Goal: Task Accomplishment & Management: Manage account settings

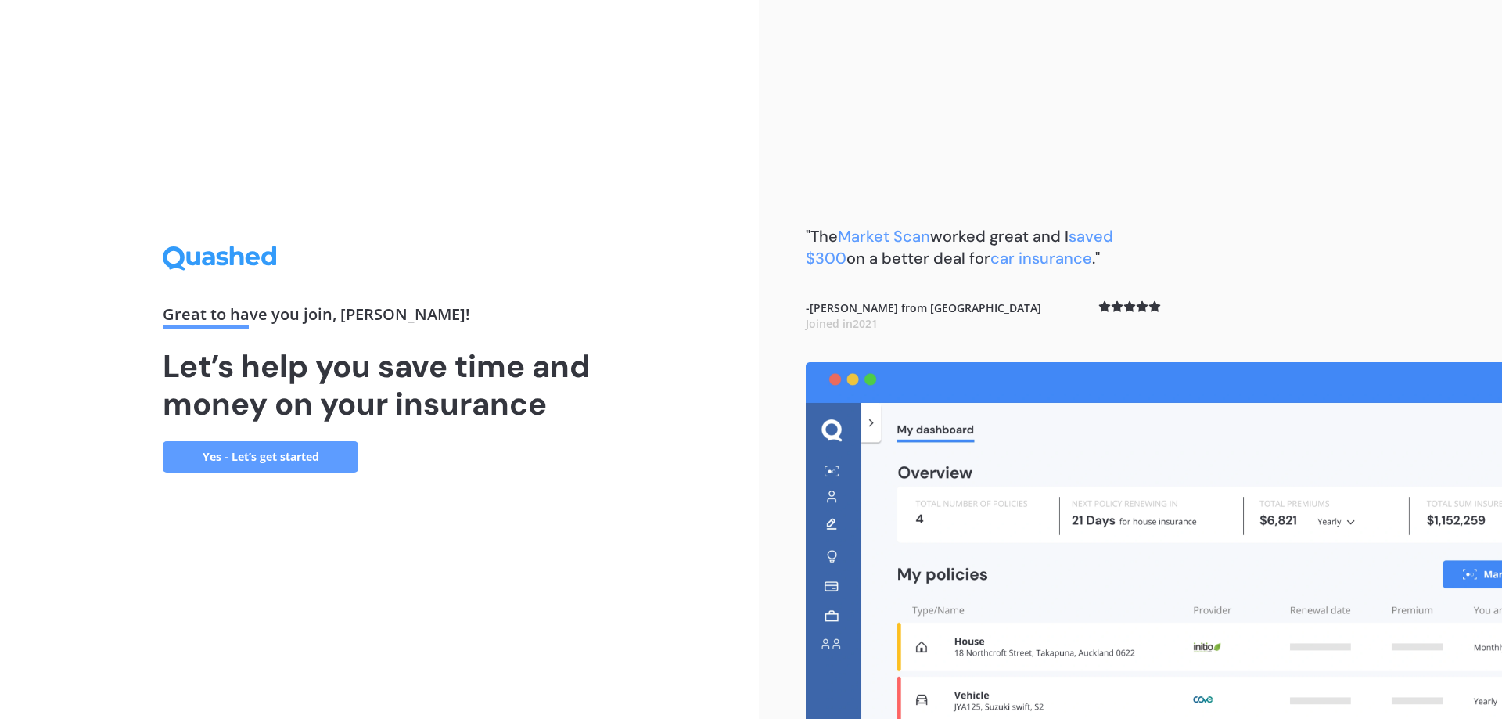
click at [265, 458] on link "Yes - Let’s get started" at bounding box center [261, 456] width 196 height 31
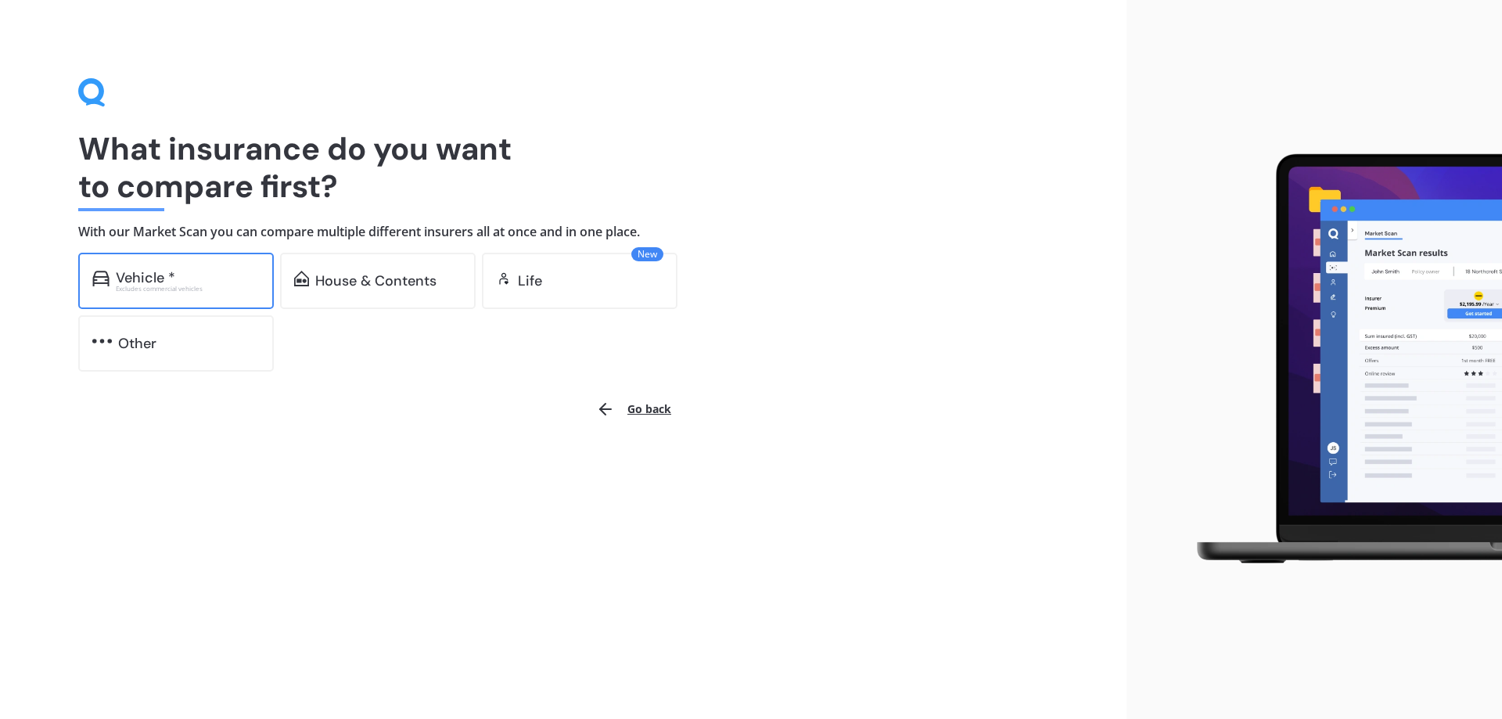
click at [228, 291] on div "Excludes commercial vehicles" at bounding box center [188, 289] width 144 height 6
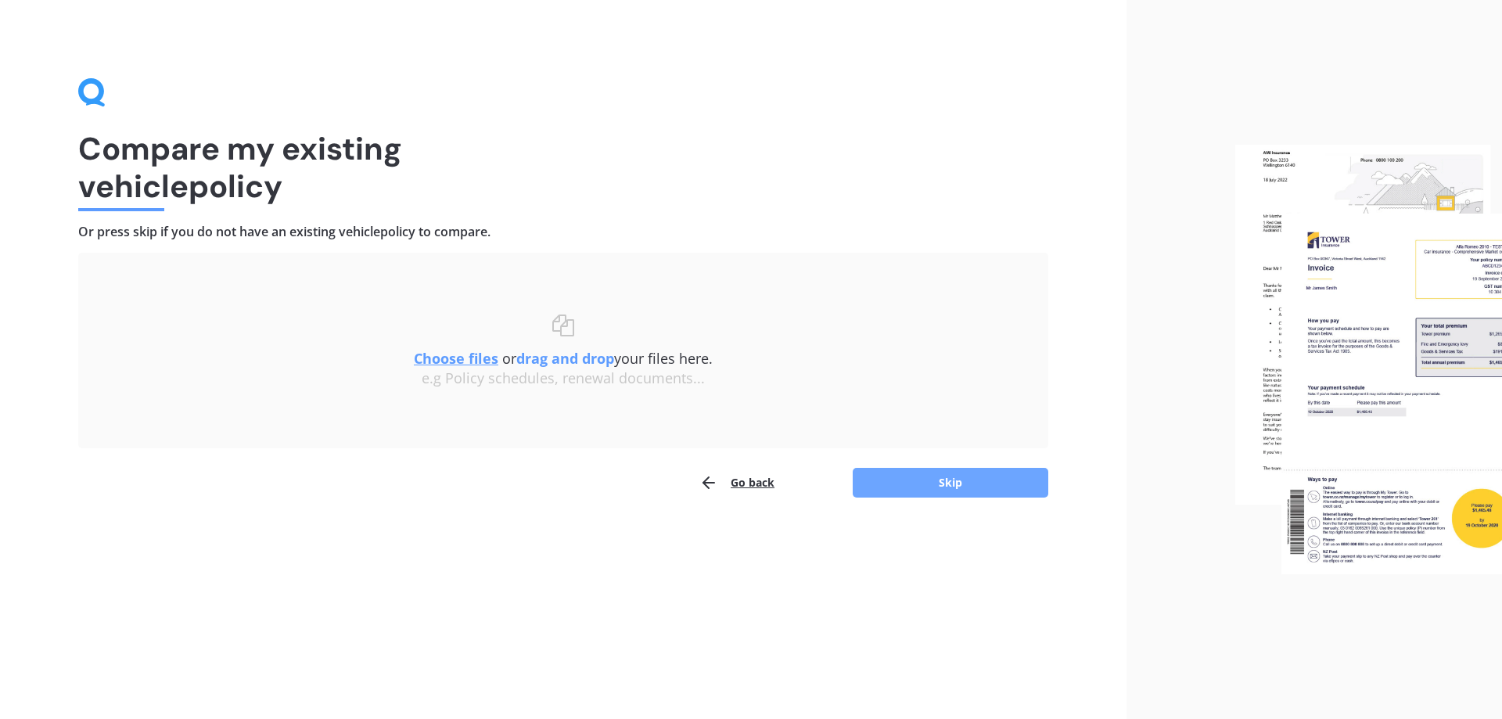
click at [886, 481] on button "Skip" at bounding box center [951, 483] width 196 height 30
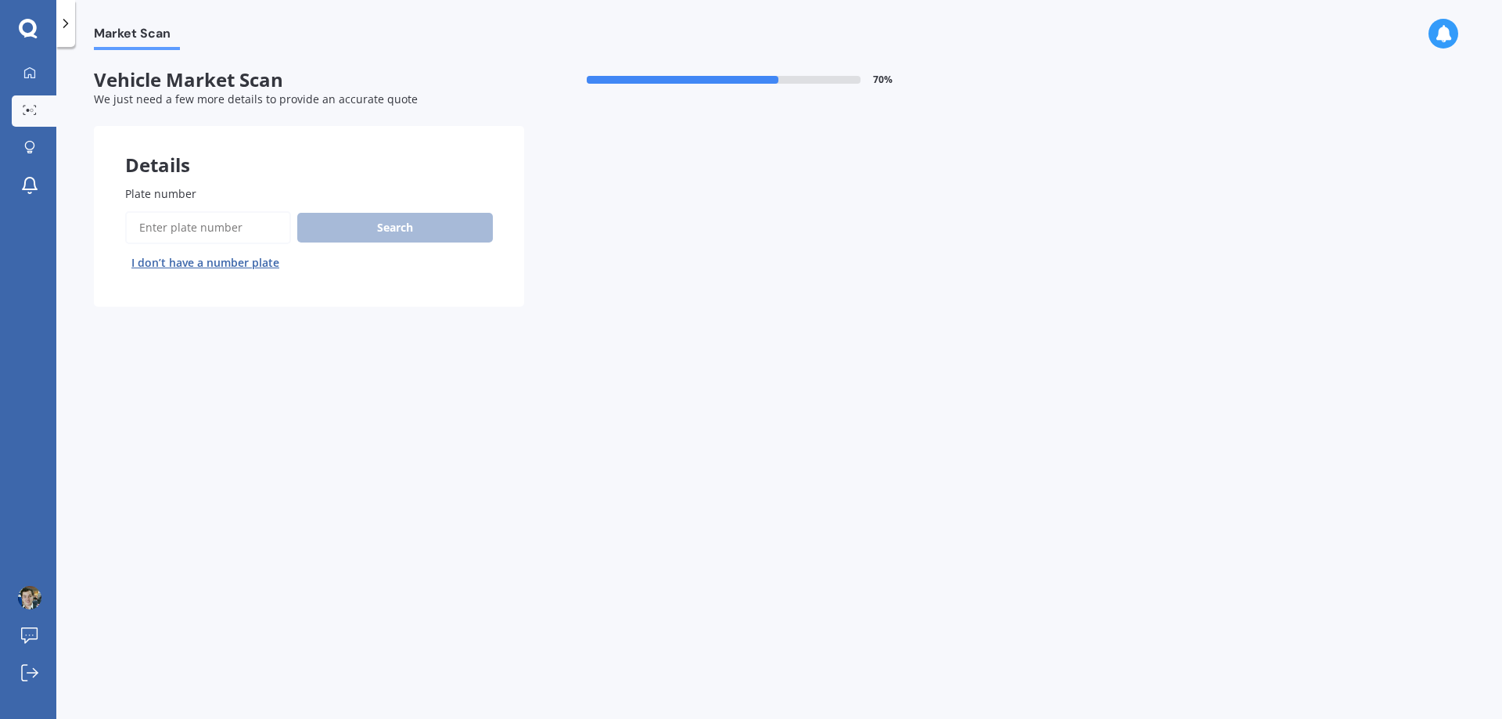
click at [175, 224] on input "Plate number" at bounding box center [208, 227] width 166 height 33
type input "GZU425"
click at [423, 235] on button "Search" at bounding box center [395, 228] width 196 height 30
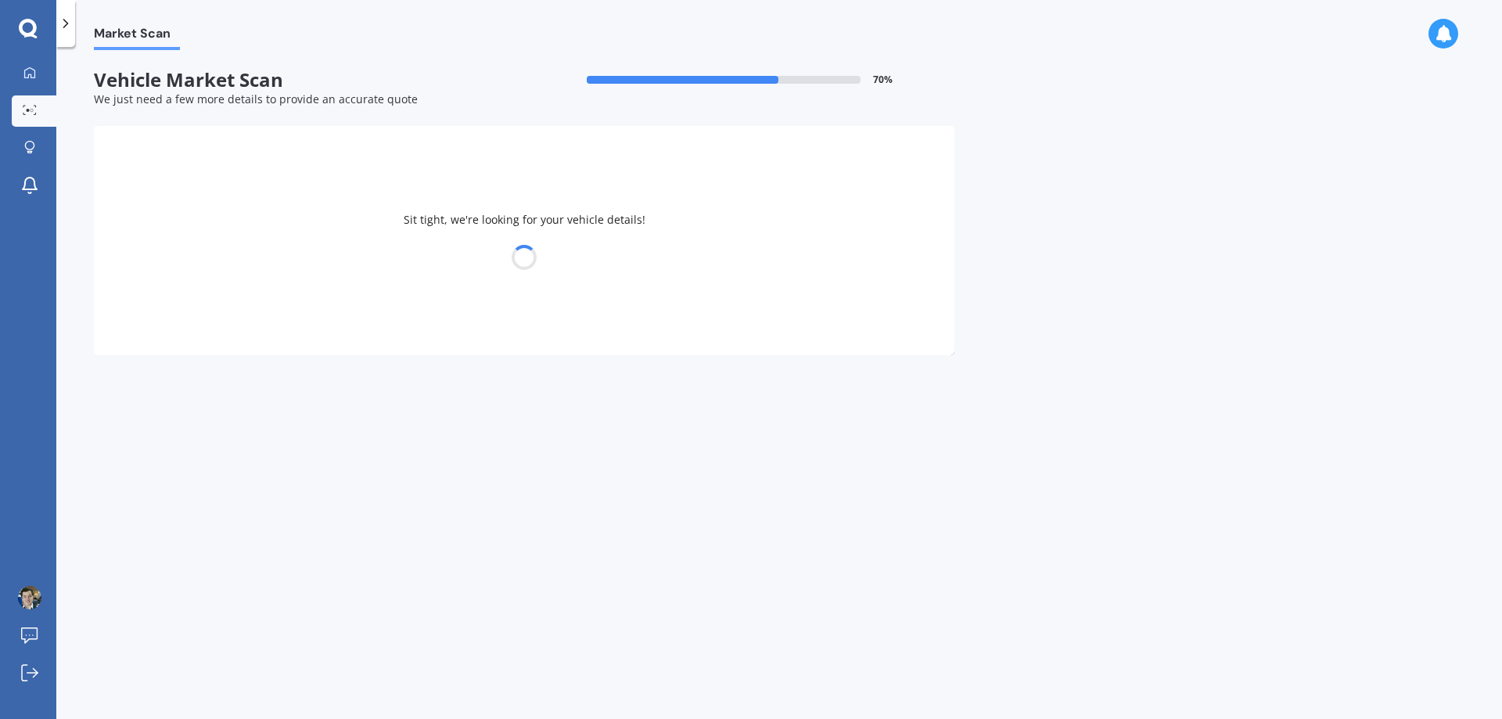
select select "MITSUBISHI"
select select "OUTLANDER"
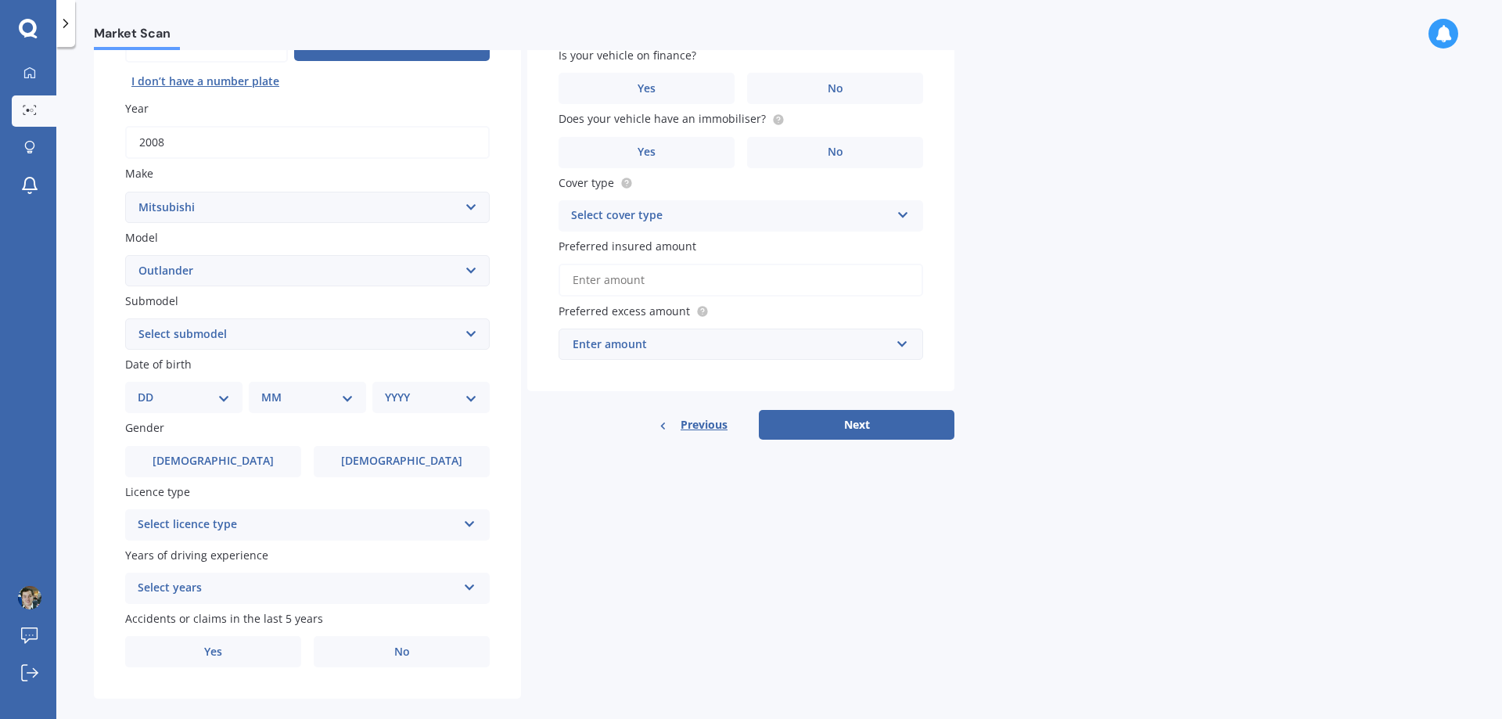
scroll to position [202, 0]
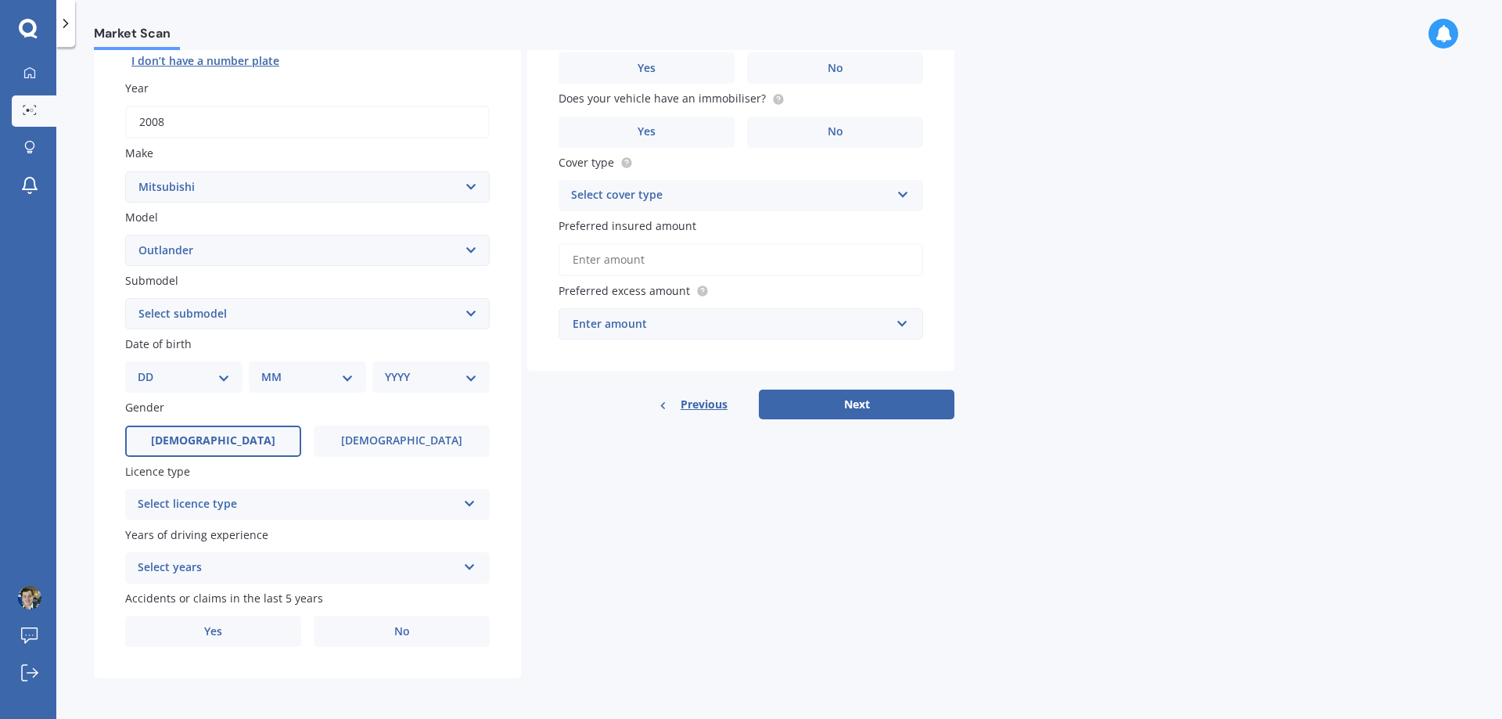
click at [253, 438] on label "[DEMOGRAPHIC_DATA]" at bounding box center [213, 441] width 176 height 31
click at [0, 0] on input "[DEMOGRAPHIC_DATA]" at bounding box center [0, 0] width 0 height 0
click at [224, 381] on select "DD 01 02 03 04 05 06 07 08 09 10 11 12 13 14 15 16 17 18 19 20 21 22 23 24 25 2…" at bounding box center [184, 376] width 92 height 17
select select "23"
click at [150, 368] on select "DD 01 02 03 04 05 06 07 08 09 10 11 12 13 14 15 16 17 18 19 20 21 22 23 24 25 2…" at bounding box center [184, 376] width 92 height 17
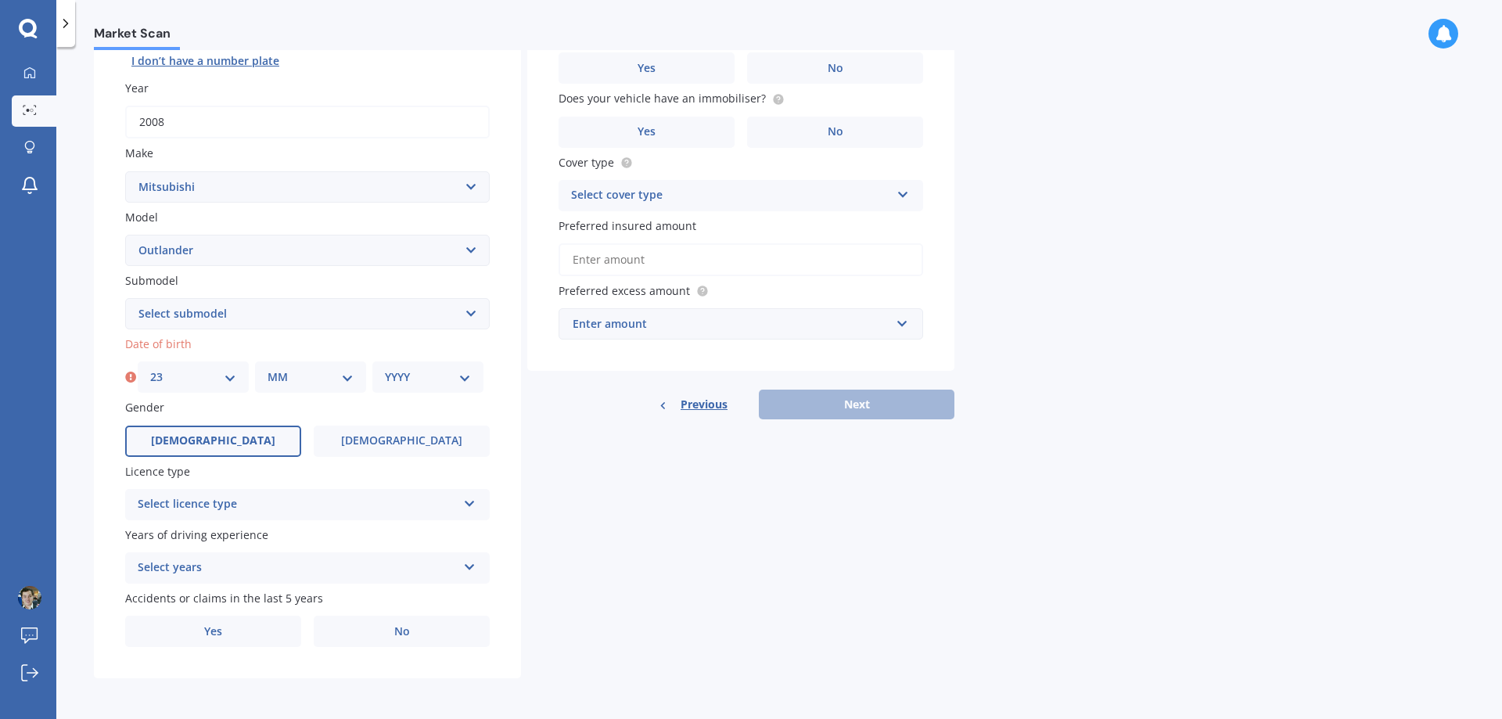
click at [319, 375] on select "MM 01 02 03 04 05 06 07 08 09 10 11 12" at bounding box center [311, 376] width 86 height 17
select select "11"
click at [268, 368] on select "MM 01 02 03 04 05 06 07 08 09 10 11 12" at bounding box center [311, 376] width 86 height 17
click at [415, 384] on select "YYYY 2025 2024 2023 2022 2021 2020 2019 2018 2017 2016 2015 2014 2013 2012 2011…" at bounding box center [428, 376] width 86 height 17
select select "1991"
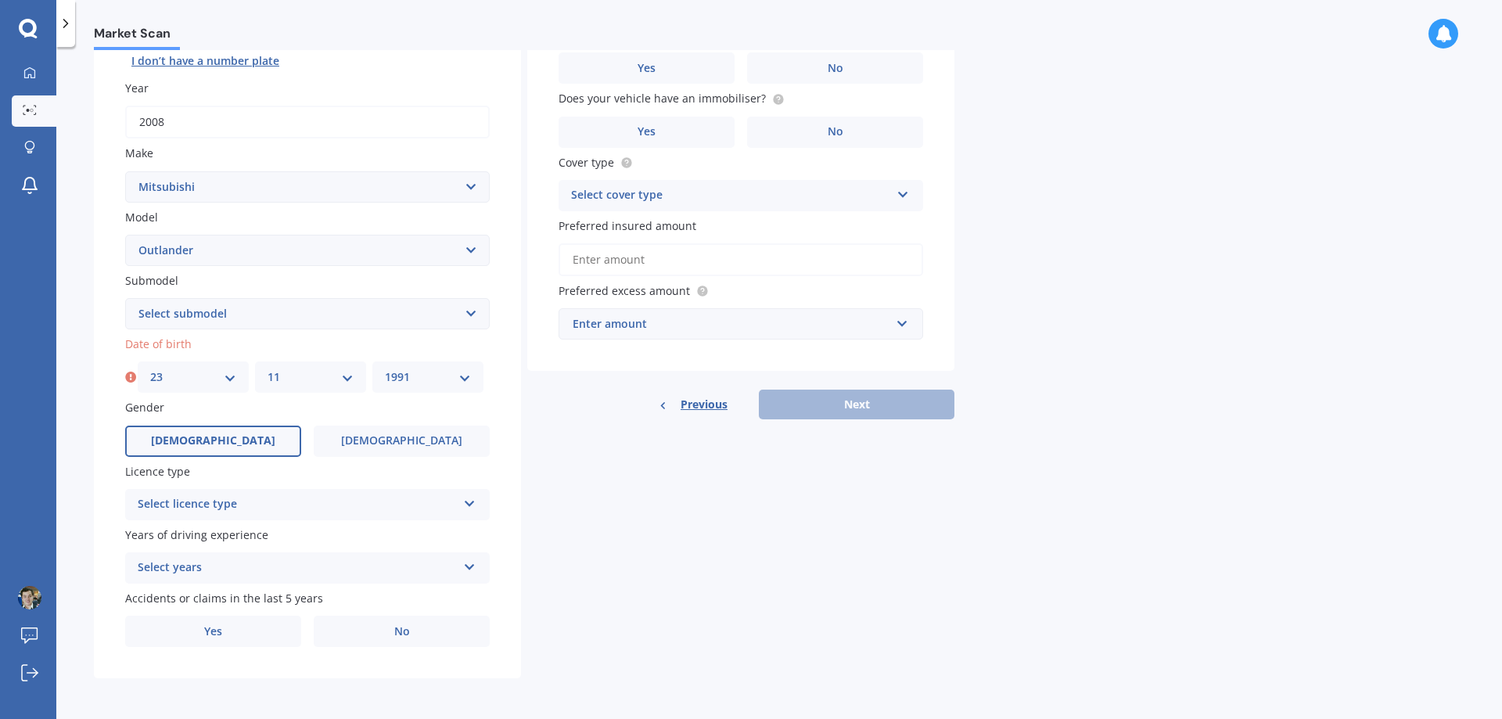
click at [385, 368] on select "YYYY 2025 2024 2023 2022 2021 2020 2019 2018 2017 2016 2015 2014 2013 2012 2011…" at bounding box center [428, 376] width 86 height 17
click at [597, 504] on div "Details Plate number Search I don’t have a number plate Year [DATE] Make Select…" at bounding box center [524, 301] width 860 height 755
click at [446, 508] on div "Select licence type" at bounding box center [297, 504] width 319 height 19
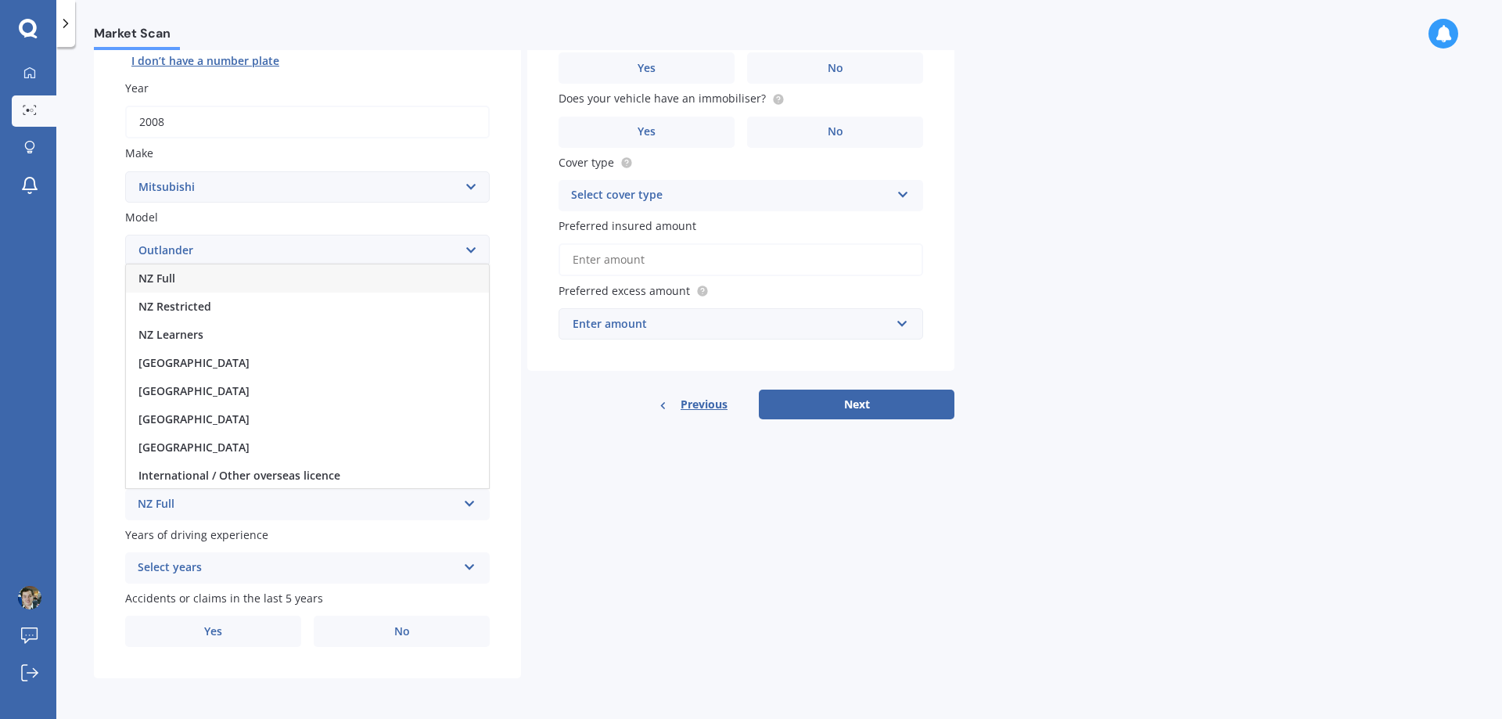
click at [293, 269] on div "NZ Full" at bounding box center [307, 278] width 363 height 28
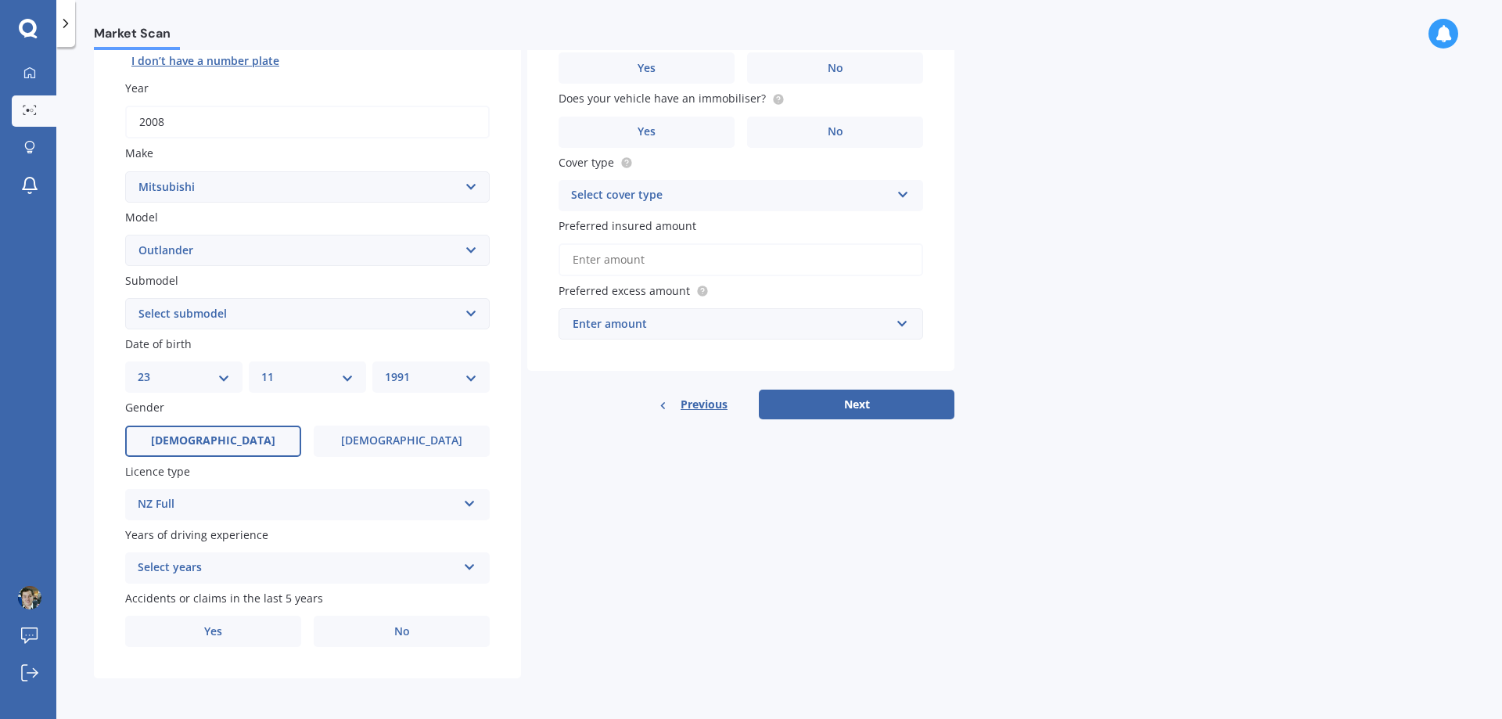
click at [276, 572] on div "Select years" at bounding box center [297, 568] width 319 height 19
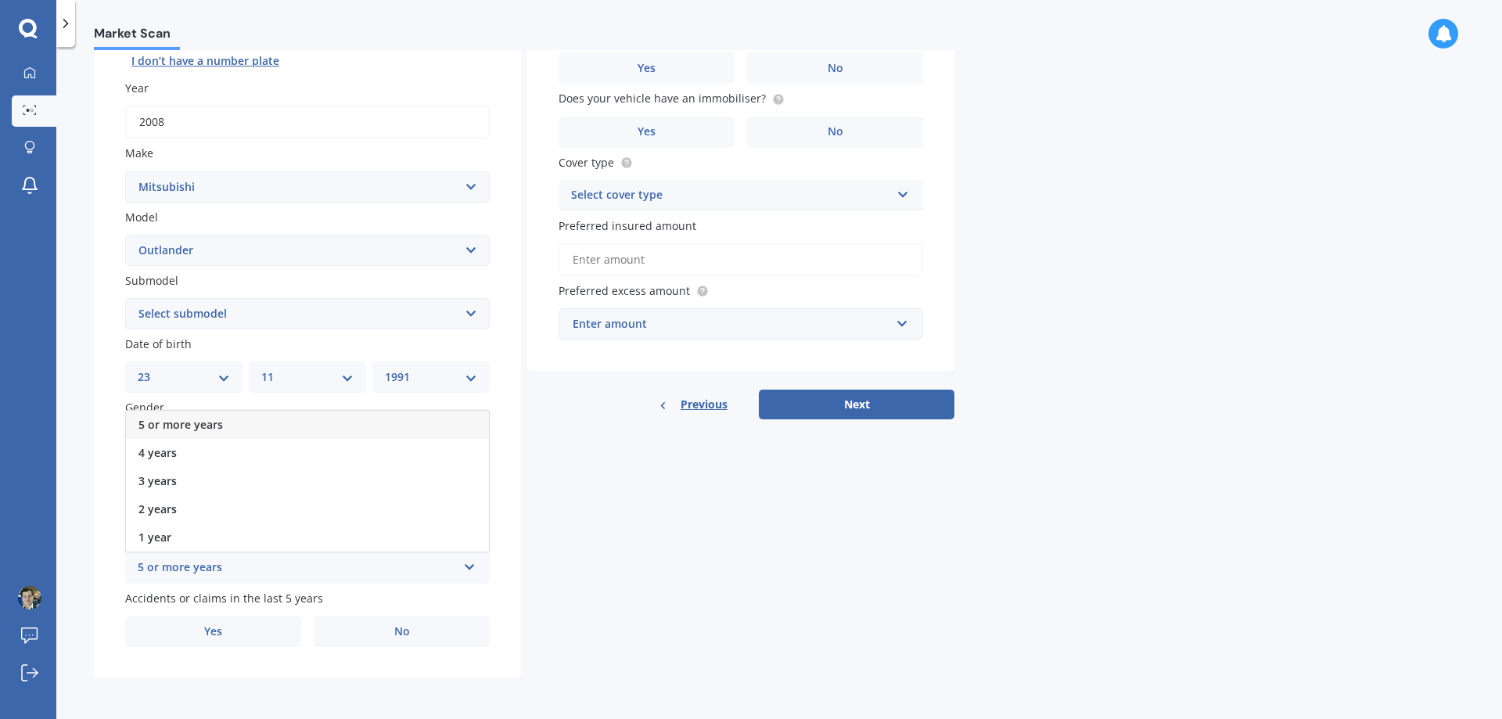
click at [248, 422] on div "5 or more years" at bounding box center [307, 425] width 363 height 28
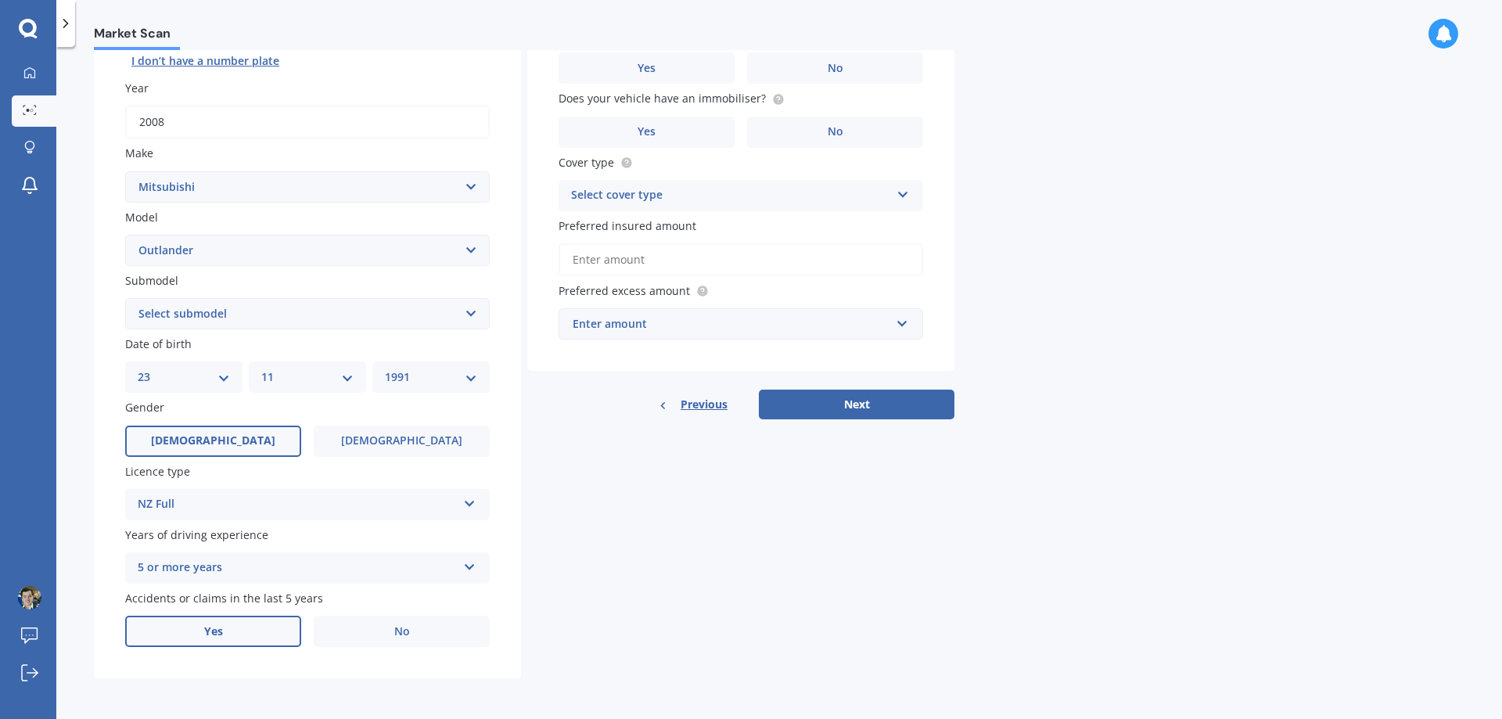
click at [275, 626] on label "Yes" at bounding box center [213, 631] width 176 height 31
click at [0, 0] on input "Yes" at bounding box center [0, 0] width 0 height 0
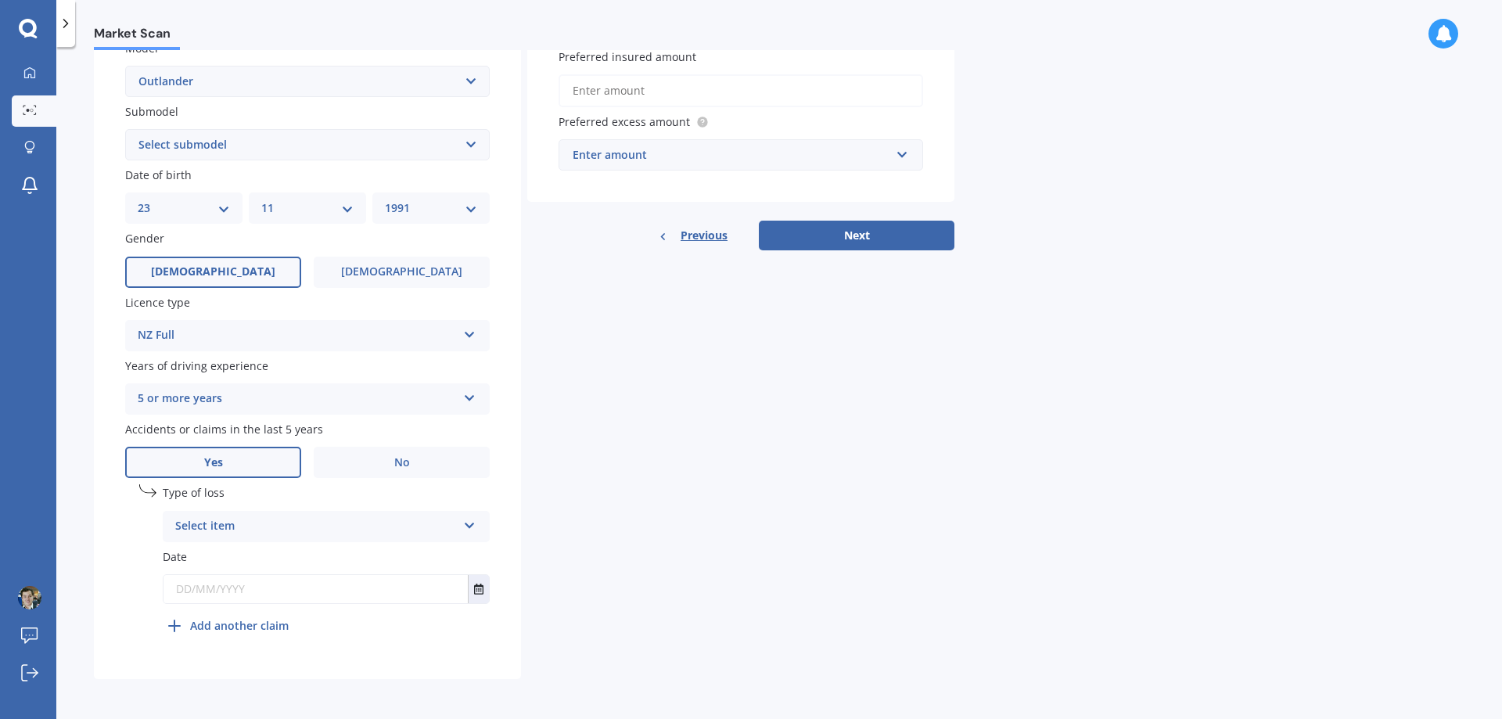
scroll to position [372, 0]
click at [305, 529] on div "Select item" at bounding box center [316, 525] width 282 height 19
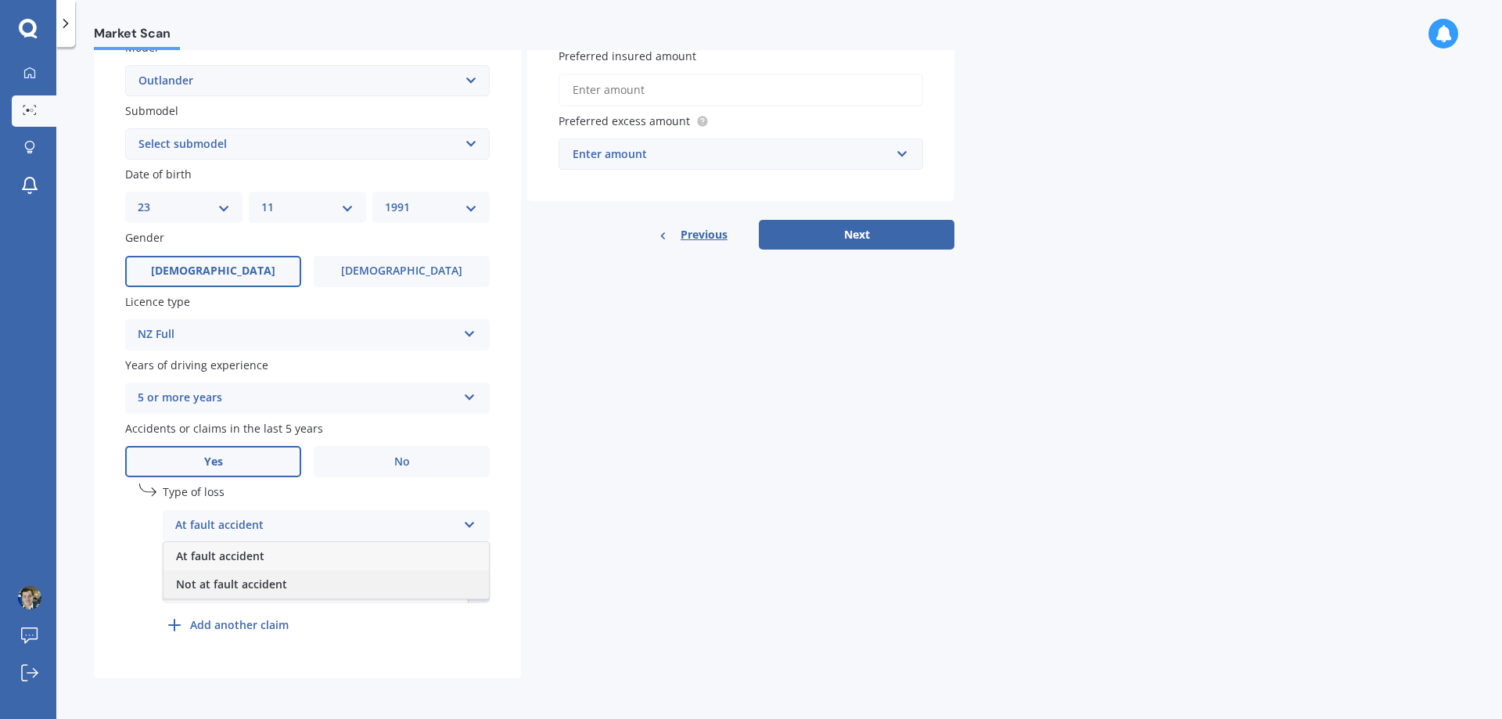
click at [271, 584] on span "Not at fault accident" at bounding box center [231, 584] width 111 height 15
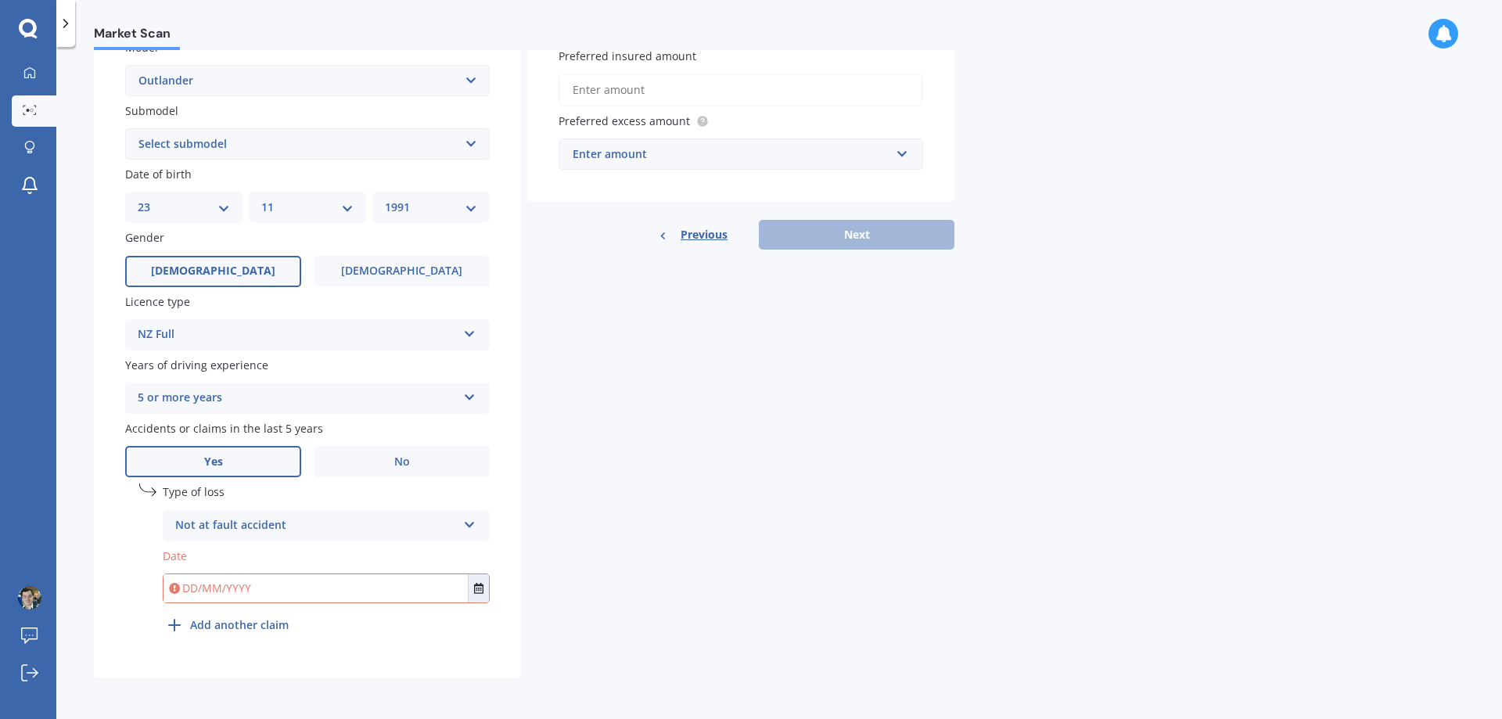
click at [282, 627] on b "Add another claim" at bounding box center [239, 624] width 99 height 16
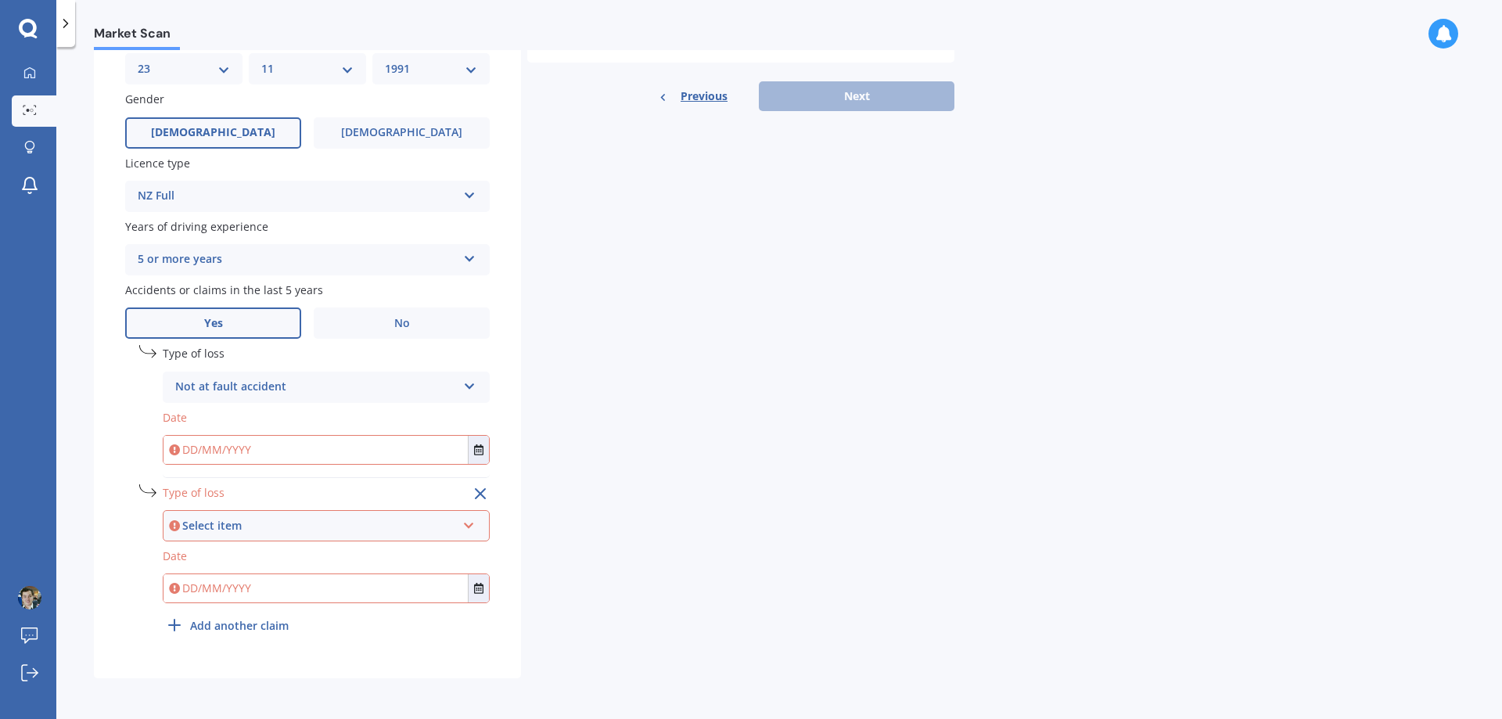
click at [480, 492] on icon at bounding box center [480, 493] width 19 height 19
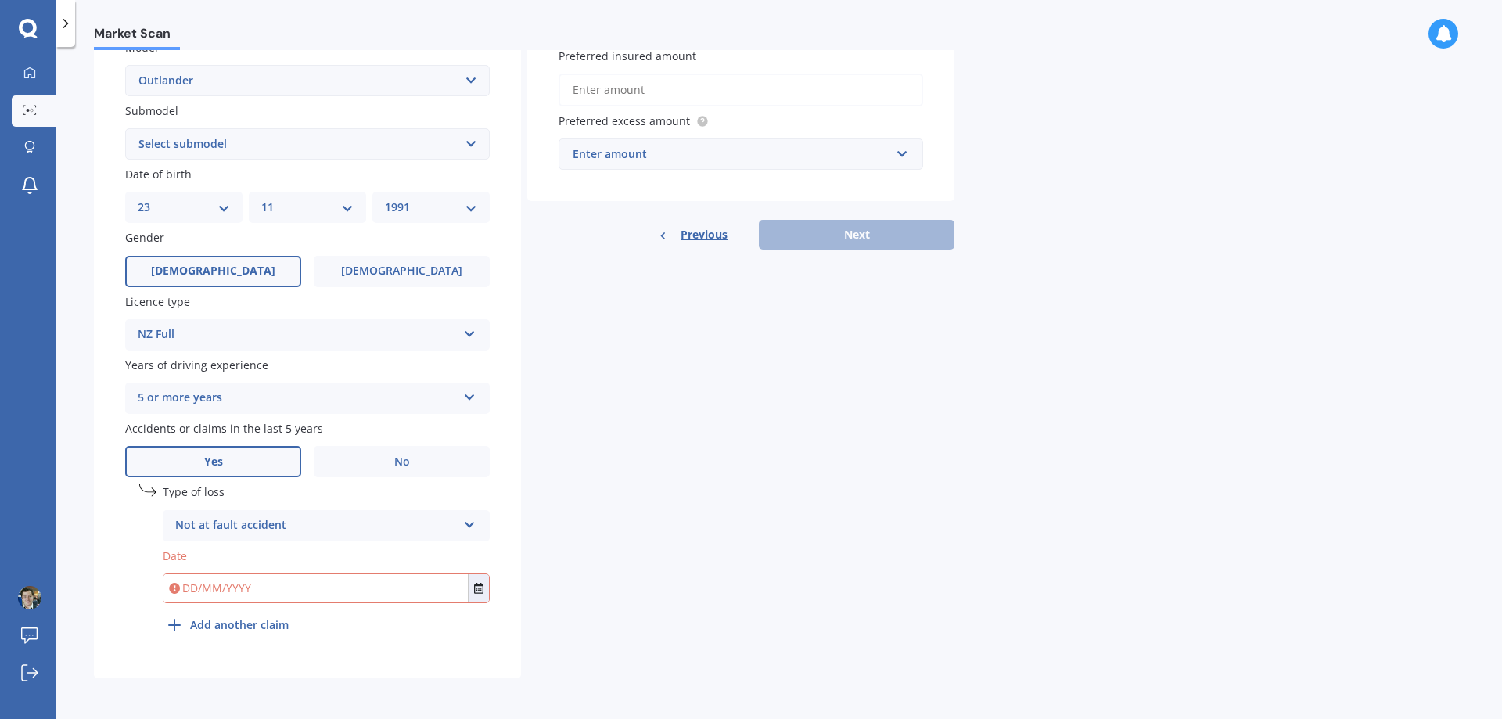
click at [414, 517] on div "Not at fault accident" at bounding box center [316, 525] width 282 height 19
click at [627, 501] on div "Details Plate number Search I don’t have a number plate Year [DATE] Make Select…" at bounding box center [524, 216] width 860 height 924
click at [484, 583] on button "Select date" at bounding box center [478, 588] width 21 height 28
click at [224, 395] on button "[DATE]" at bounding box center [206, 395] width 67 height 28
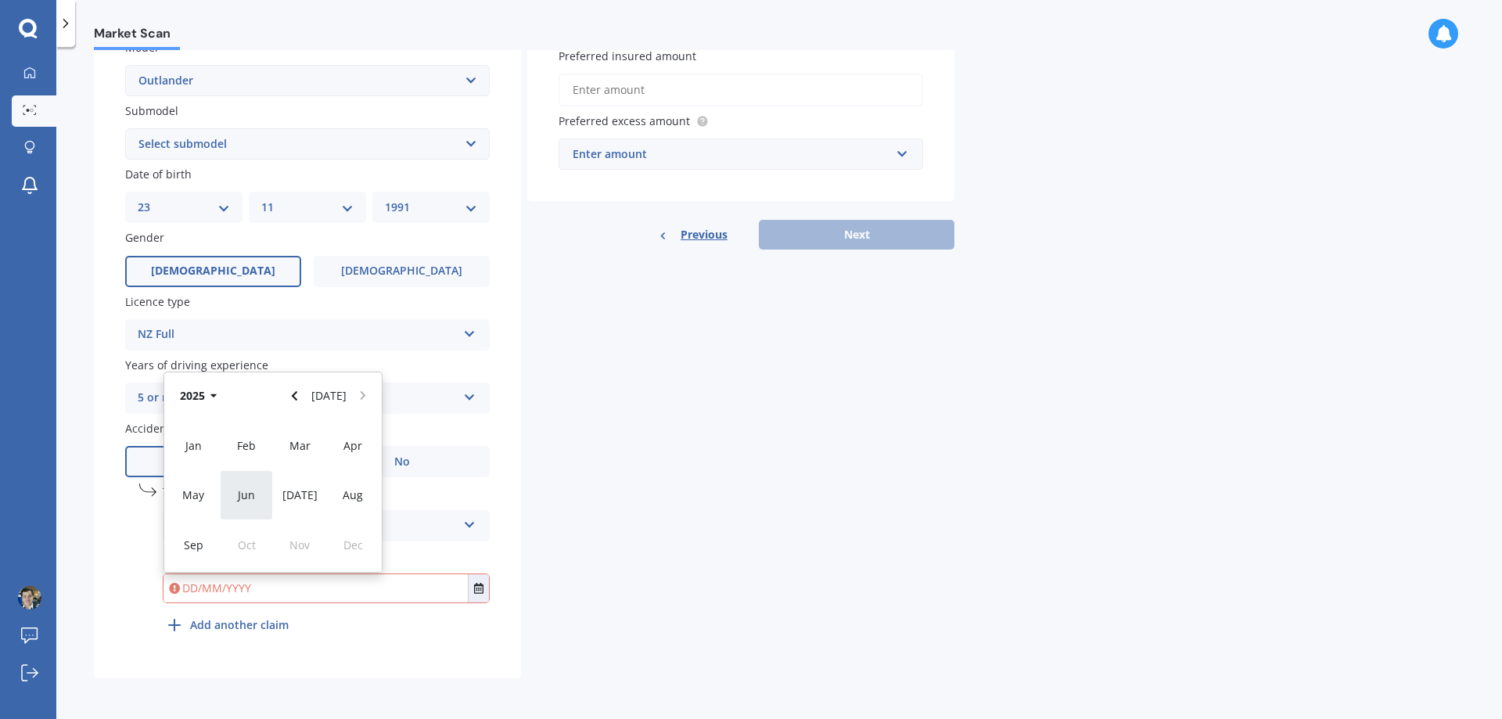
click at [243, 487] on div "Jun" at bounding box center [246, 494] width 53 height 49
click at [251, 506] on div "18" at bounding box center [243, 515] width 31 height 22
type input "[DATE]"
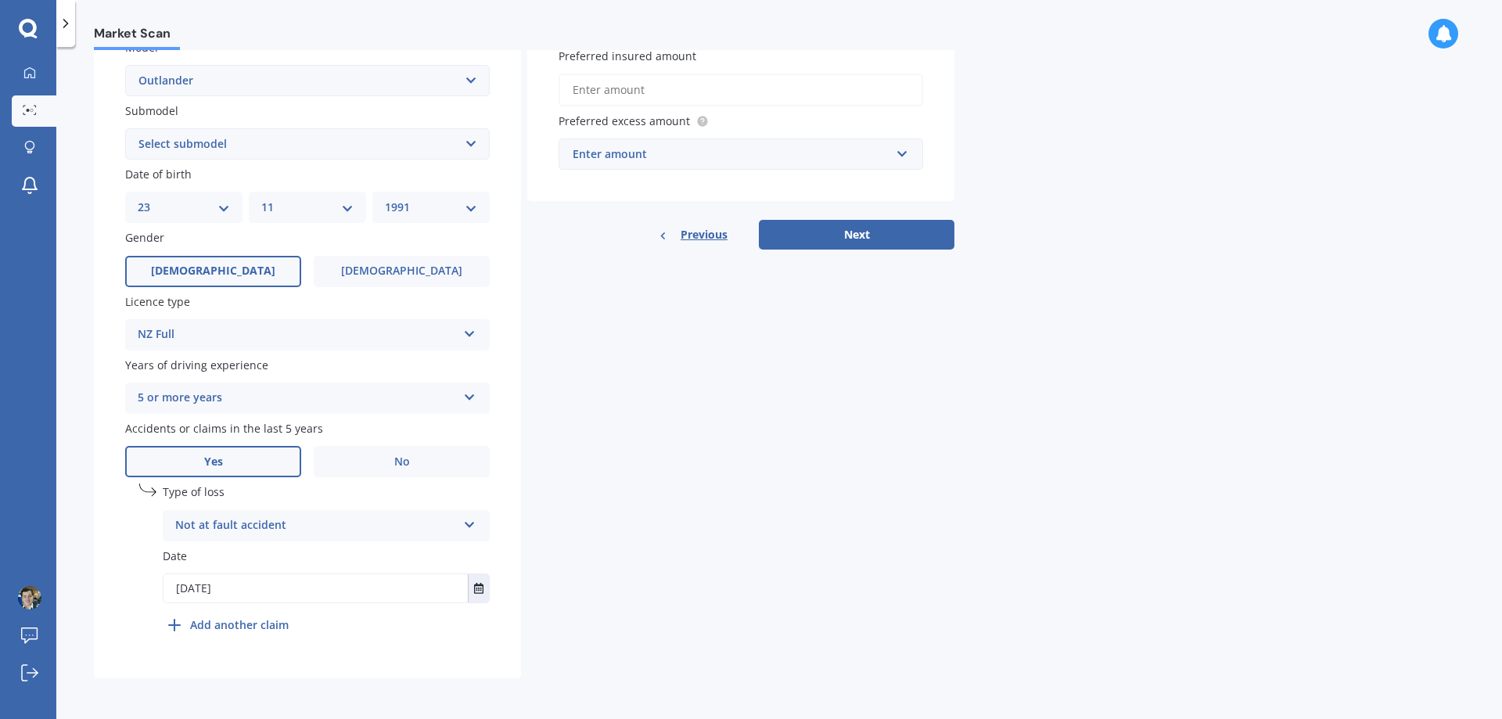
click at [632, 509] on div "Details Plate number Search I don’t have a number plate Year [DATE] Make Select…" at bounding box center [524, 216] width 860 height 924
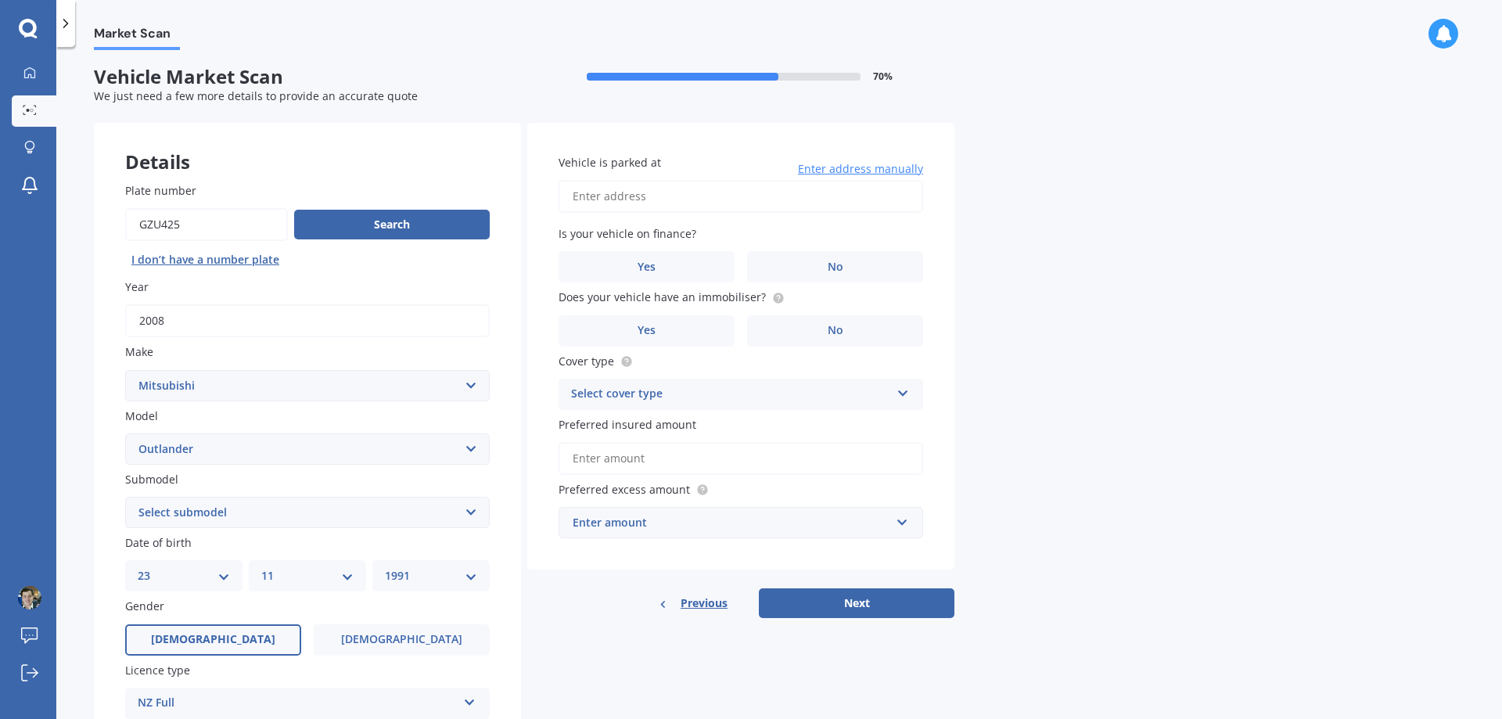
scroll to position [0, 0]
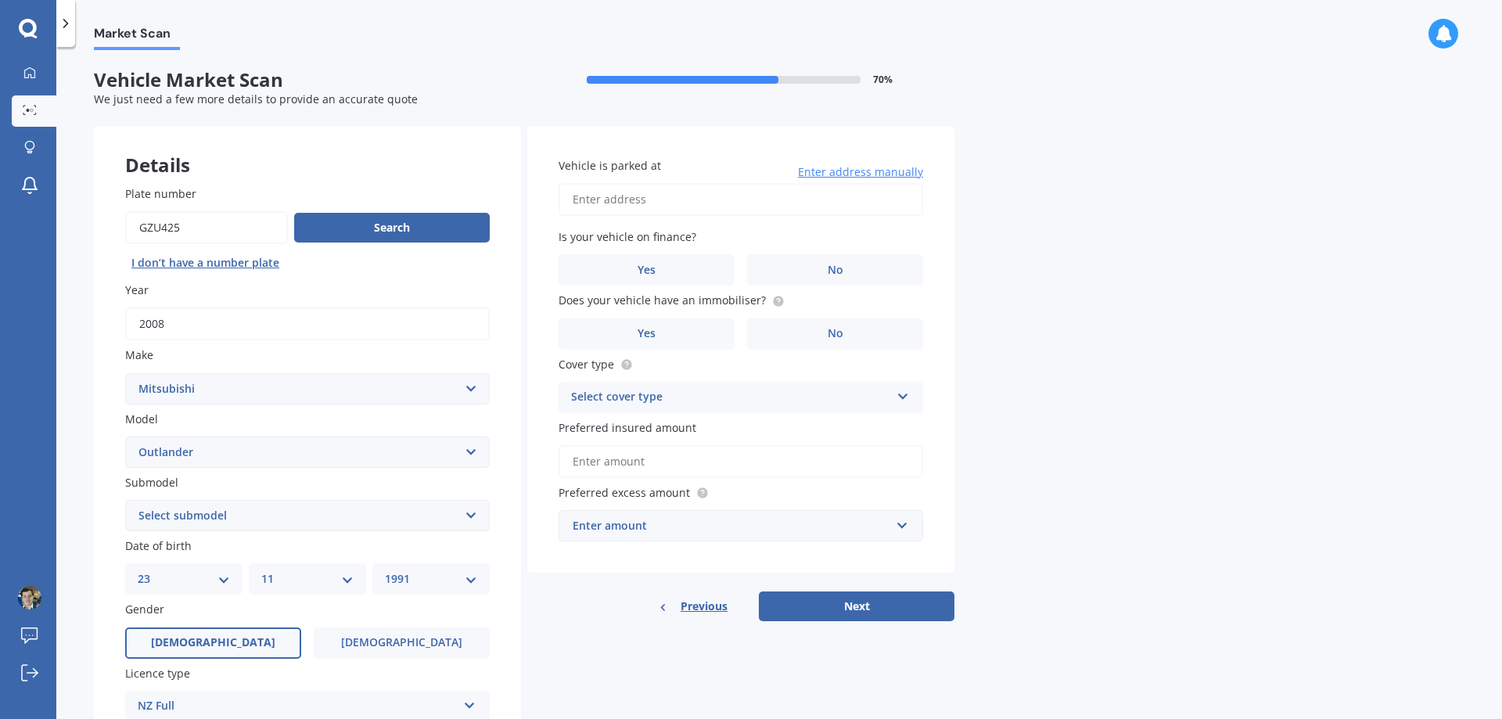
click at [678, 203] on input "Vehicle is parked at" at bounding box center [741, 199] width 365 height 33
type input "[STREET_ADDRESS]"
click at [795, 262] on label "No" at bounding box center [835, 269] width 176 height 31
click at [0, 0] on input "No" at bounding box center [0, 0] width 0 height 0
click at [683, 336] on label "Yes" at bounding box center [647, 333] width 176 height 31
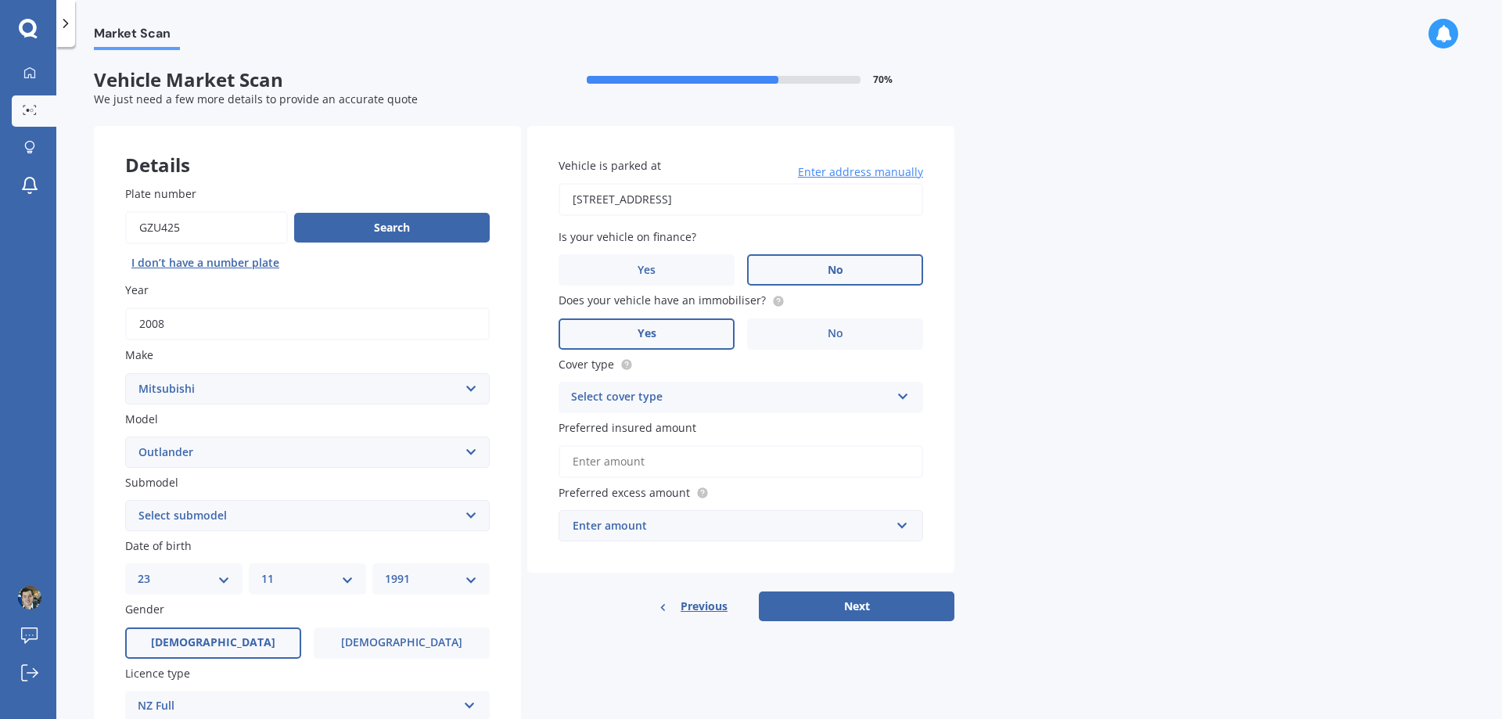
click at [0, 0] on input "Yes" at bounding box center [0, 0] width 0 height 0
click at [813, 397] on div "Select cover type" at bounding box center [730, 397] width 319 height 19
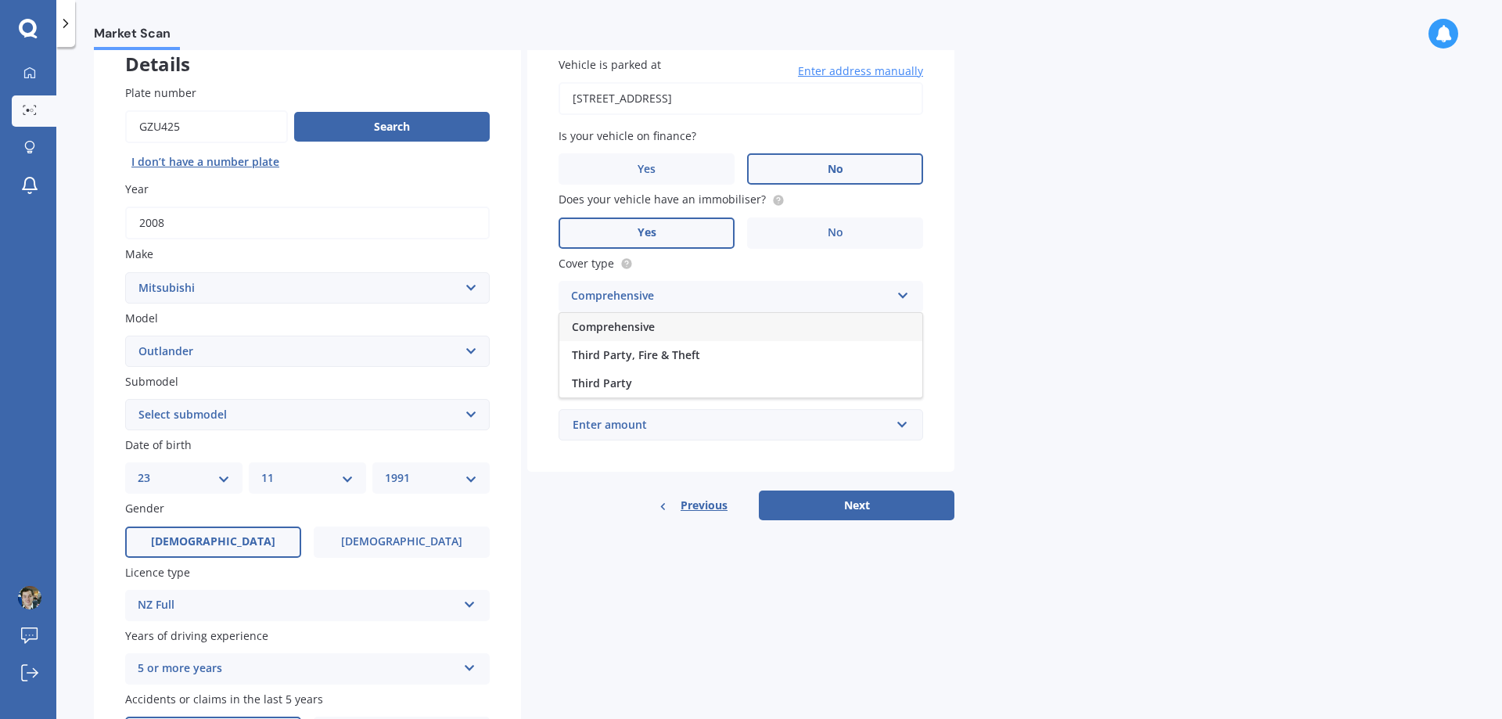
scroll to position [78, 0]
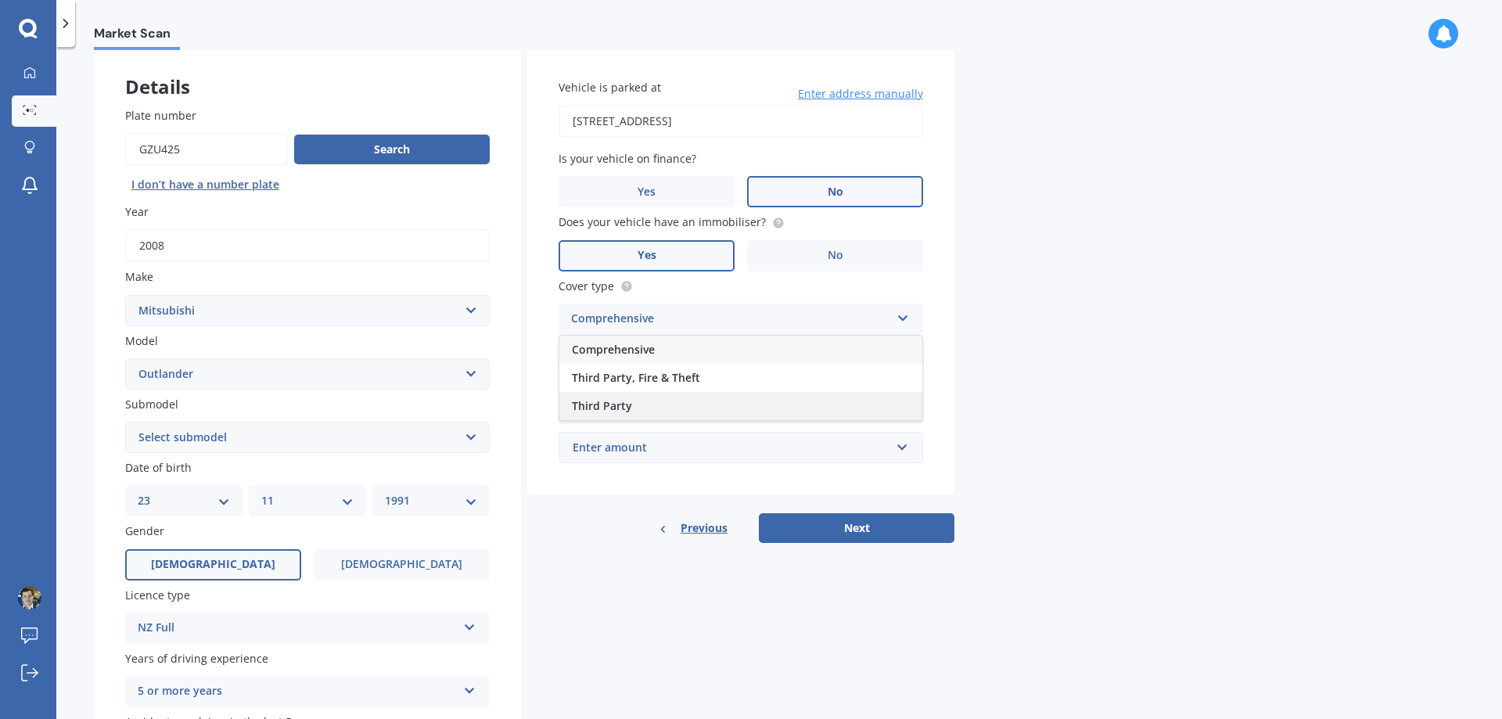
click at [673, 408] on div "Third Party" at bounding box center [740, 406] width 363 height 28
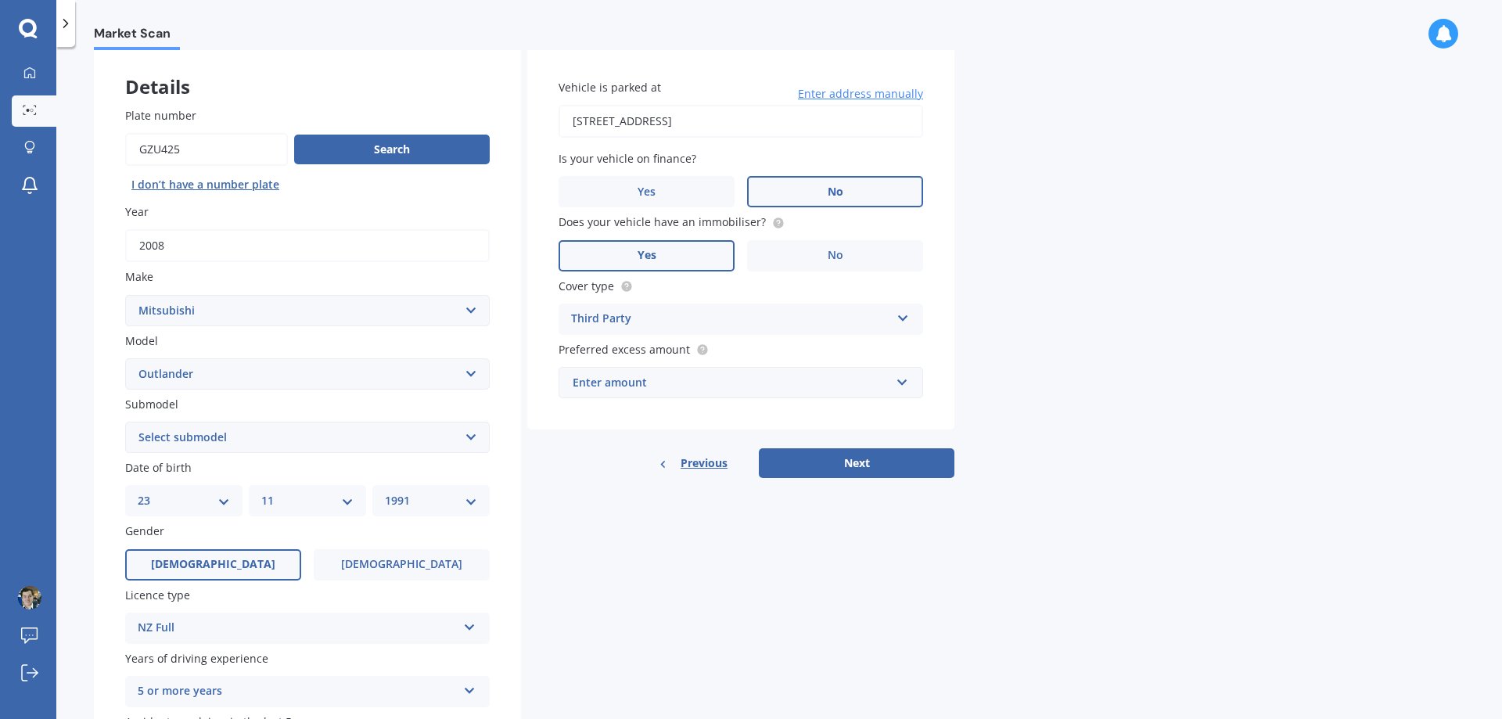
click at [677, 390] on div "Enter amount" at bounding box center [732, 382] width 318 height 17
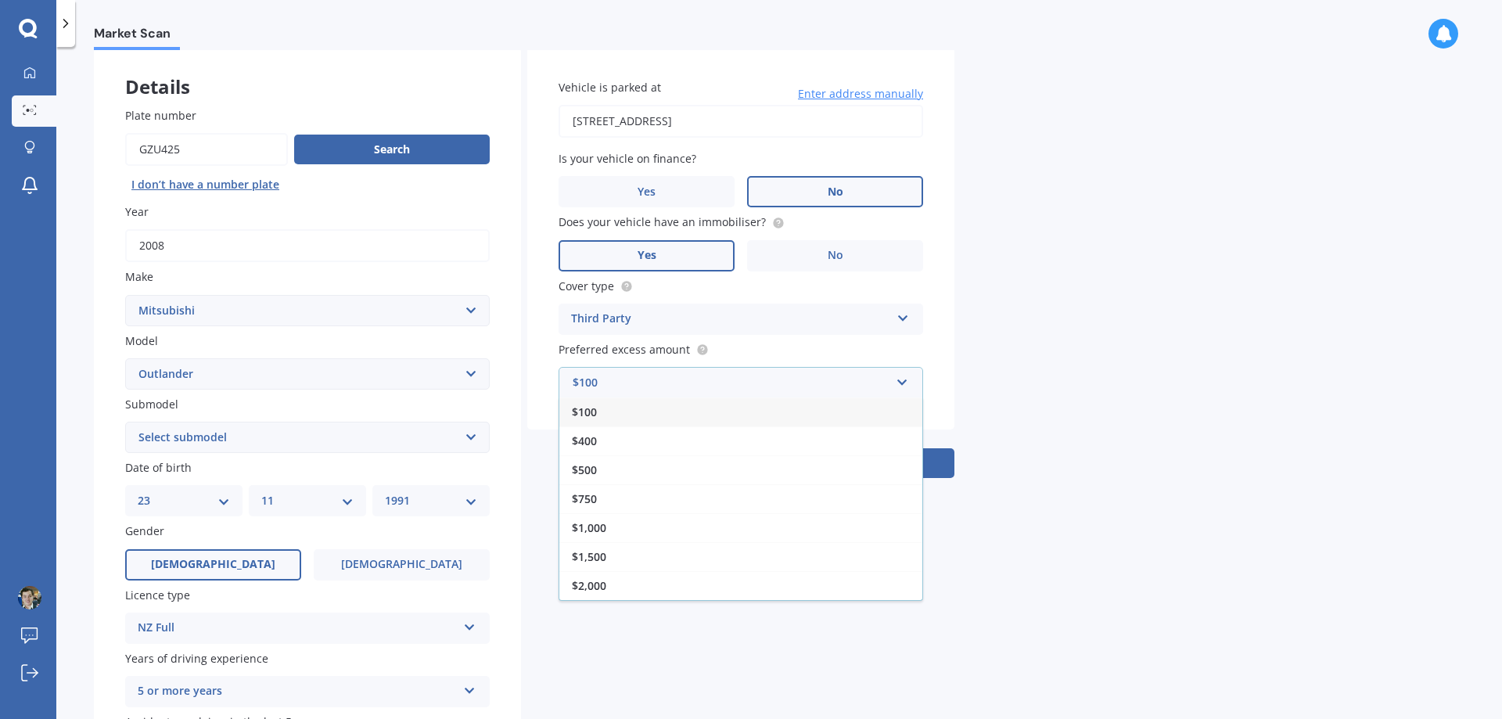
drag, startPoint x: 964, startPoint y: 363, endPoint x: 957, endPoint y: 376, distance: 15.0
click at [966, 363] on div "Market Scan Vehicle Market Scan 70 % We just need a few more details to provide…" at bounding box center [779, 386] width 1446 height 672
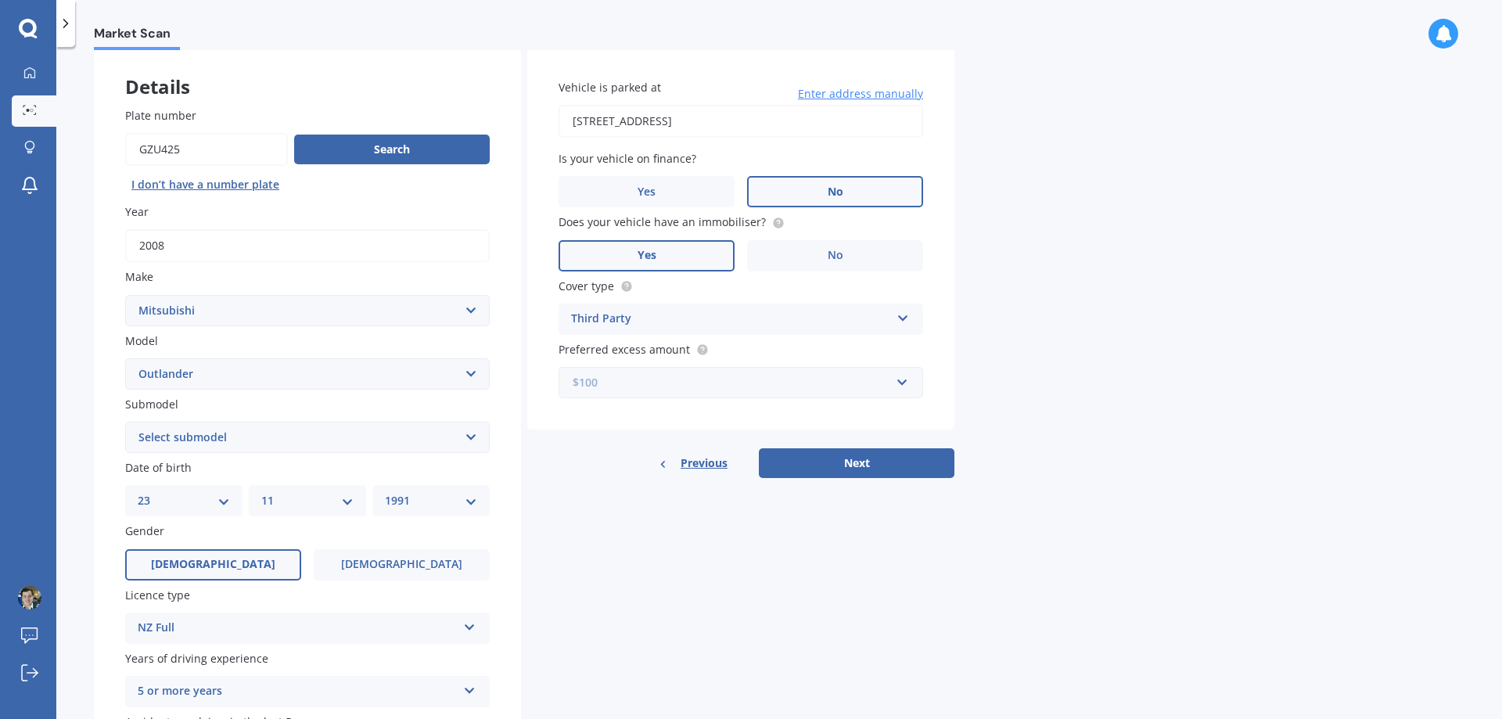
click at [905, 384] on input "text" at bounding box center [735, 383] width 350 height 30
click at [755, 471] on div "$500" at bounding box center [740, 469] width 363 height 29
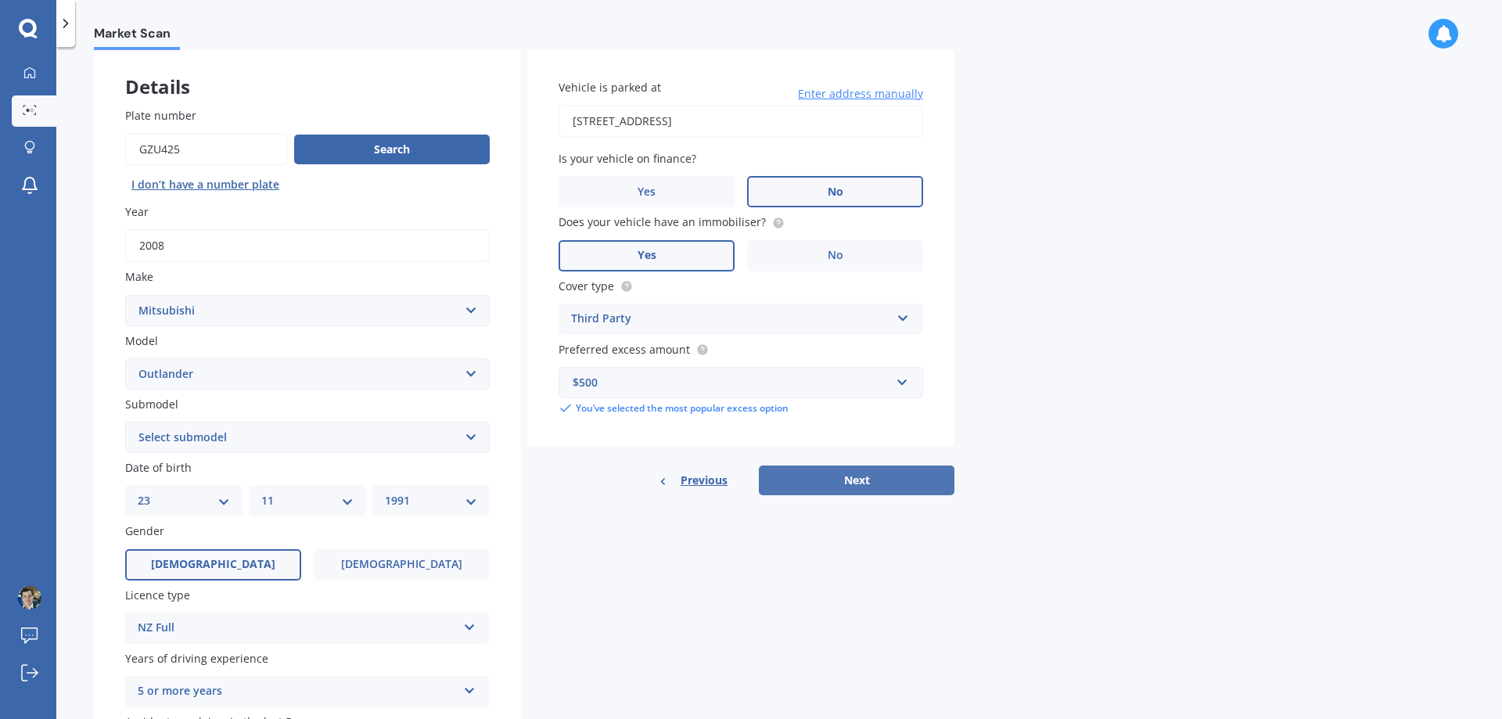
click at [817, 476] on button "Next" at bounding box center [857, 480] width 196 height 30
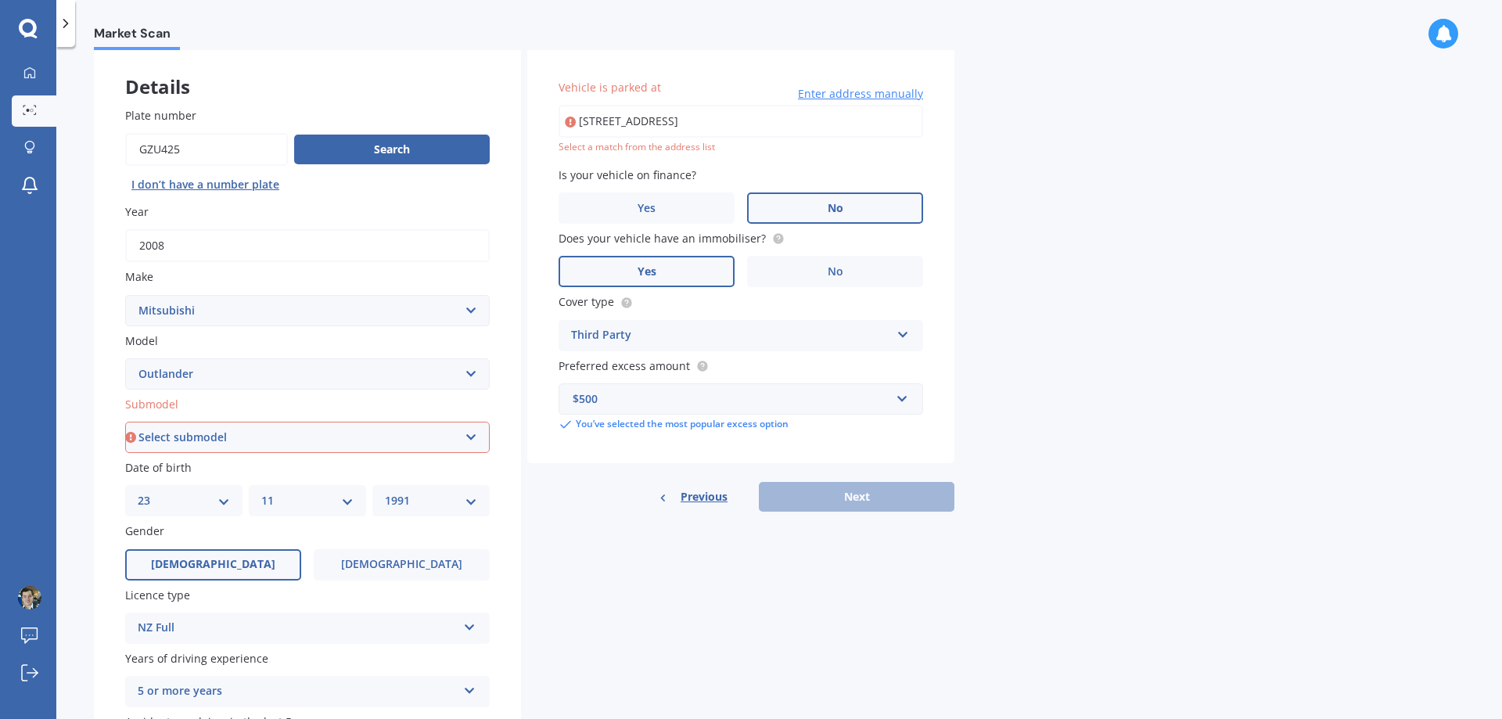
click at [415, 433] on select "Select submodel (All other) 2.4 Litre Station Wagon 3.0 Litre AWD 3.0 VRX Auto …" at bounding box center [307, 437] width 365 height 31
select select "2.4 LITRE STATION WAGON"
click at [125, 422] on select "Select submodel (All other) 2.4 Litre Station Wagon 3.0 Litre AWD 3.0 VRX Auto …" at bounding box center [307, 437] width 365 height 31
drag, startPoint x: 730, startPoint y: 573, endPoint x: 707, endPoint y: 433, distance: 141.8
click at [730, 572] on div "Details Plate number Search I don’t have a number plate Year [DATE] Make Select…" at bounding box center [524, 510] width 860 height 924
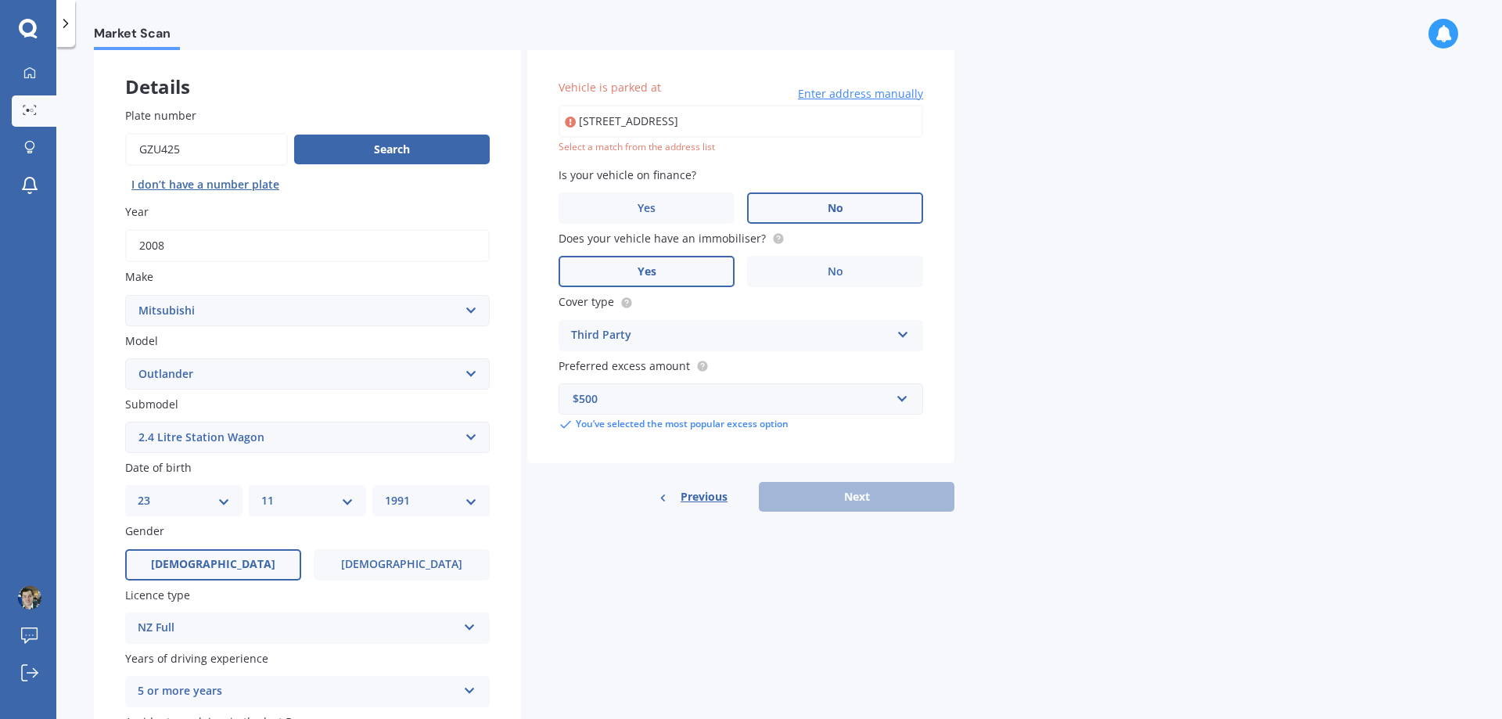
click at [770, 127] on input "[STREET_ADDRESS]" at bounding box center [741, 121] width 365 height 33
click at [772, 114] on input "[STREET_ADDRESS]" at bounding box center [741, 121] width 365 height 33
drag, startPoint x: 770, startPoint y: 120, endPoint x: 671, endPoint y: 120, distance: 99.3
click at [671, 120] on input "[STREET_ADDRESS]" at bounding box center [741, 121] width 365 height 33
type input "[STREET_ADDRESS]"
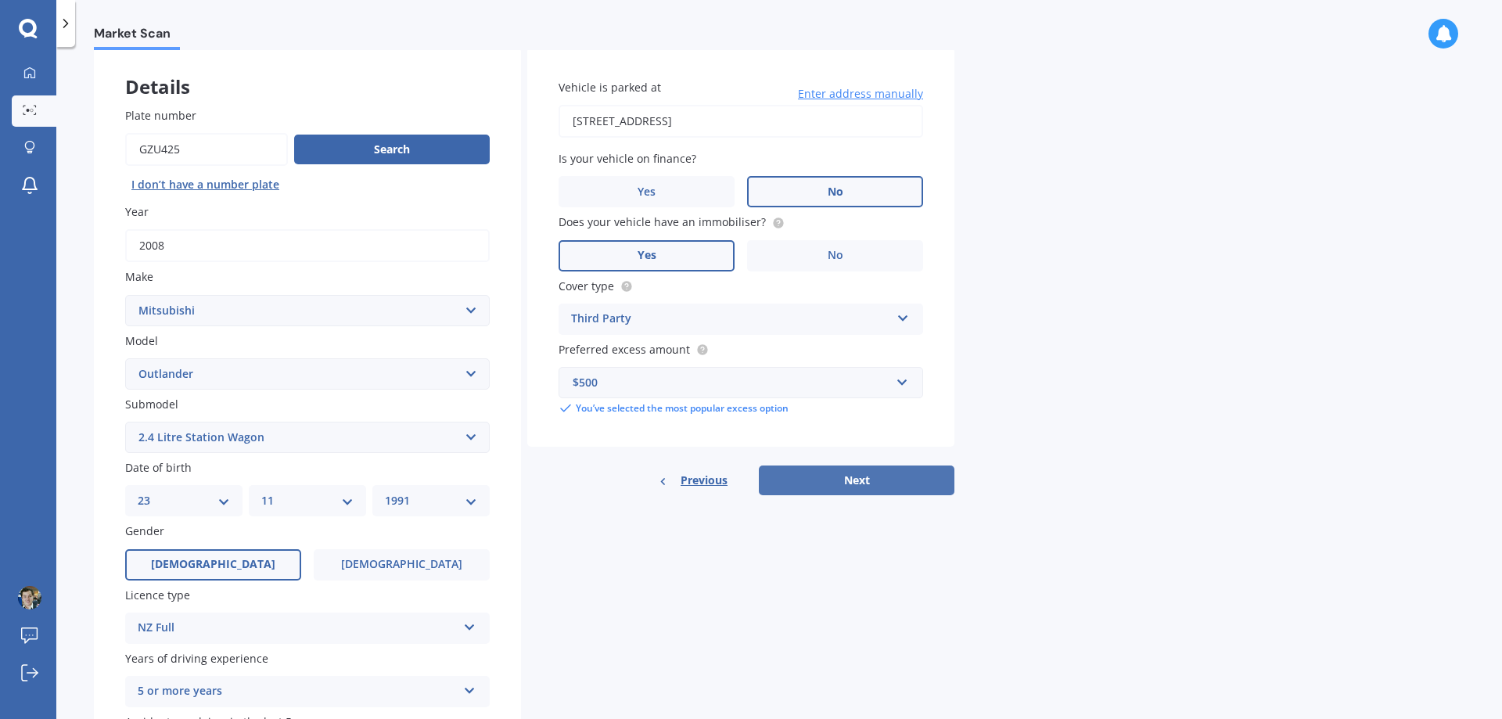
click at [812, 475] on button "Next" at bounding box center [857, 480] width 196 height 30
select select "23"
select select "11"
select select "1991"
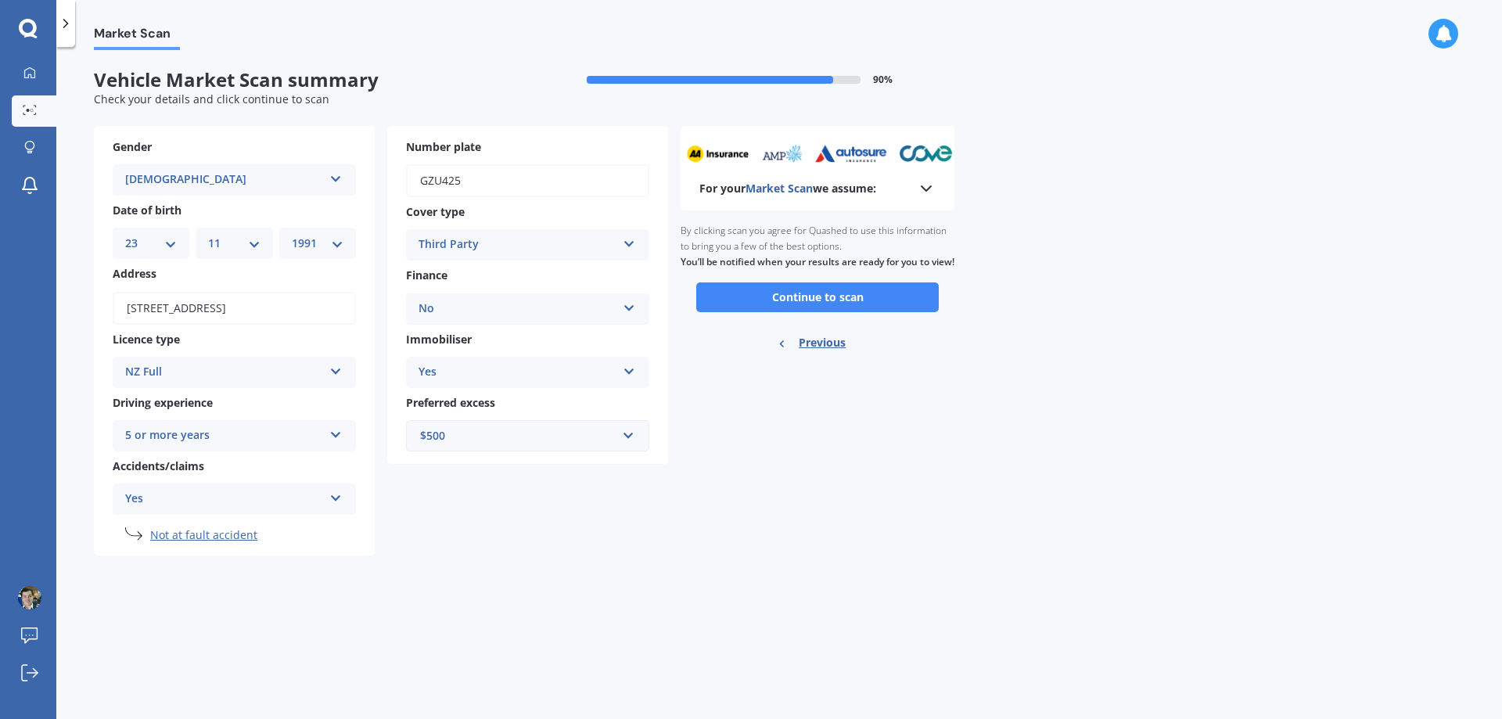
scroll to position [0, 0]
click at [800, 312] on button "Continue to scan" at bounding box center [817, 297] width 242 height 30
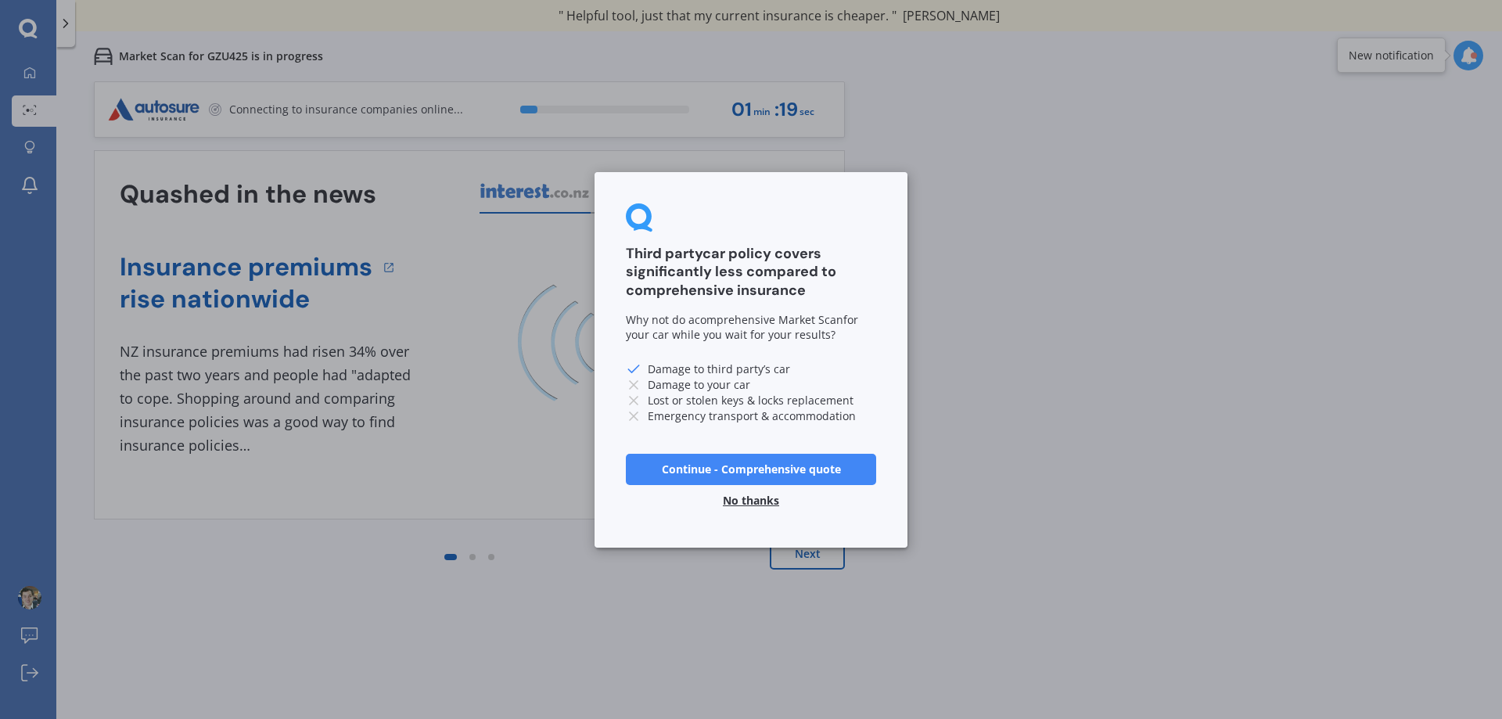
click at [759, 465] on button "Continue - Comprehensive quote" at bounding box center [751, 468] width 250 height 31
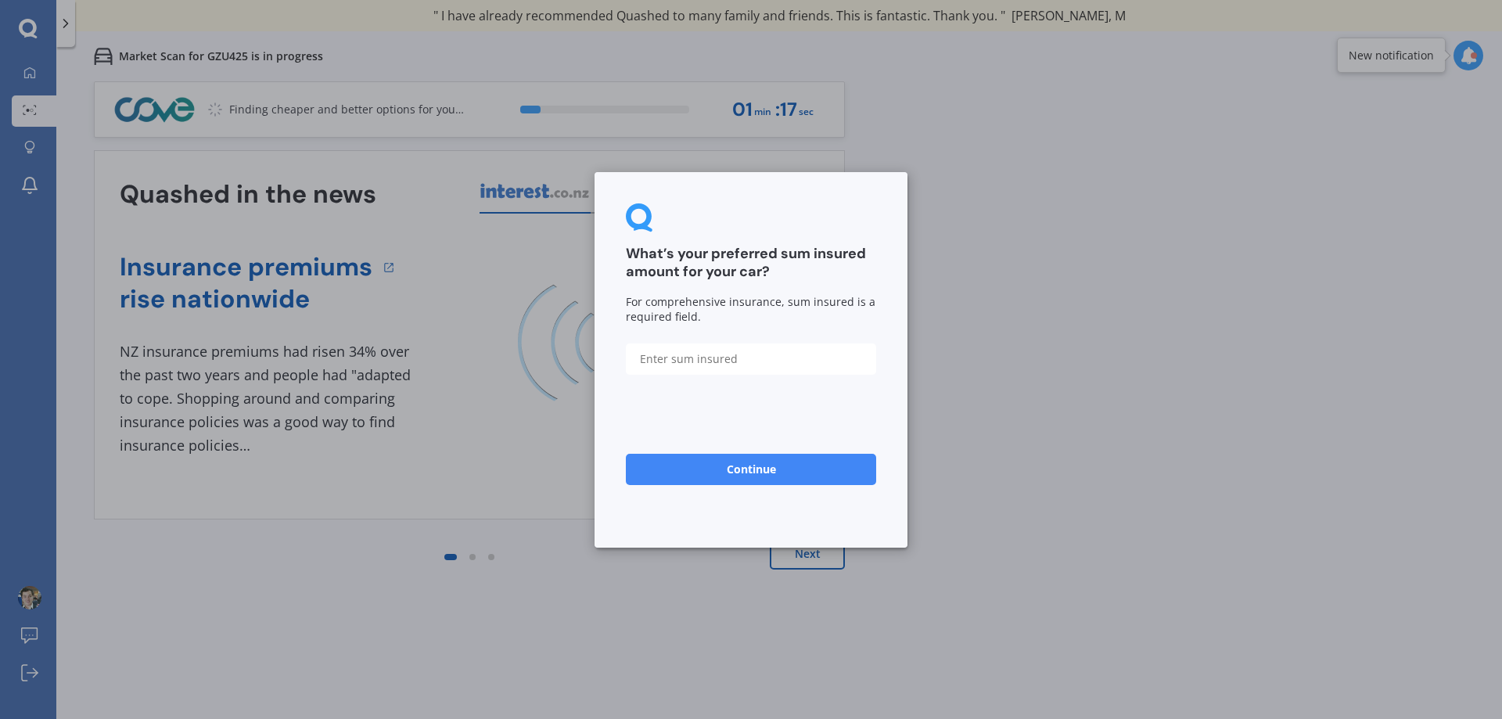
click at [719, 357] on input "text" at bounding box center [751, 358] width 250 height 31
type input "$10,000"
click at [764, 472] on button "Continue" at bounding box center [751, 468] width 250 height 31
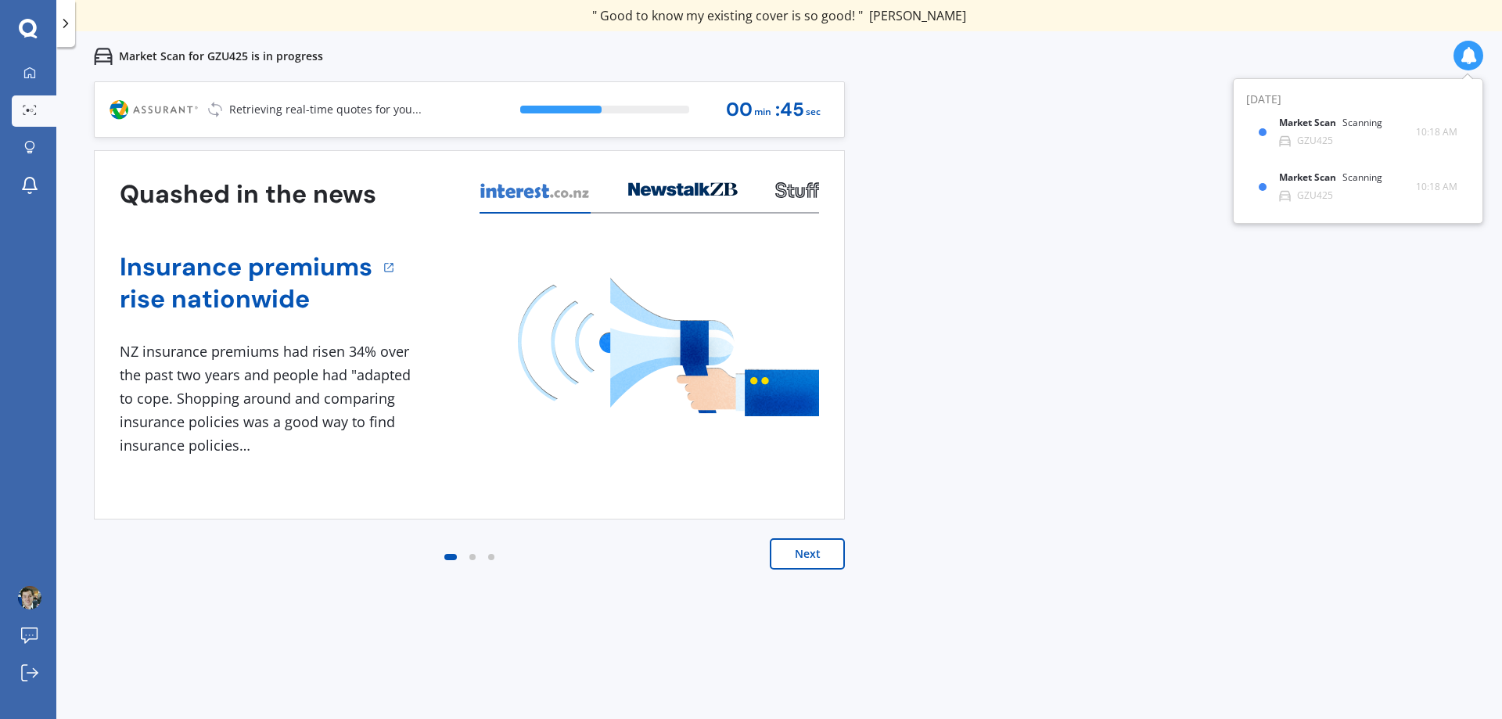
click at [803, 185] on icon at bounding box center [797, 190] width 44 height 16
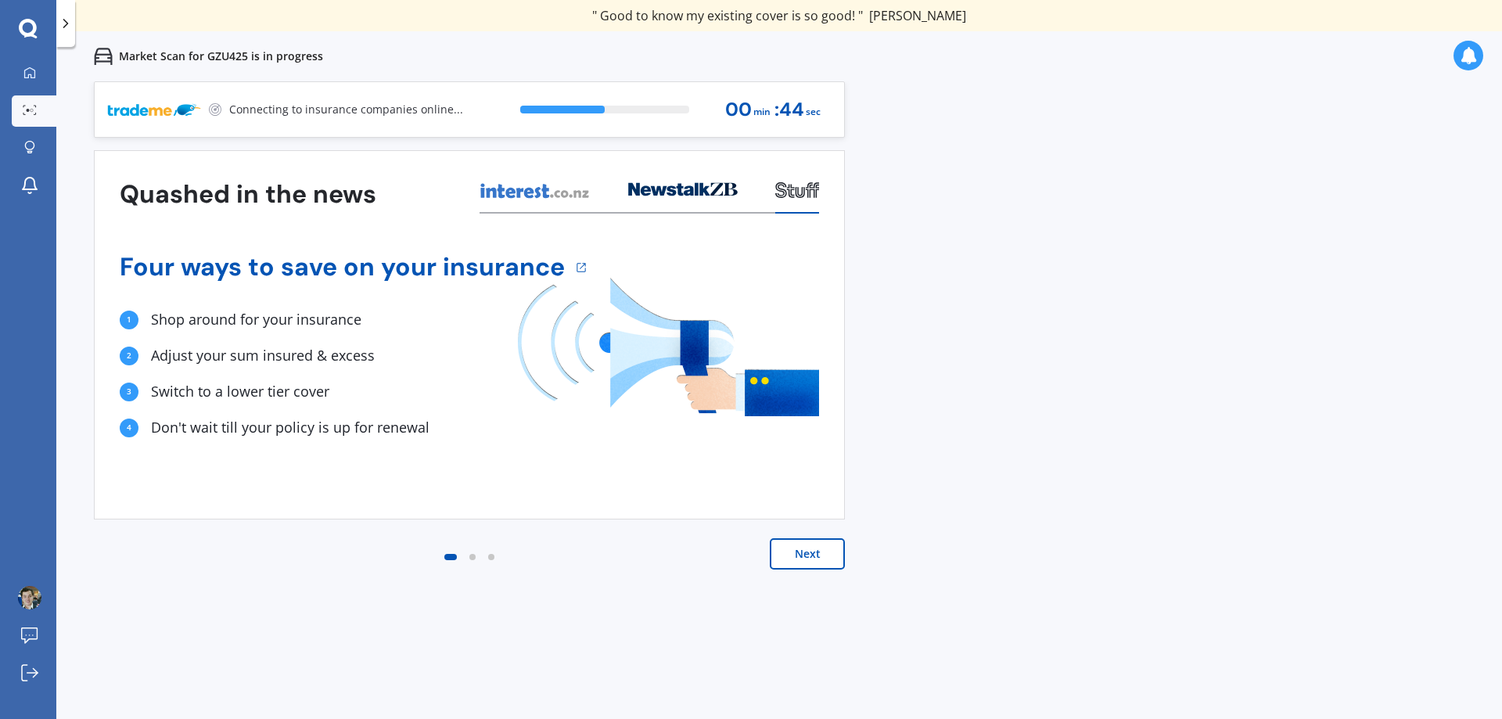
click at [735, 188] on icon at bounding box center [683, 189] width 110 height 14
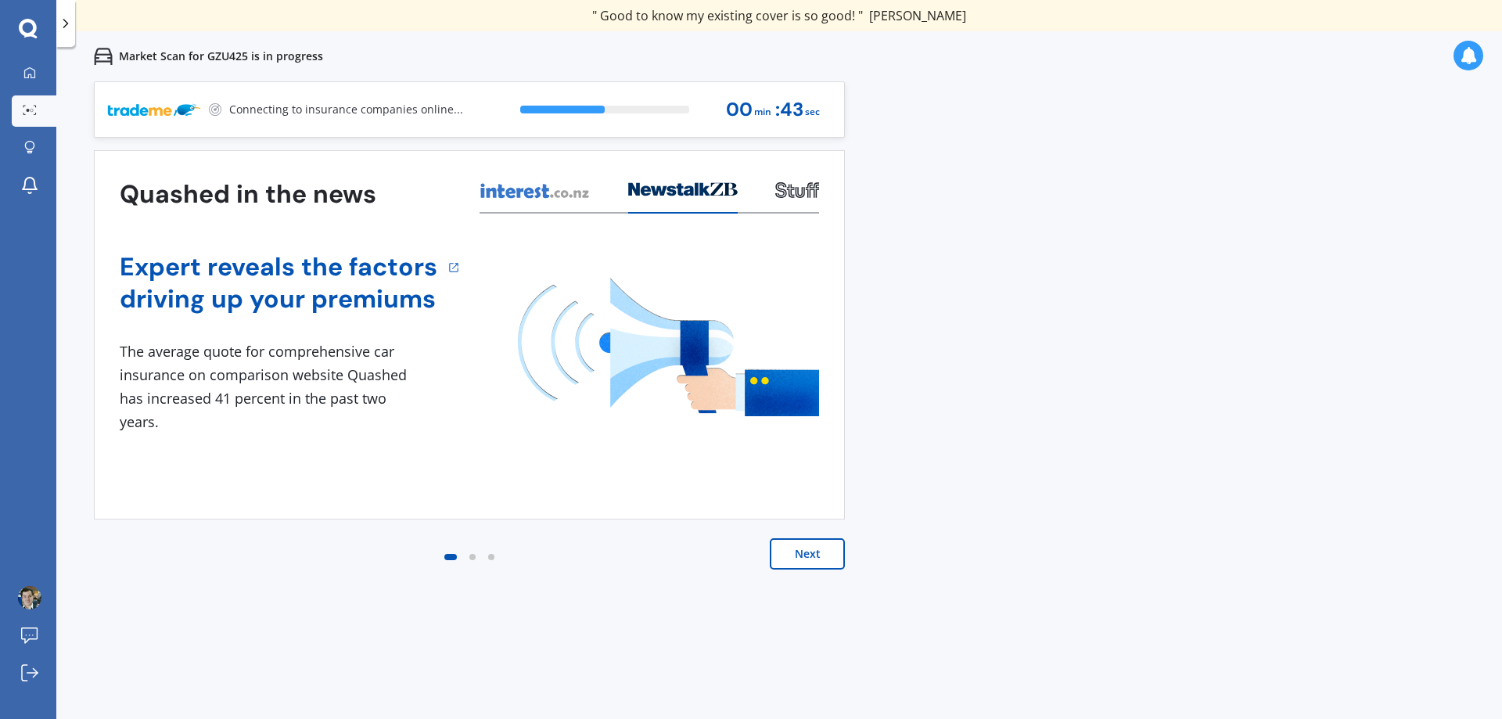
click at [552, 189] on icon at bounding box center [535, 190] width 111 height 17
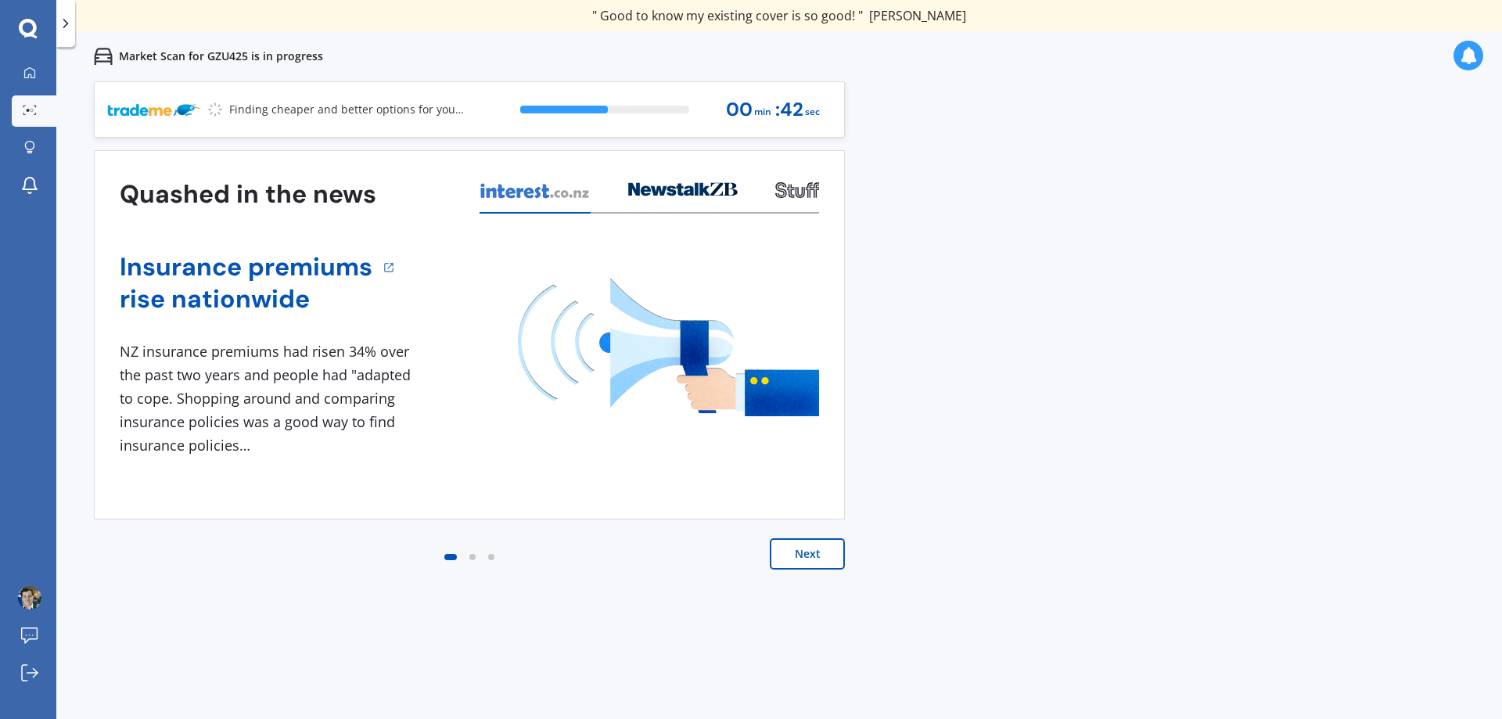
click at [650, 187] on icon at bounding box center [683, 189] width 110 height 14
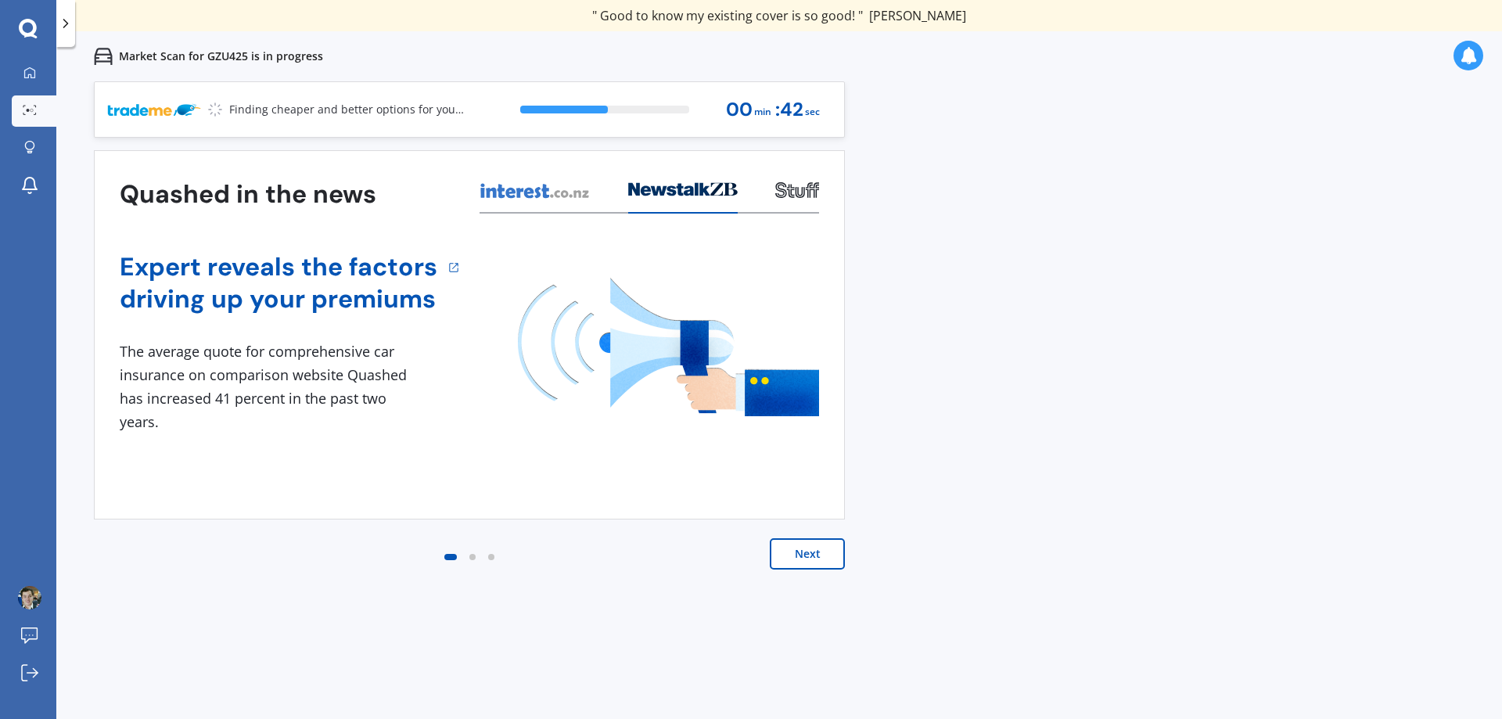
click at [563, 189] on icon at bounding box center [535, 190] width 111 height 17
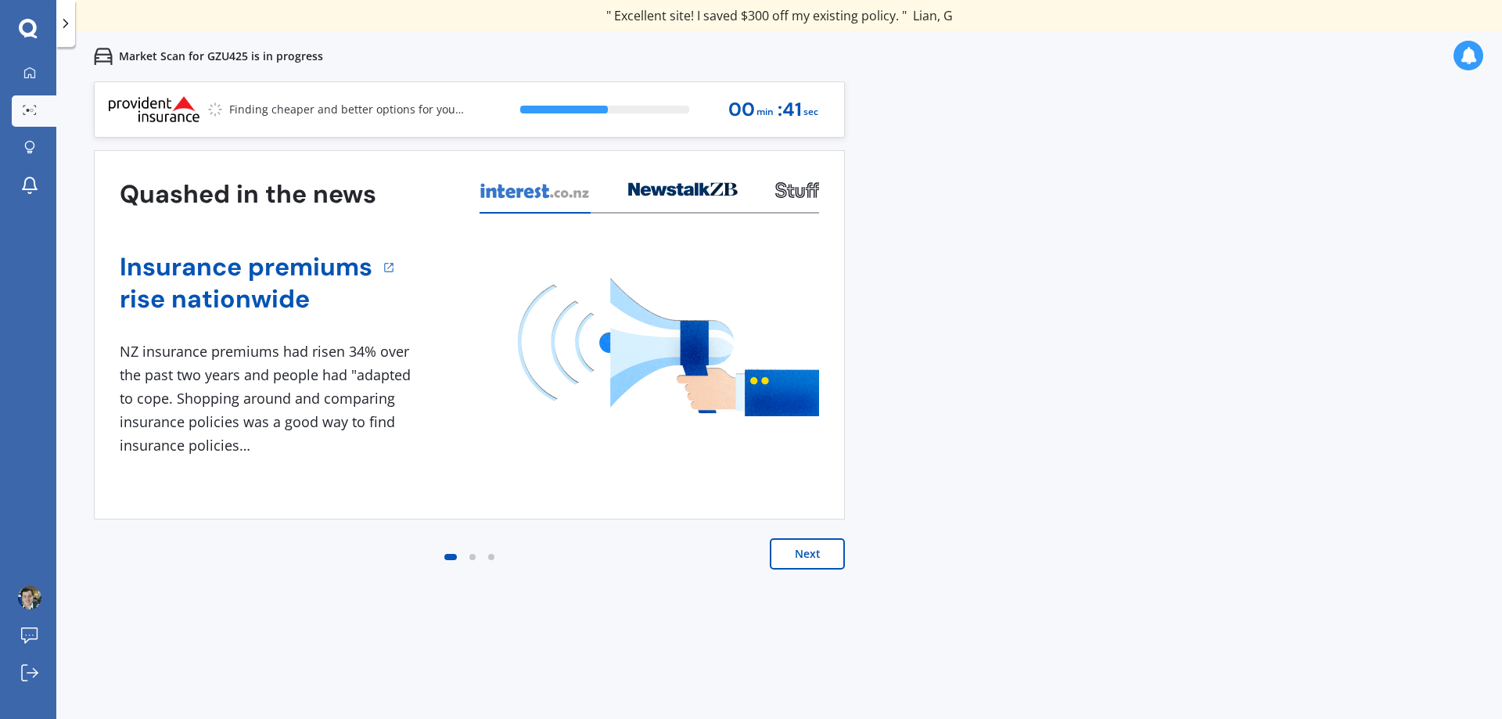
click at [749, 199] on div at bounding box center [649, 195] width 339 height 38
click at [794, 185] on icon at bounding box center [797, 190] width 44 height 16
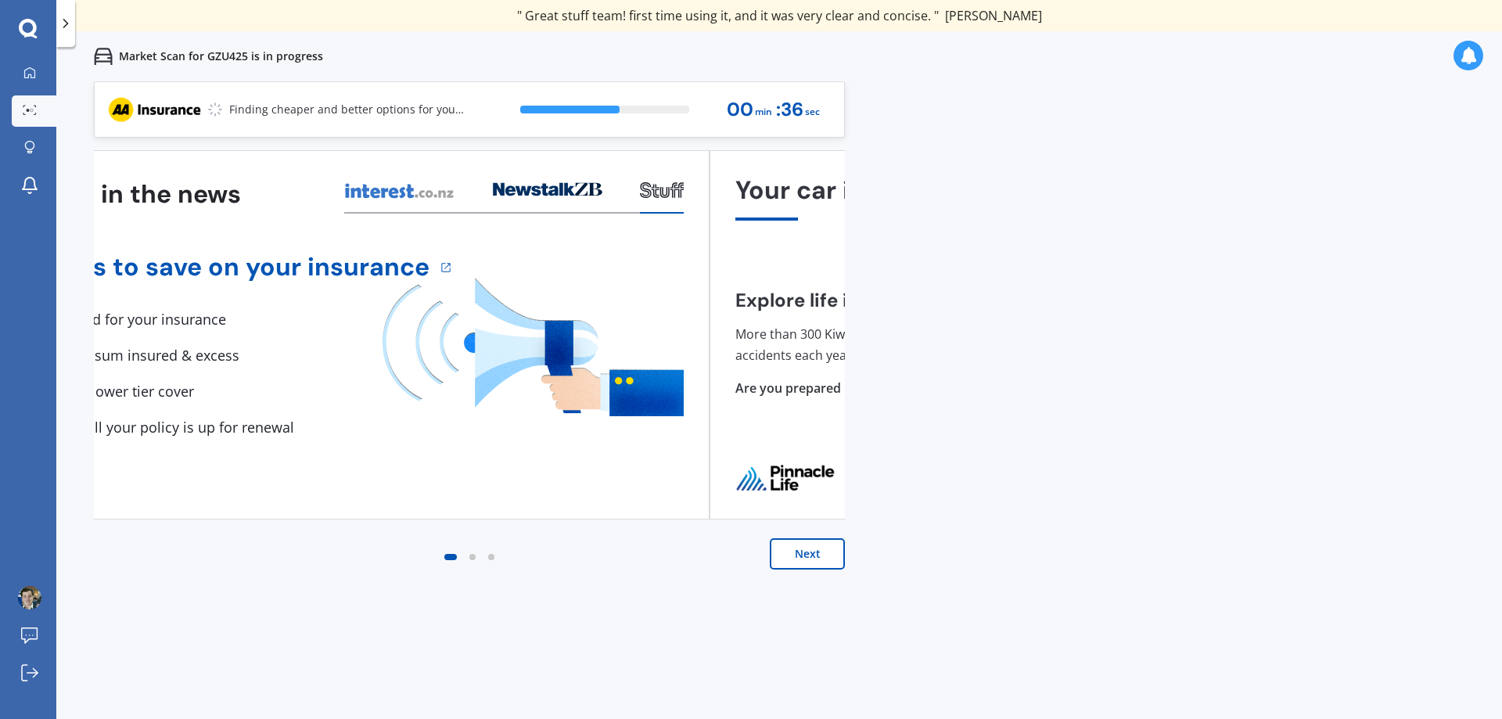
drag, startPoint x: 790, startPoint y: 363, endPoint x: 643, endPoint y: 379, distance: 148.0
click at [635, 380] on img at bounding box center [533, 347] width 301 height 138
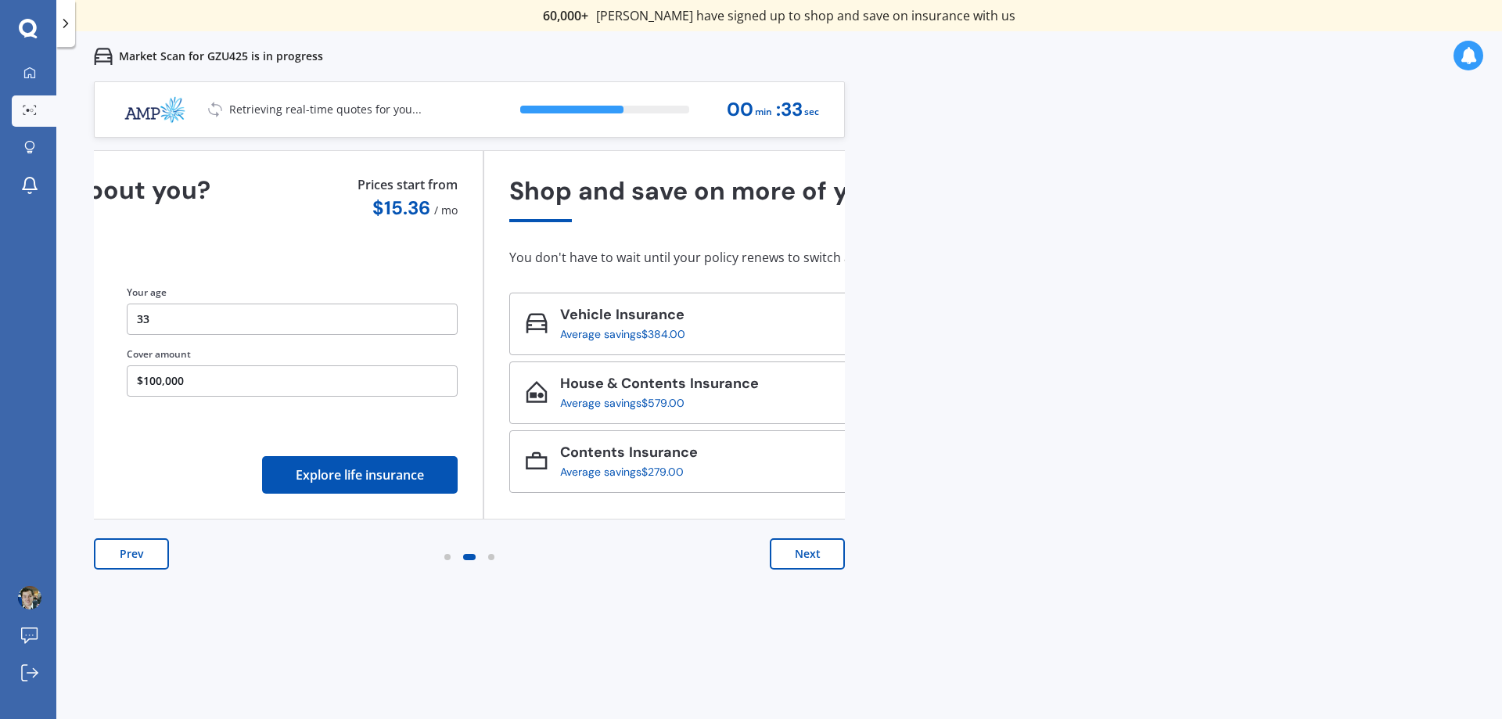
drag, startPoint x: 772, startPoint y: 268, endPoint x: 298, endPoint y: 284, distance: 474.3
click at [299, 283] on div "Explore life insurance options. More than 300 Kiwis don't make it home from car…" at bounding box center [107, 340] width 699 height 153
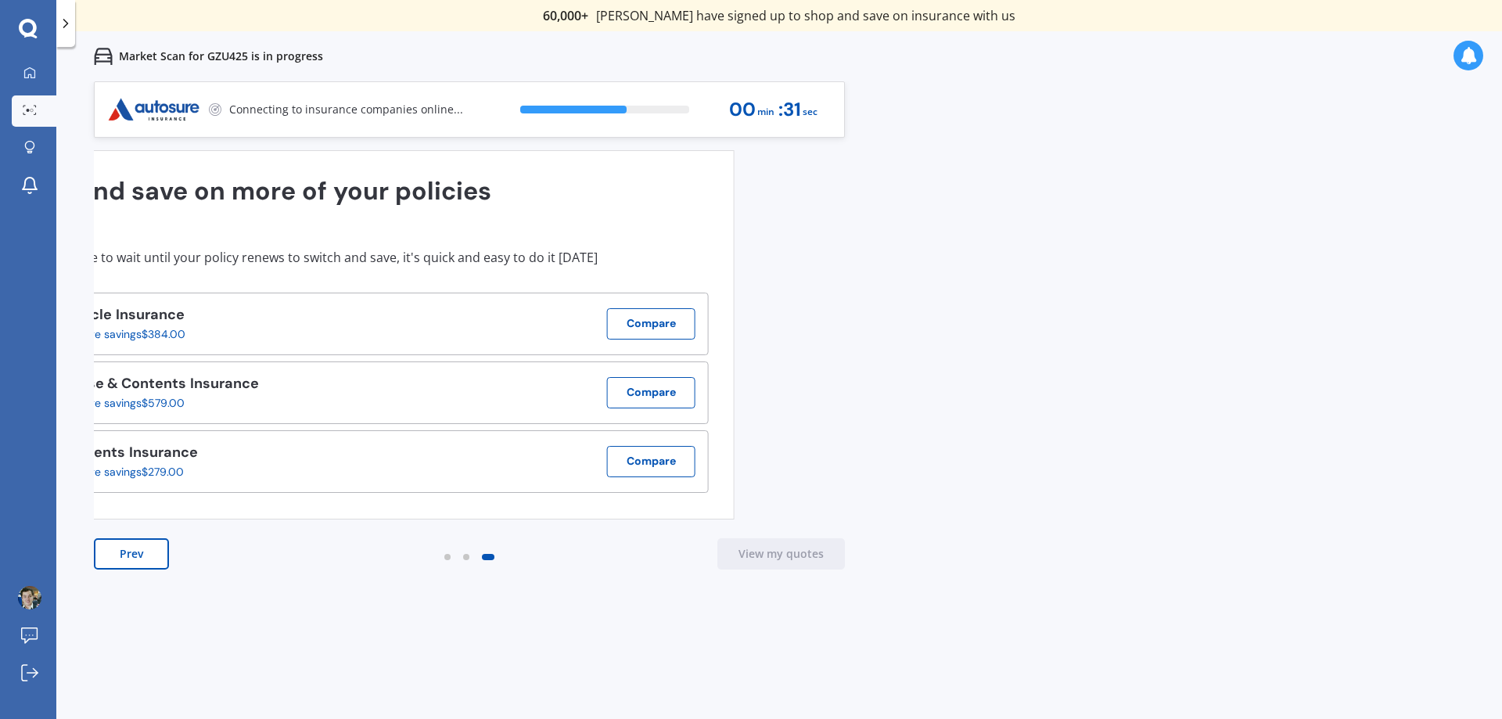
drag, startPoint x: 663, startPoint y: 248, endPoint x: 347, endPoint y: 252, distance: 316.0
click at [347, 252] on div "Shop and save on more of your policies You don't have to wait until your policy…" at bounding box center [358, 335] width 699 height 318
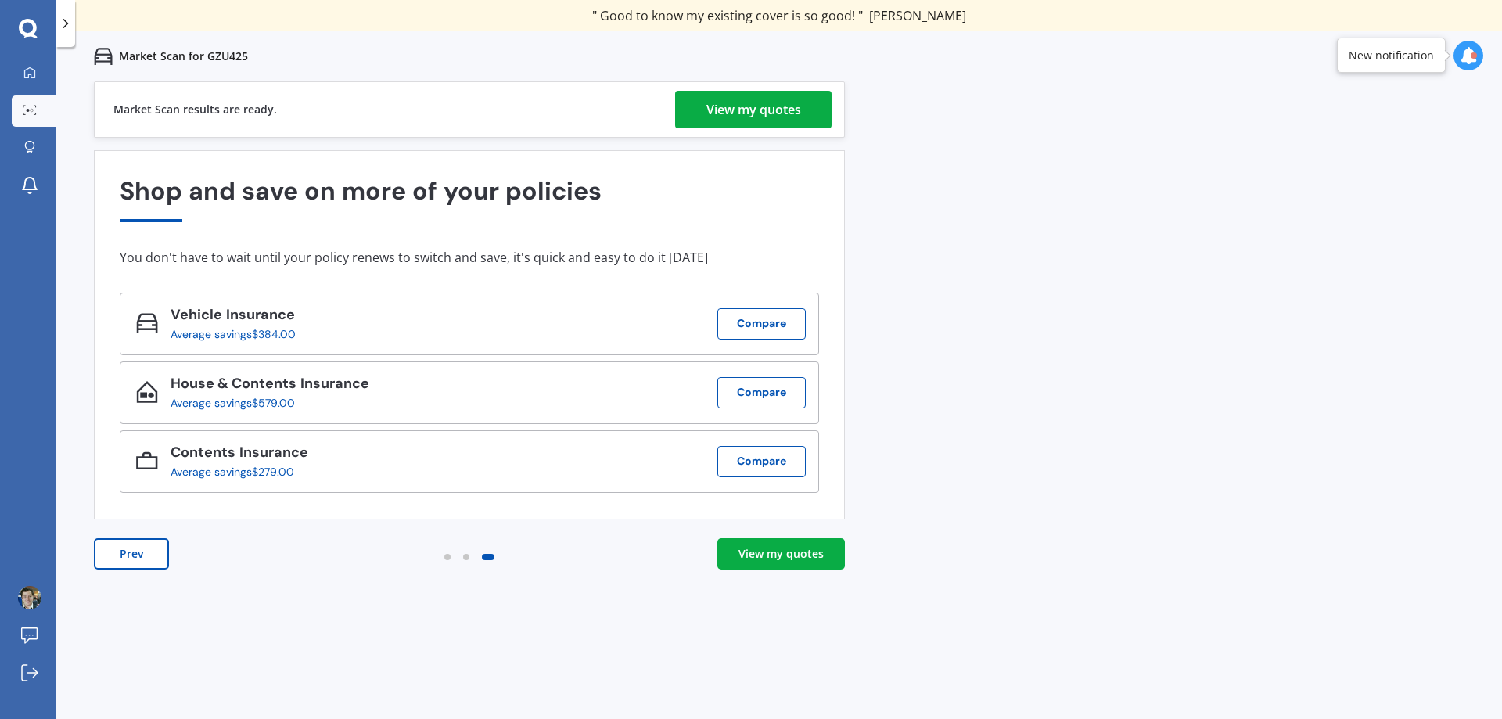
click at [766, 107] on div "View my quotes" at bounding box center [753, 110] width 95 height 38
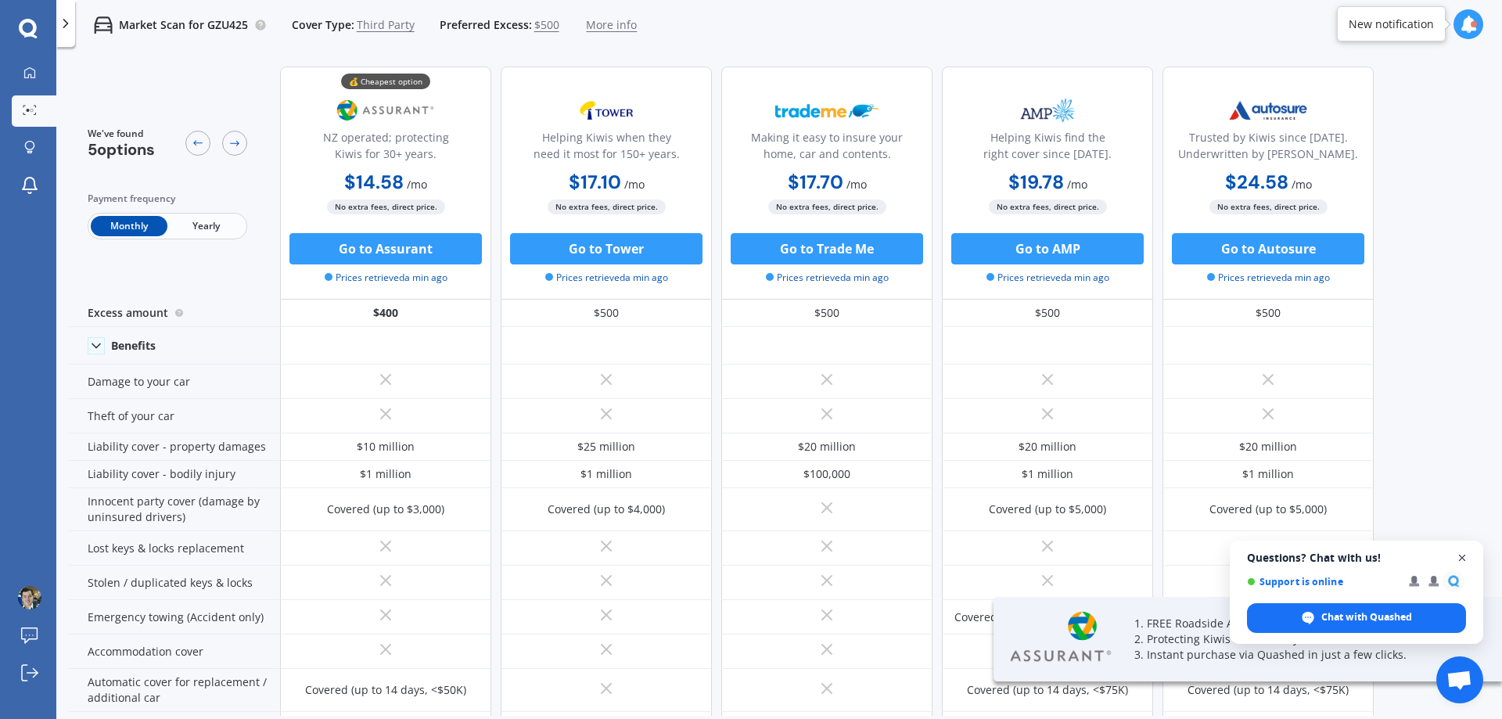
click at [1464, 555] on span "Open chat" at bounding box center [1463, 558] width 20 height 20
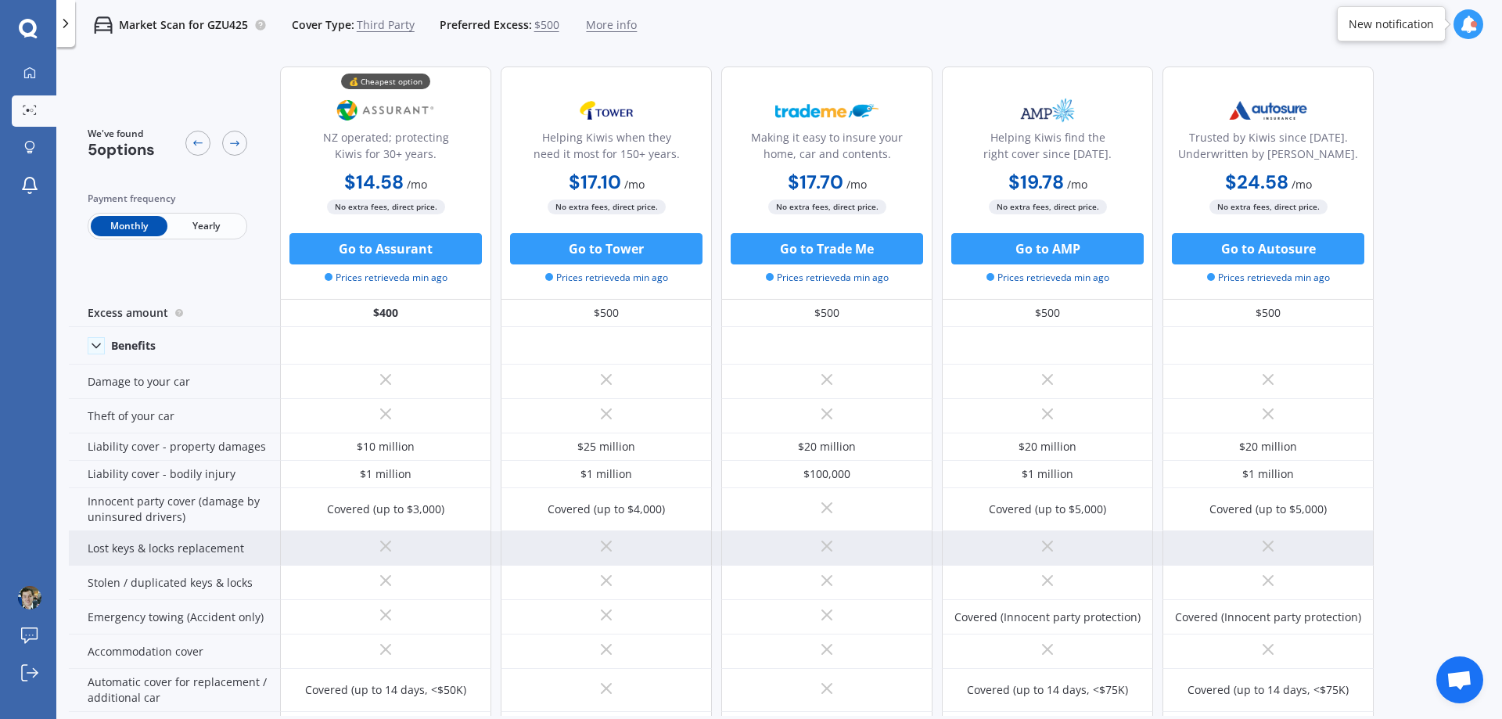
click at [203, 541] on div "Lost keys & locks replacement" at bounding box center [174, 548] width 211 height 34
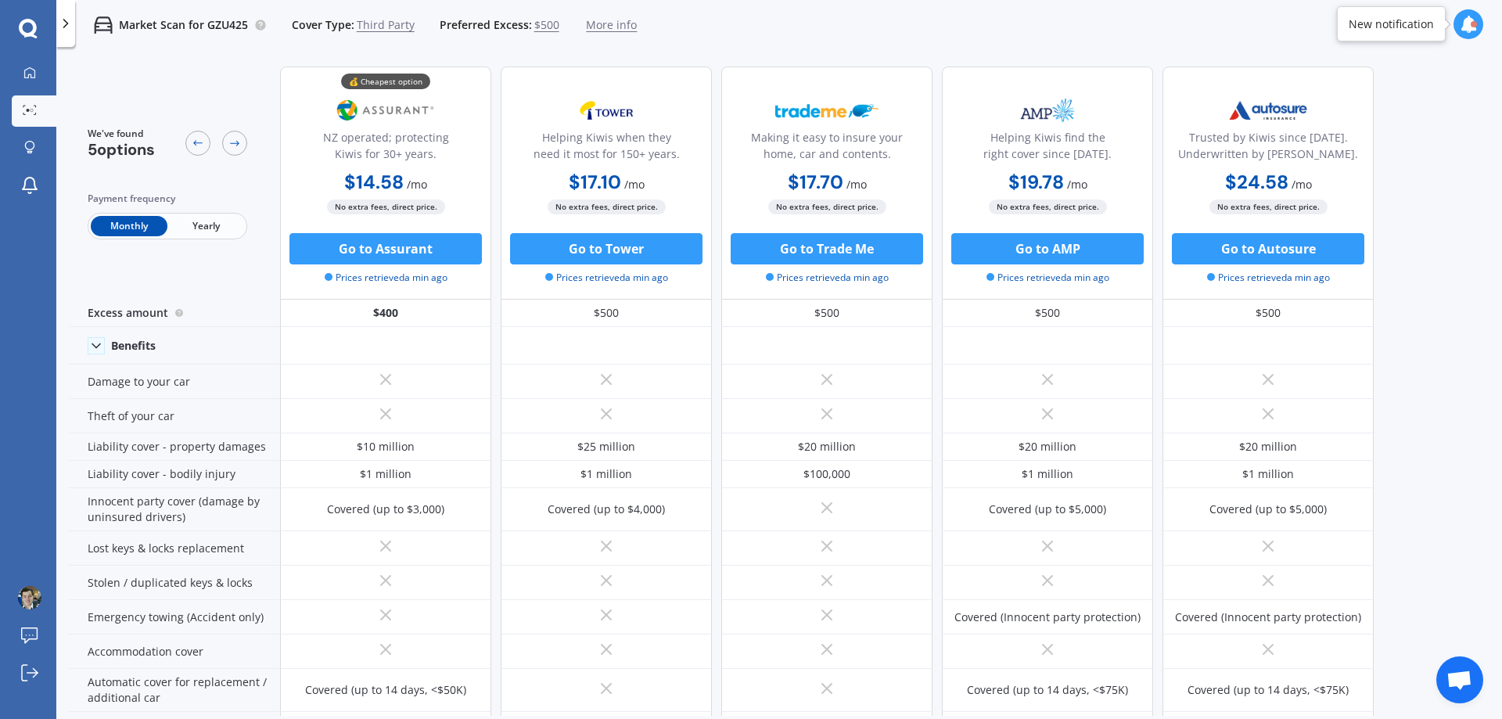
click at [375, 27] on span "Third Party" at bounding box center [386, 25] width 58 height 16
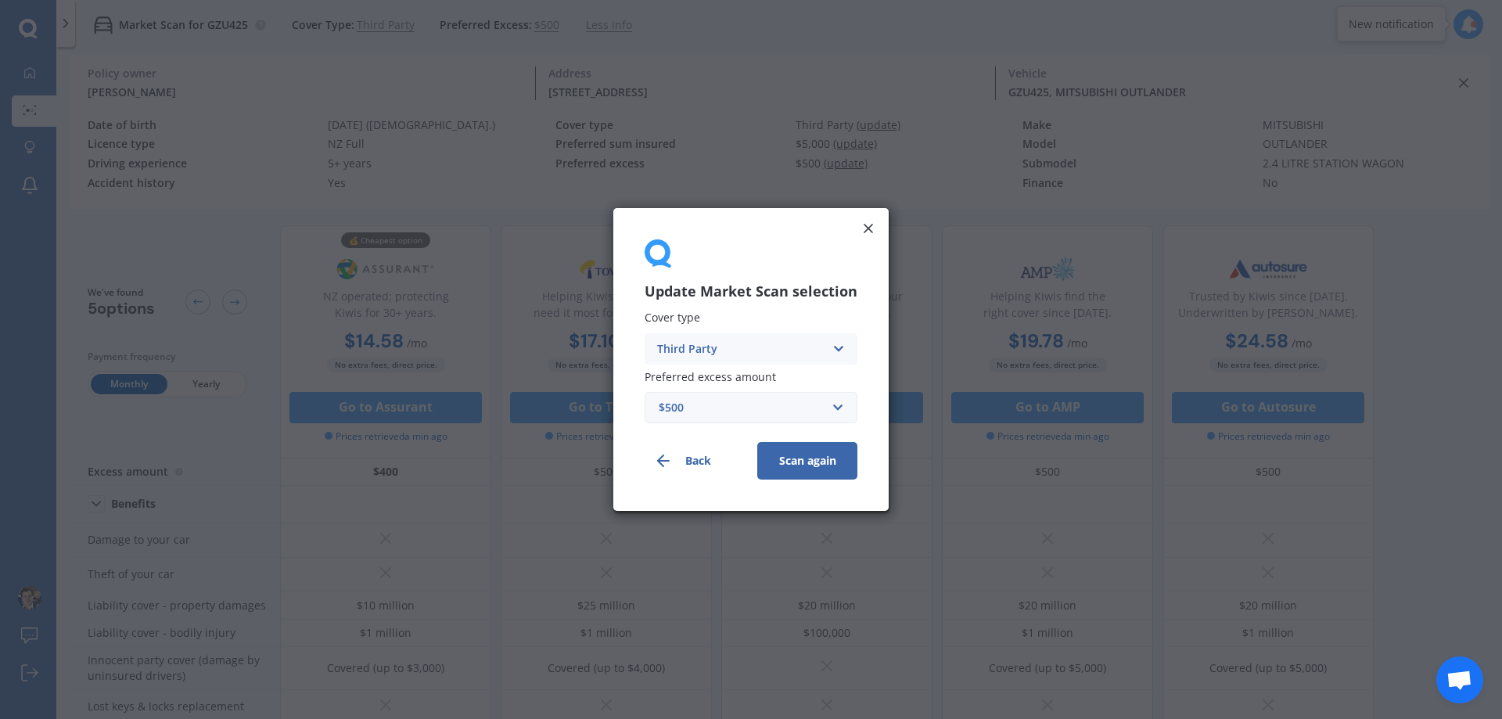
click at [864, 233] on icon at bounding box center [868, 229] width 16 height 16
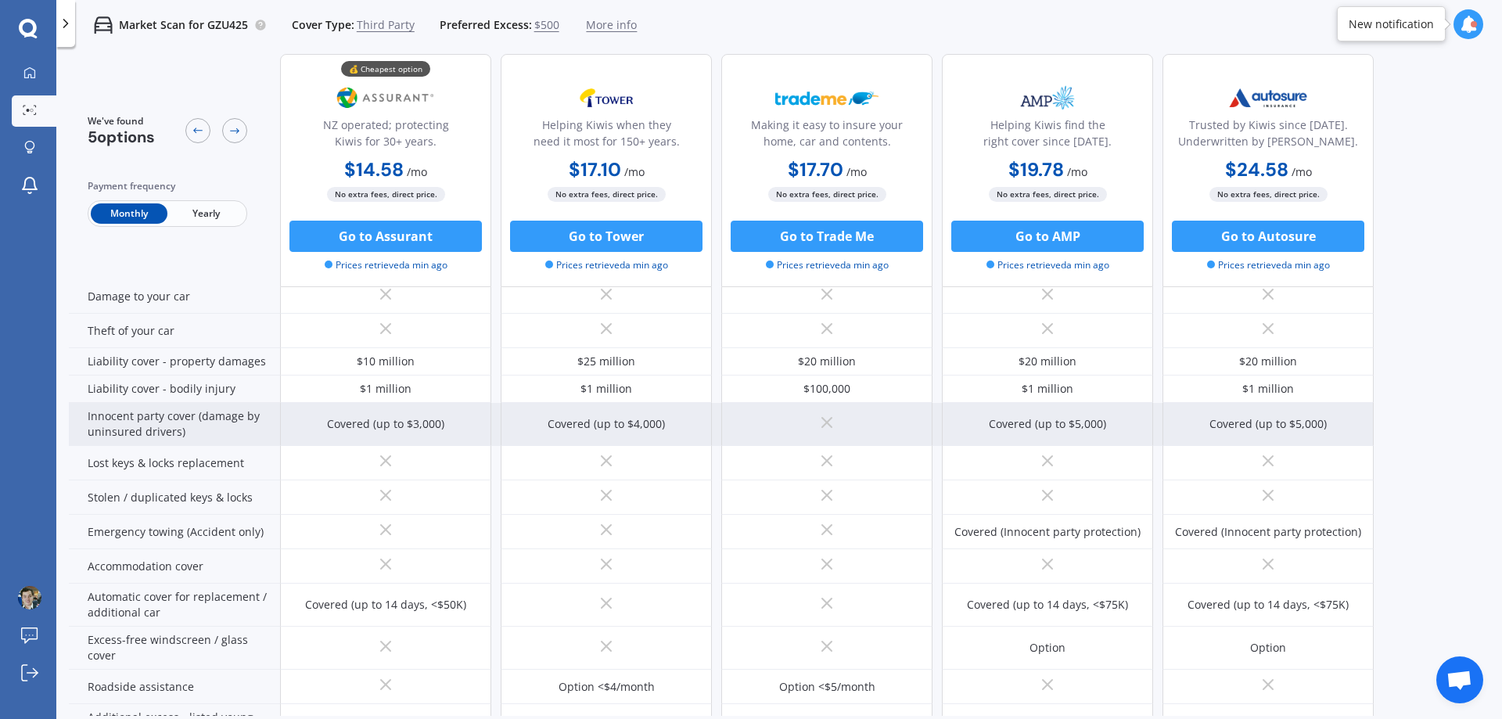
scroll to position [67, 0]
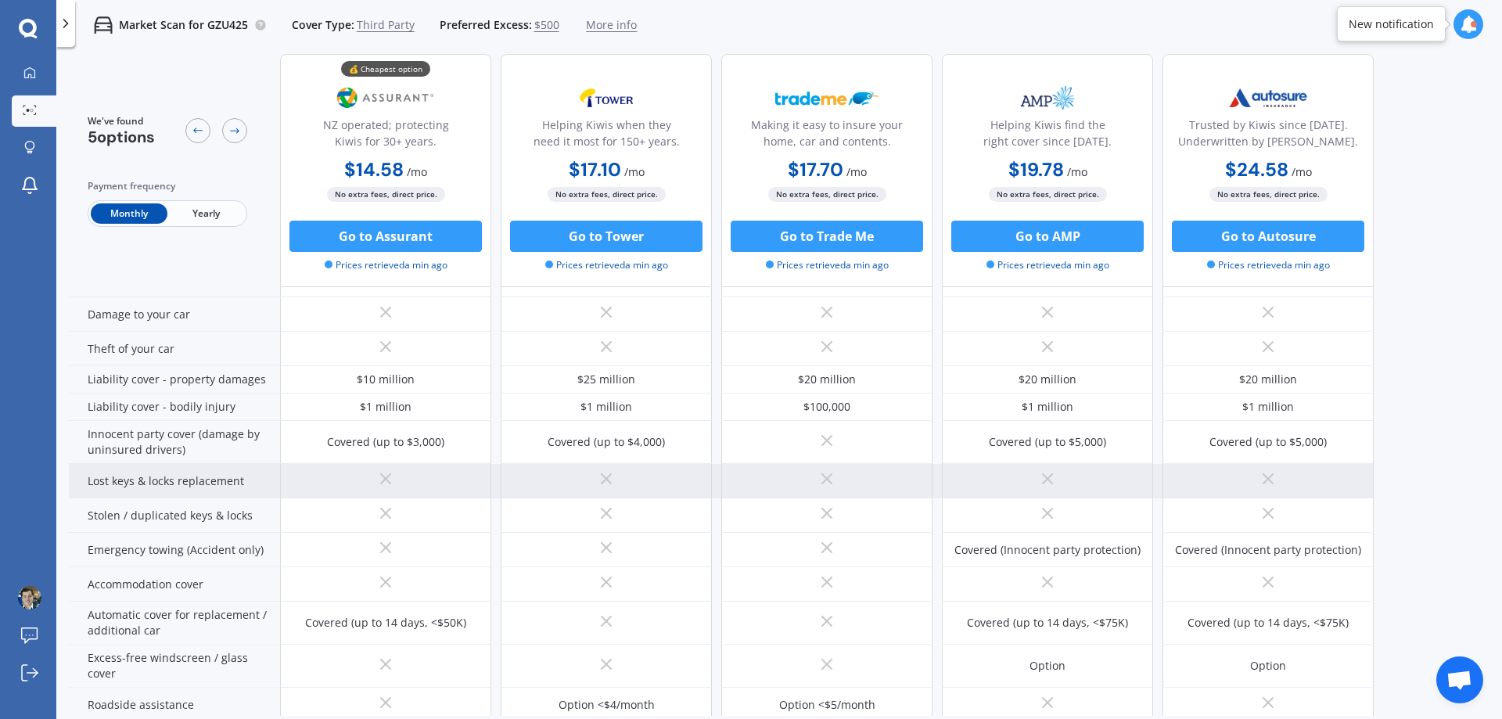
click at [401, 474] on div at bounding box center [385, 481] width 211 height 34
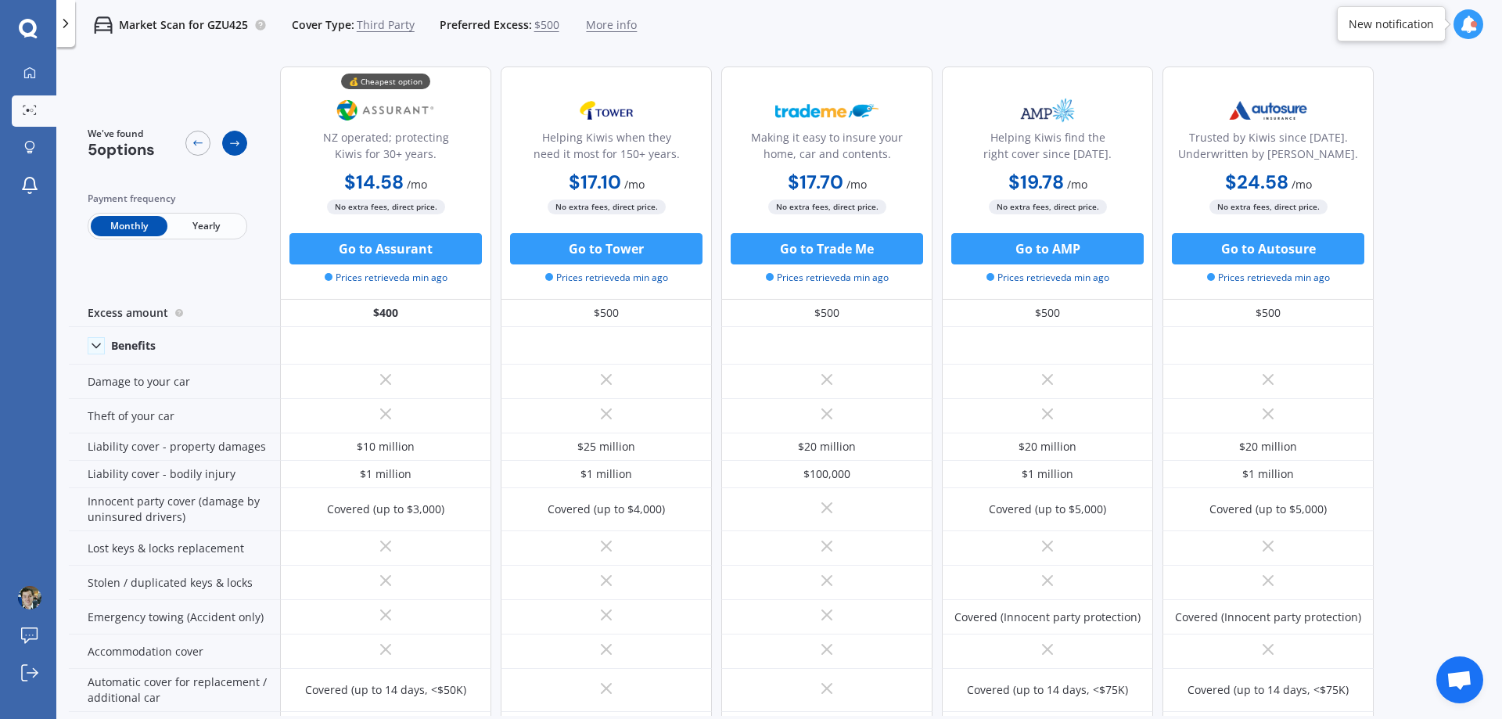
click at [241, 138] on div at bounding box center [234, 143] width 25 height 25
click at [233, 142] on icon at bounding box center [234, 143] width 13 height 13
click at [233, 141] on icon at bounding box center [234, 143] width 13 height 13
click at [190, 138] on div at bounding box center [197, 143] width 25 height 25
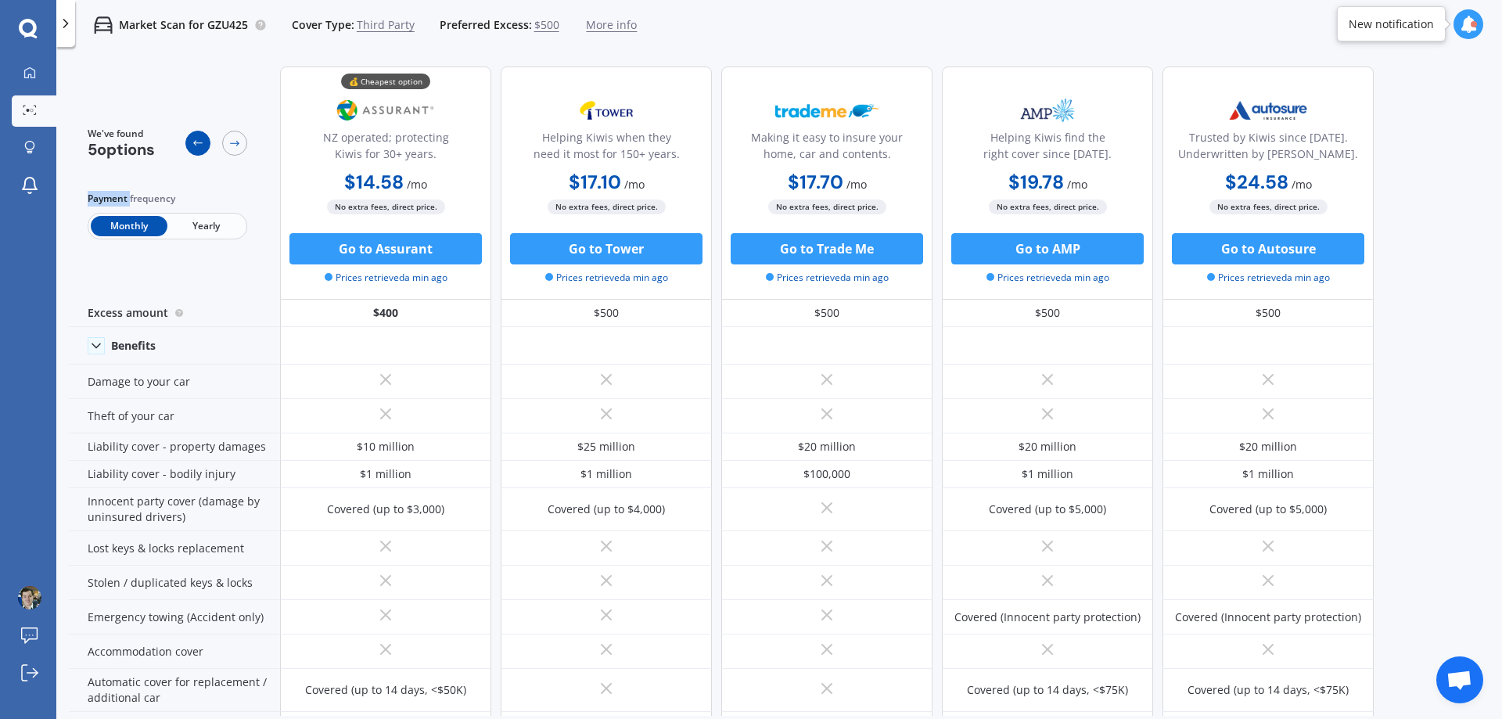
click at [190, 138] on div at bounding box center [197, 143] width 25 height 25
click at [239, 184] on div "We've found 5 options Payment frequency Monthly Yearly" at bounding box center [168, 183] width 160 height 112
click at [66, 30] on icon at bounding box center [66, 24] width 16 height 16
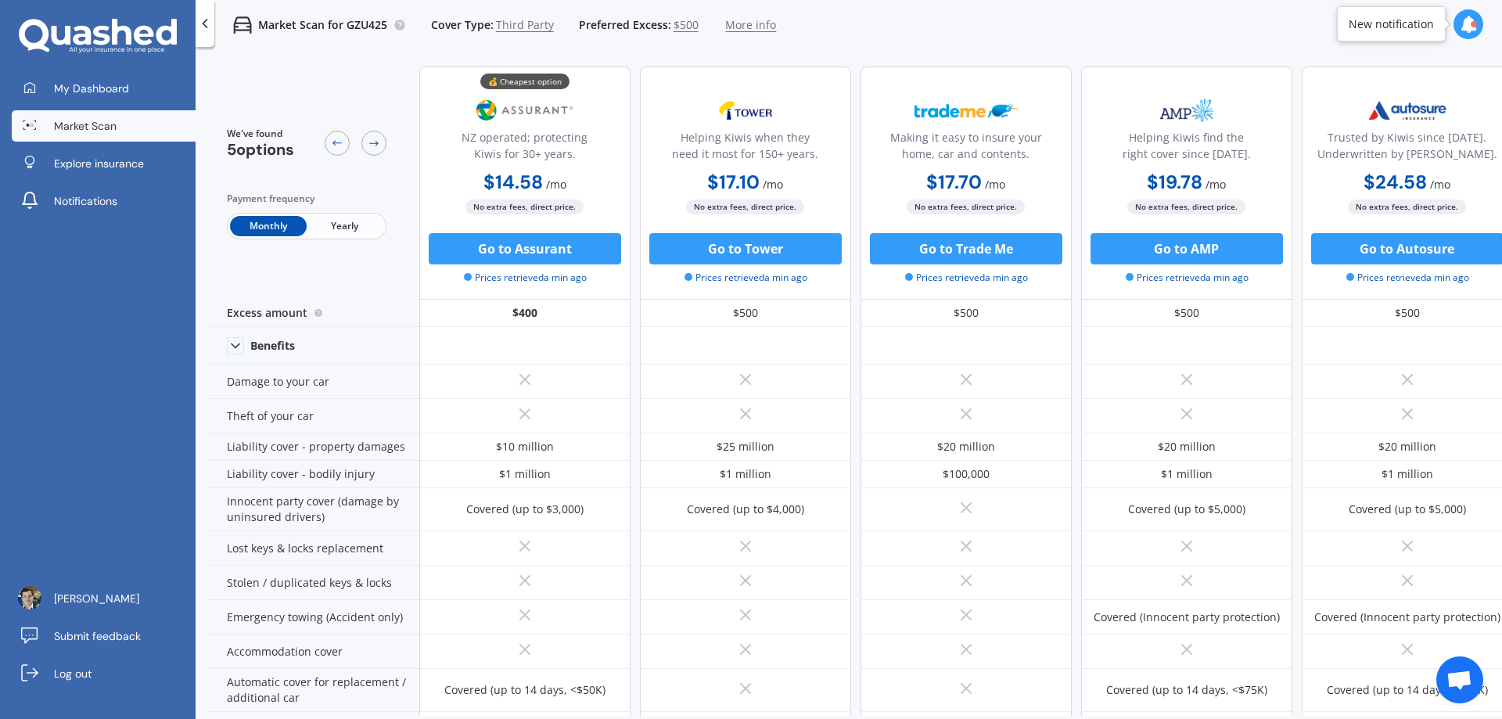
click at [90, 126] on span "Market Scan" at bounding box center [85, 126] width 63 height 16
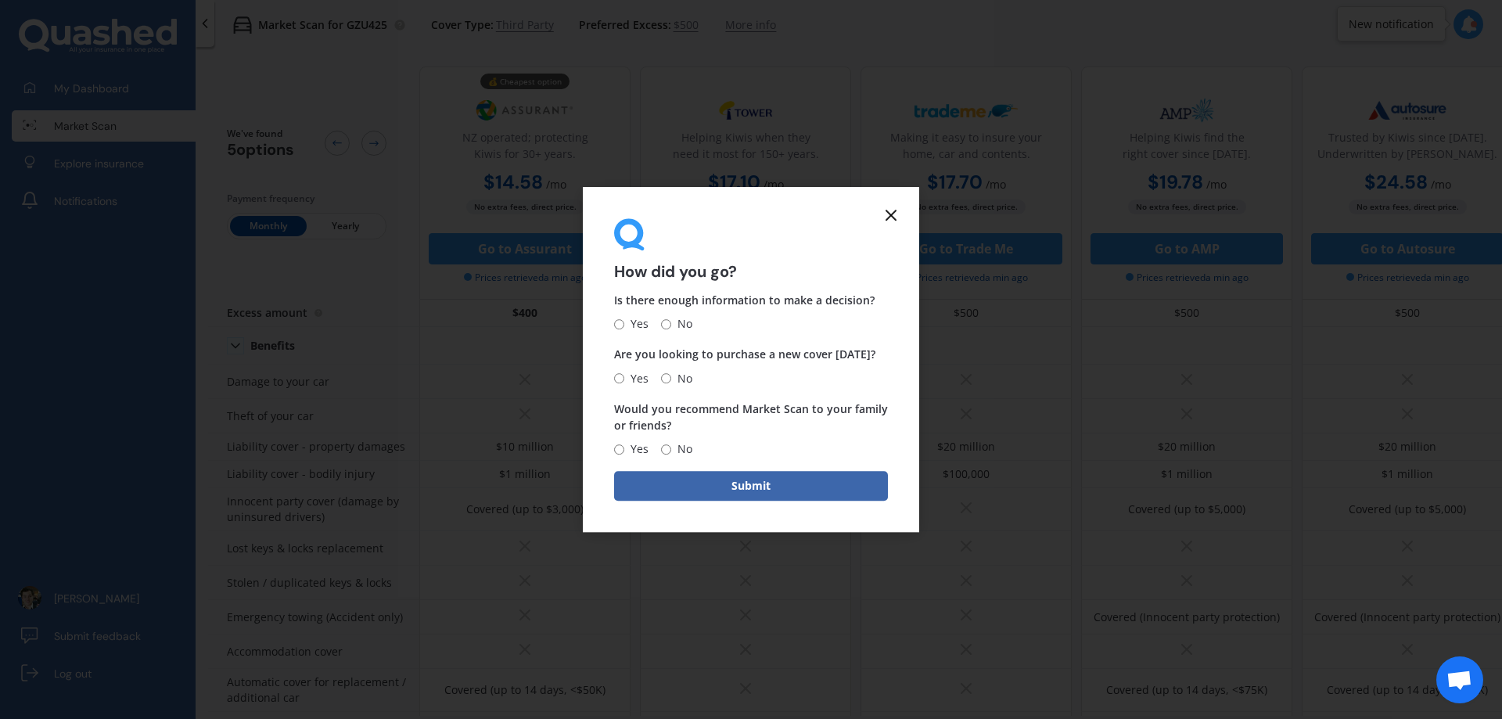
click at [889, 215] on icon at bounding box center [891, 215] width 19 height 19
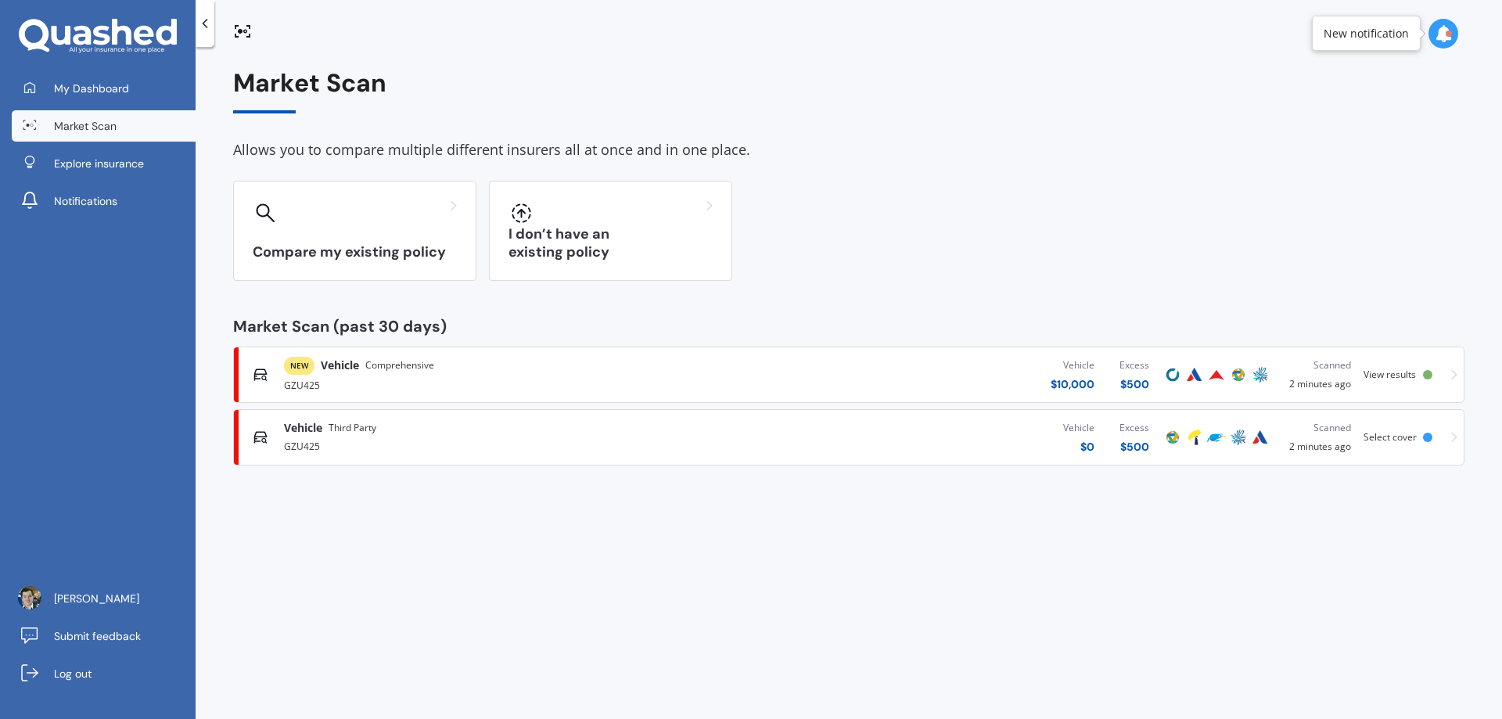
click at [120, 110] on link "Market Scan" at bounding box center [104, 125] width 184 height 31
drag, startPoint x: 394, startPoint y: 488, endPoint x: 388, endPoint y: 476, distance: 13.3
click at [393, 489] on div "Market Scan Allows you to compare multiple different insurers all at once and i…" at bounding box center [849, 386] width 1306 height 672
click at [374, 367] on span "Comprehensive" at bounding box center [399, 365] width 69 height 16
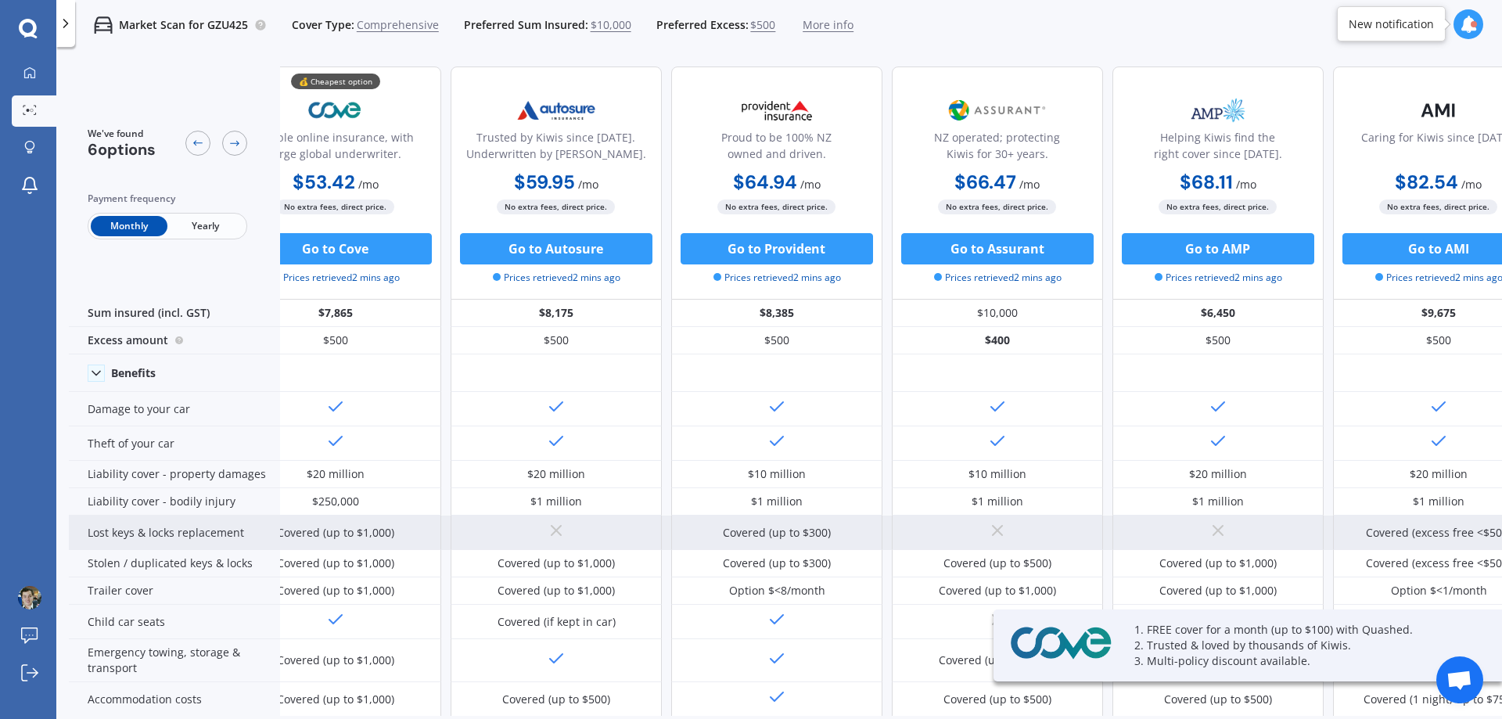
scroll to position [0, 100]
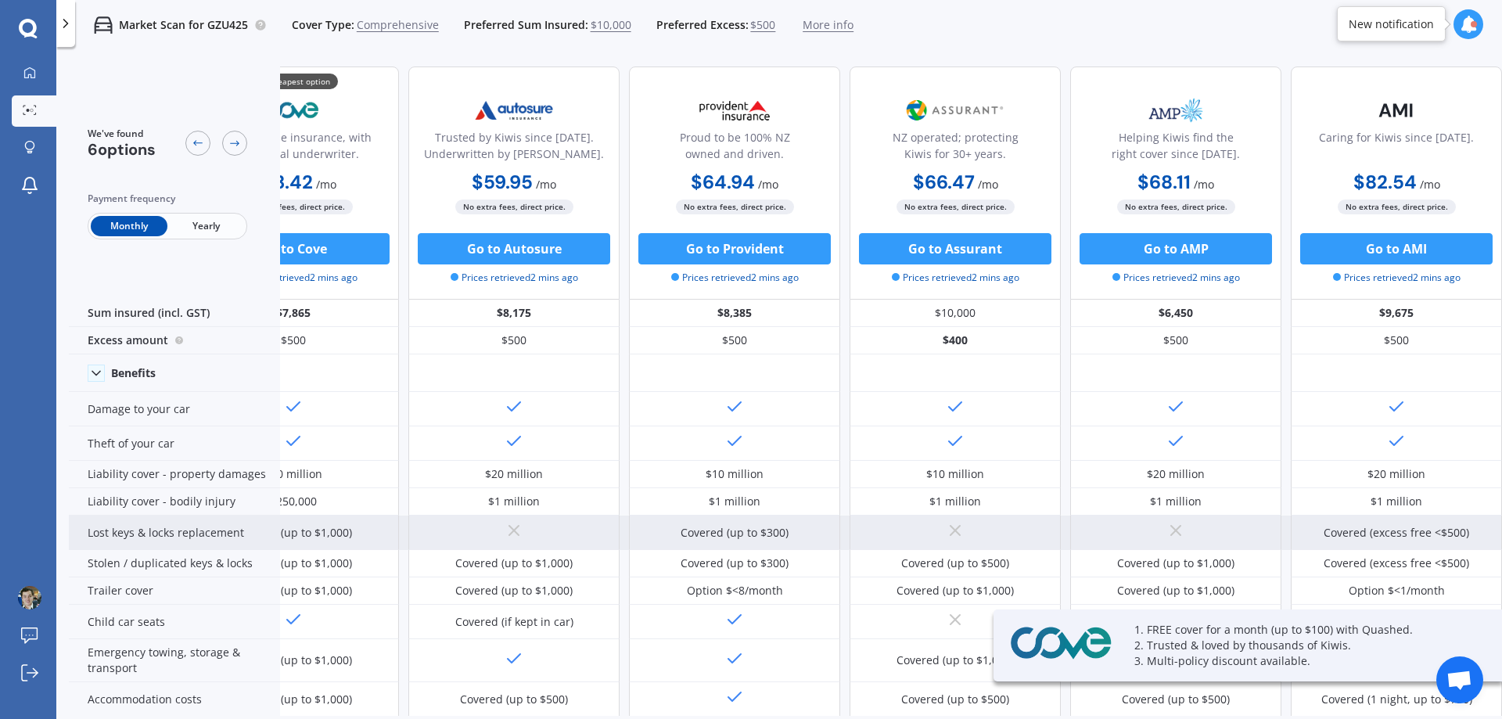
drag, startPoint x: 472, startPoint y: 540, endPoint x: 552, endPoint y: 533, distance: 80.1
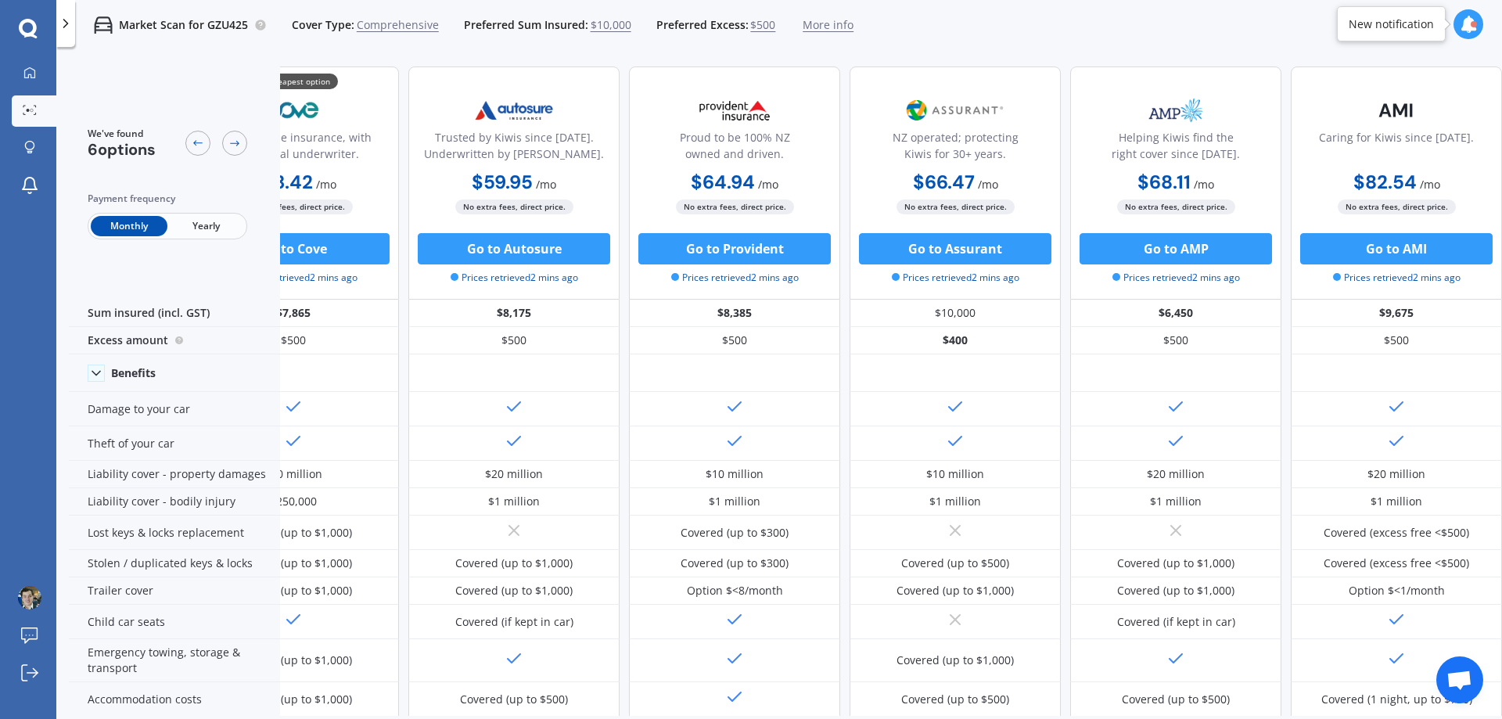
scroll to position [0, 0]
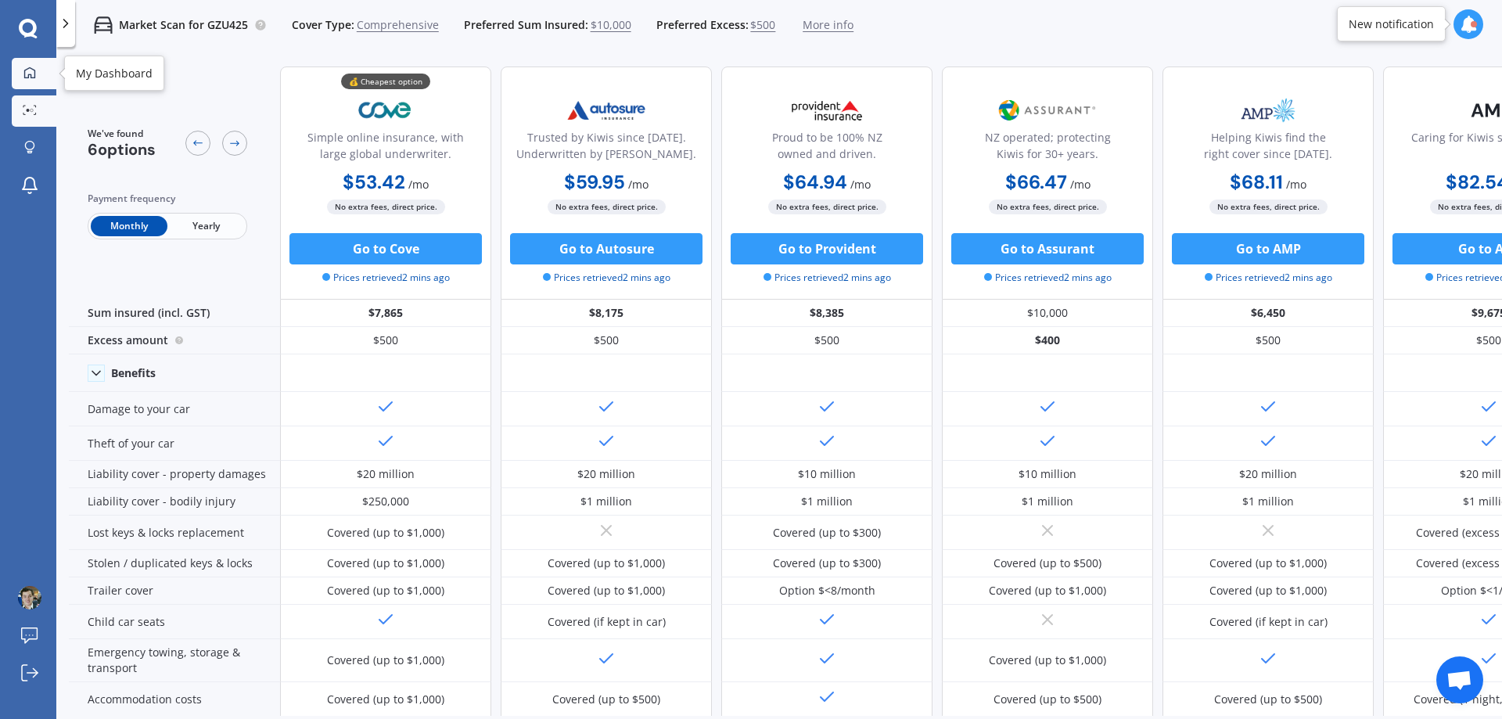
click at [34, 75] on icon at bounding box center [29, 72] width 13 height 13
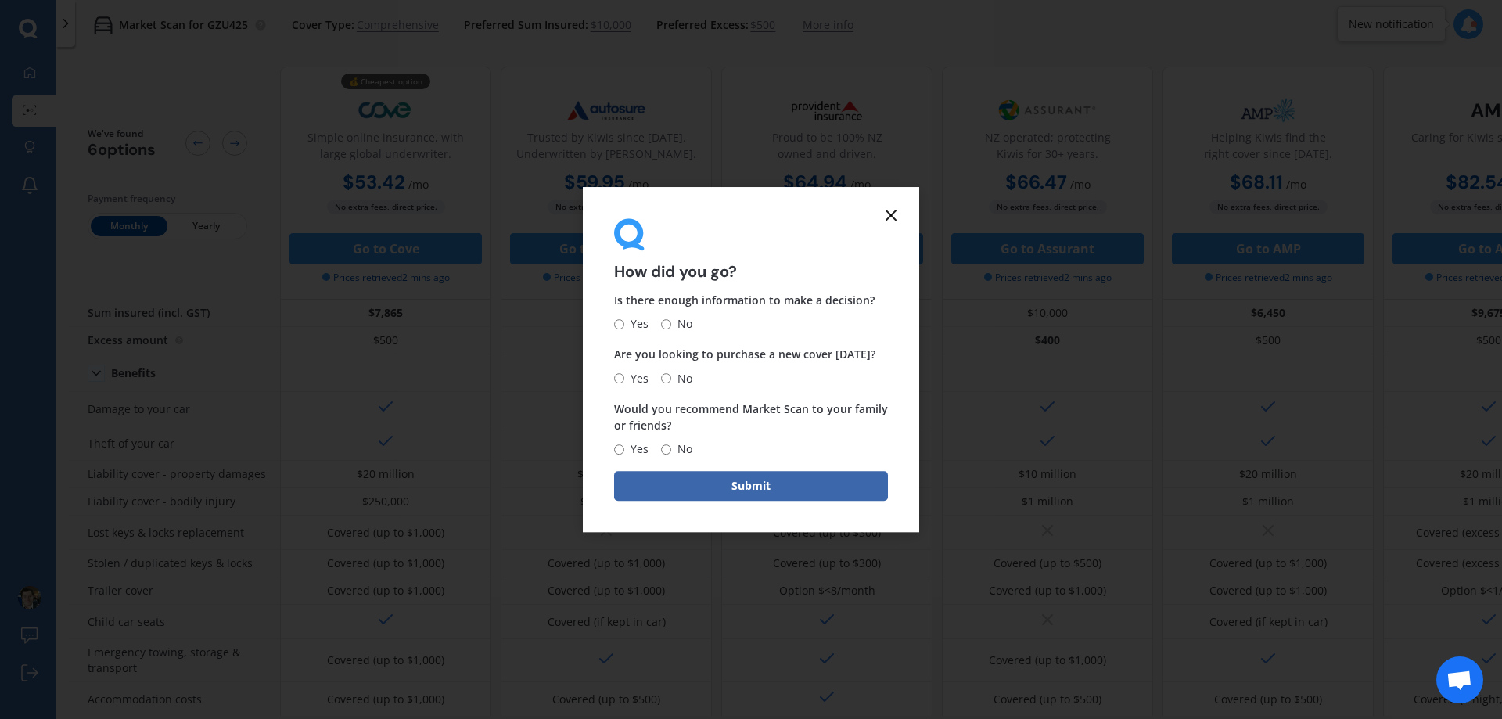
click at [890, 210] on icon at bounding box center [891, 215] width 19 height 19
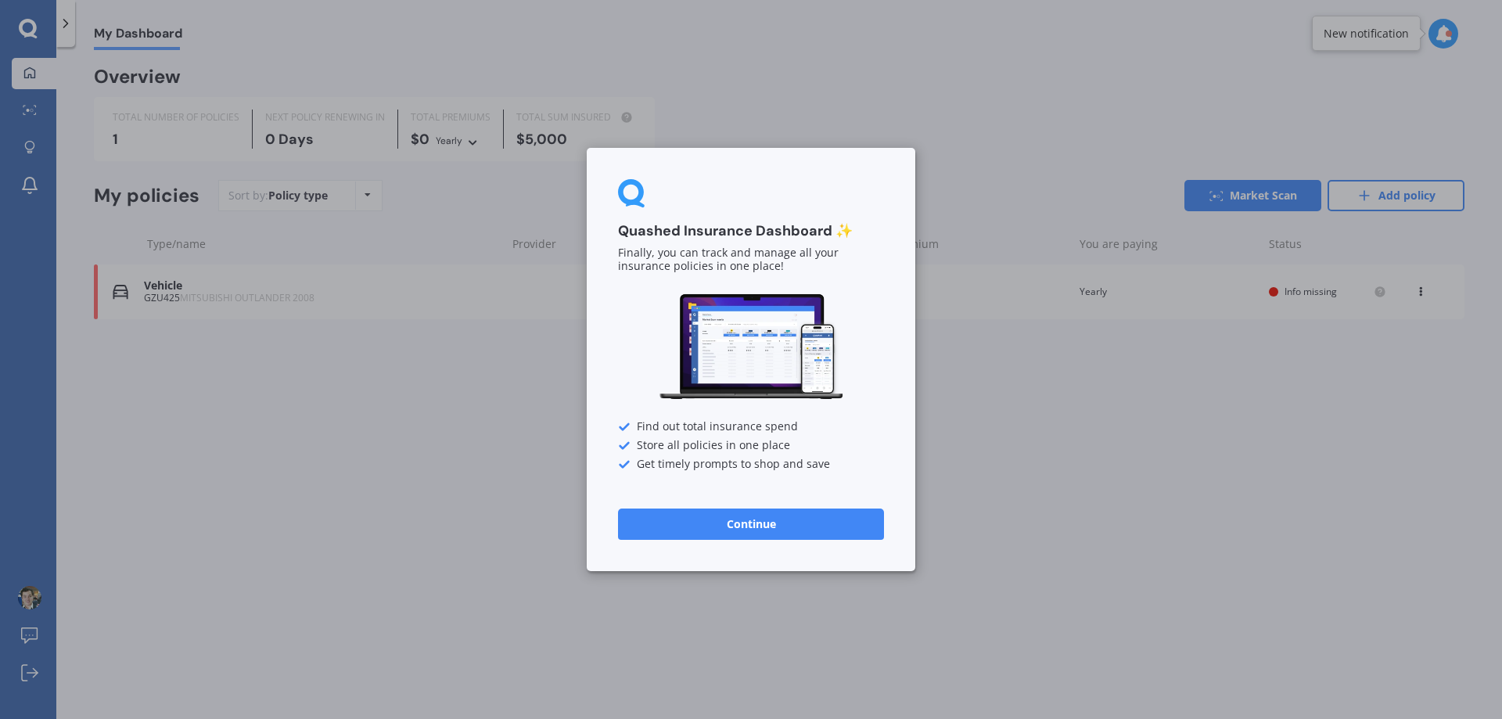
click at [739, 529] on button "Continue" at bounding box center [751, 523] width 266 height 31
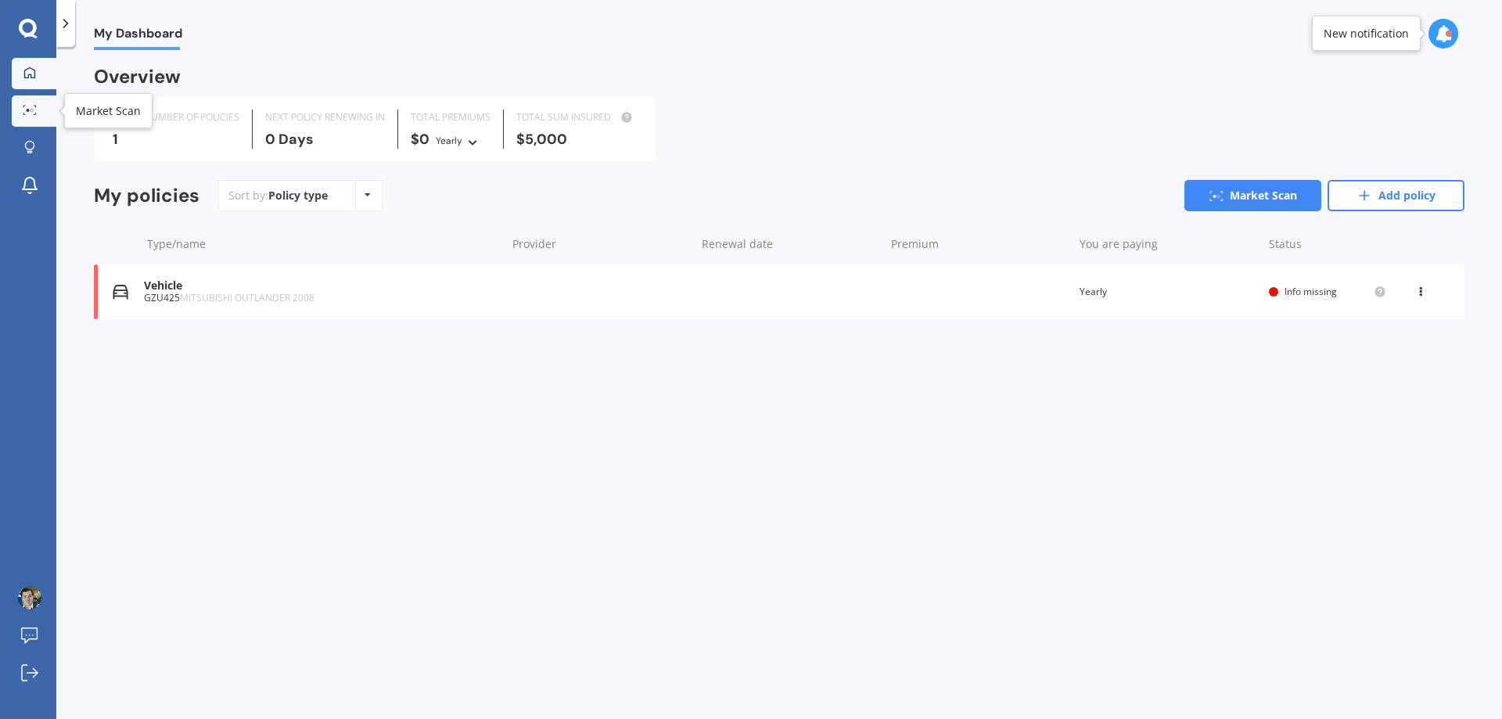
click at [34, 113] on icon at bounding box center [30, 110] width 14 height 10
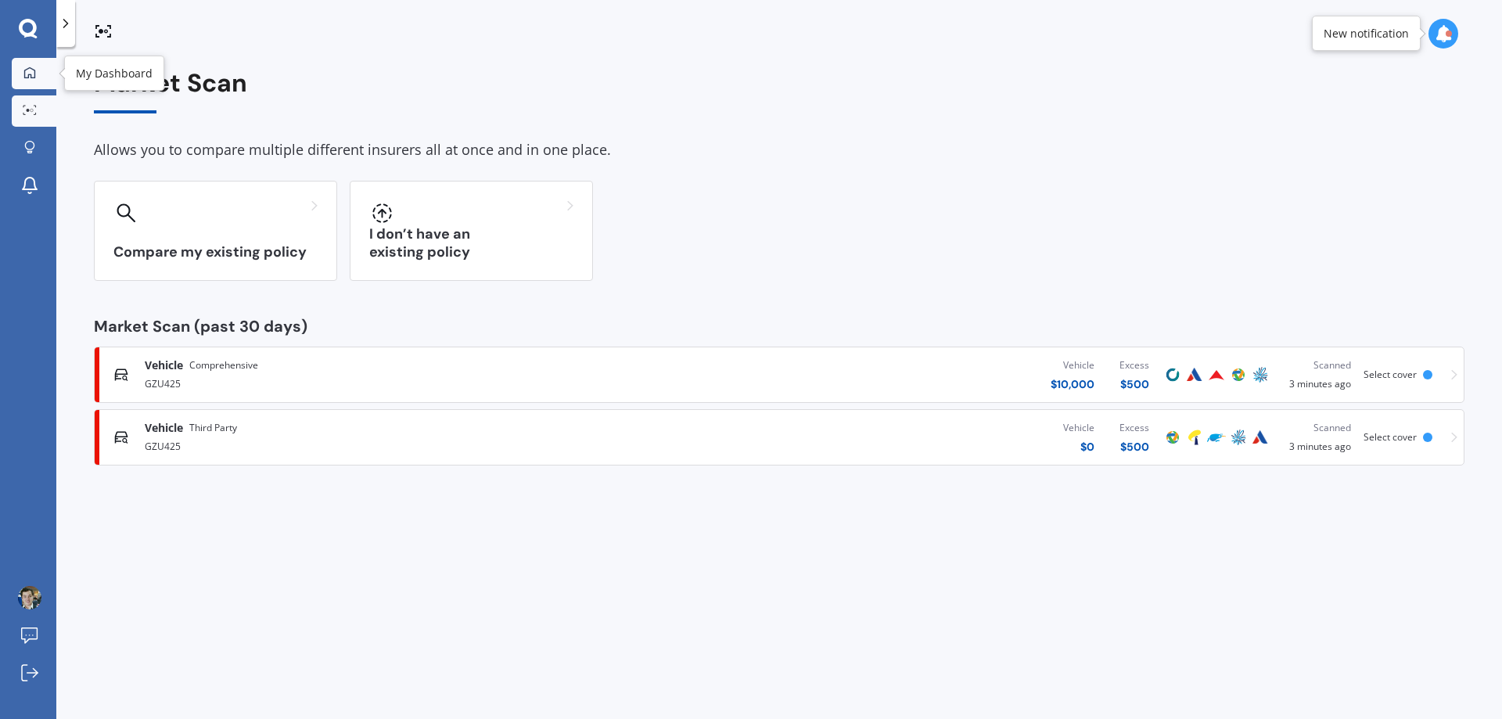
click at [26, 72] on icon at bounding box center [29, 72] width 13 height 13
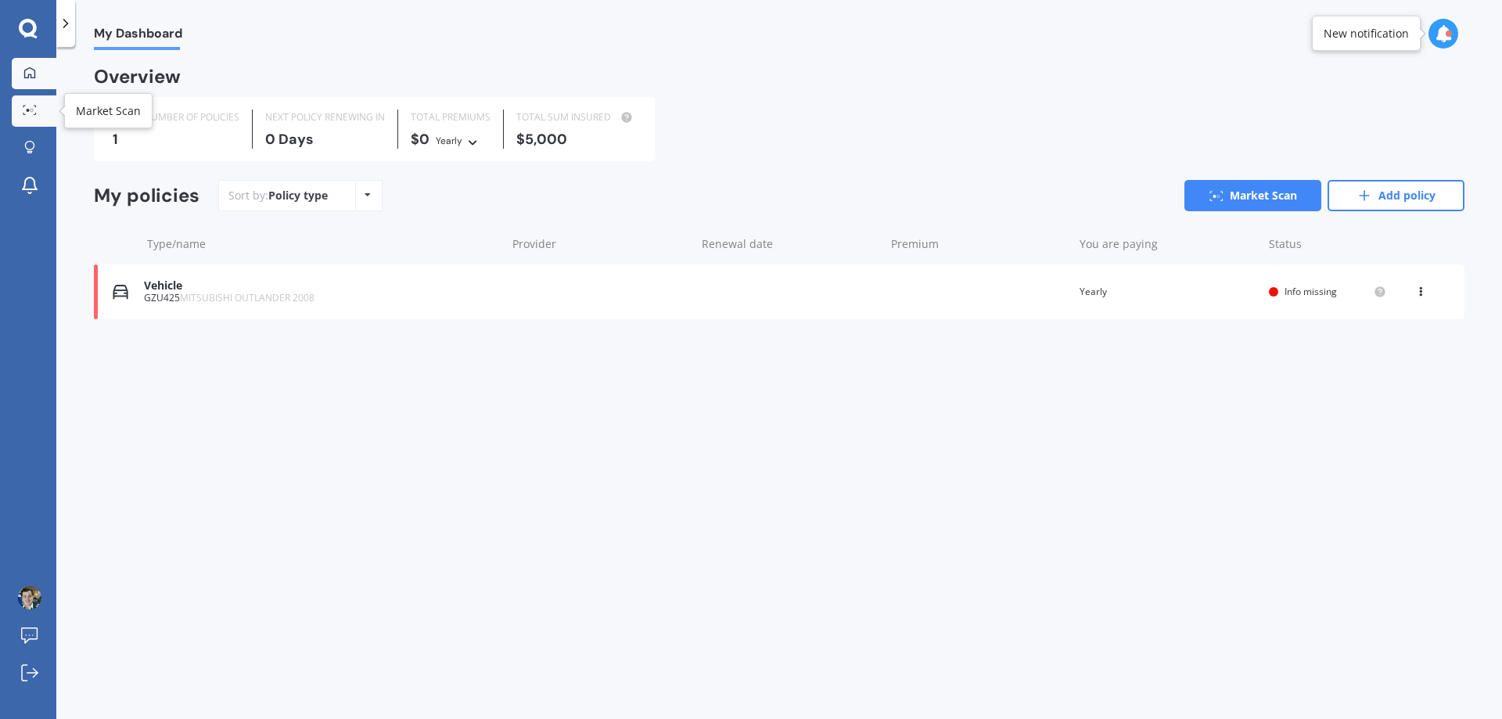
click at [26, 110] on icon at bounding box center [30, 110] width 14 height 10
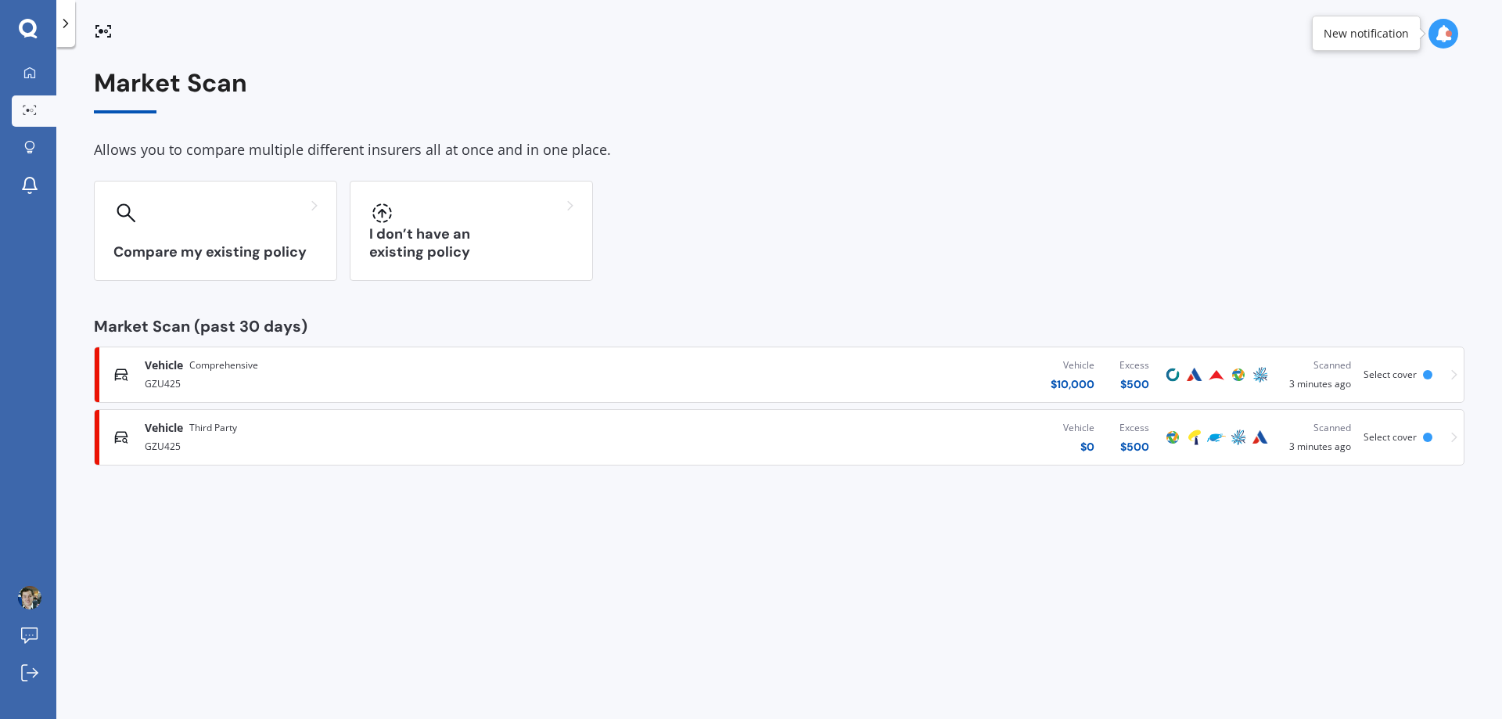
click at [390, 339] on div "Market Scan Allows you to compare multiple different insurers all at once and i…" at bounding box center [779, 267] width 1370 height 397
click at [31, 20] on icon at bounding box center [28, 28] width 18 height 18
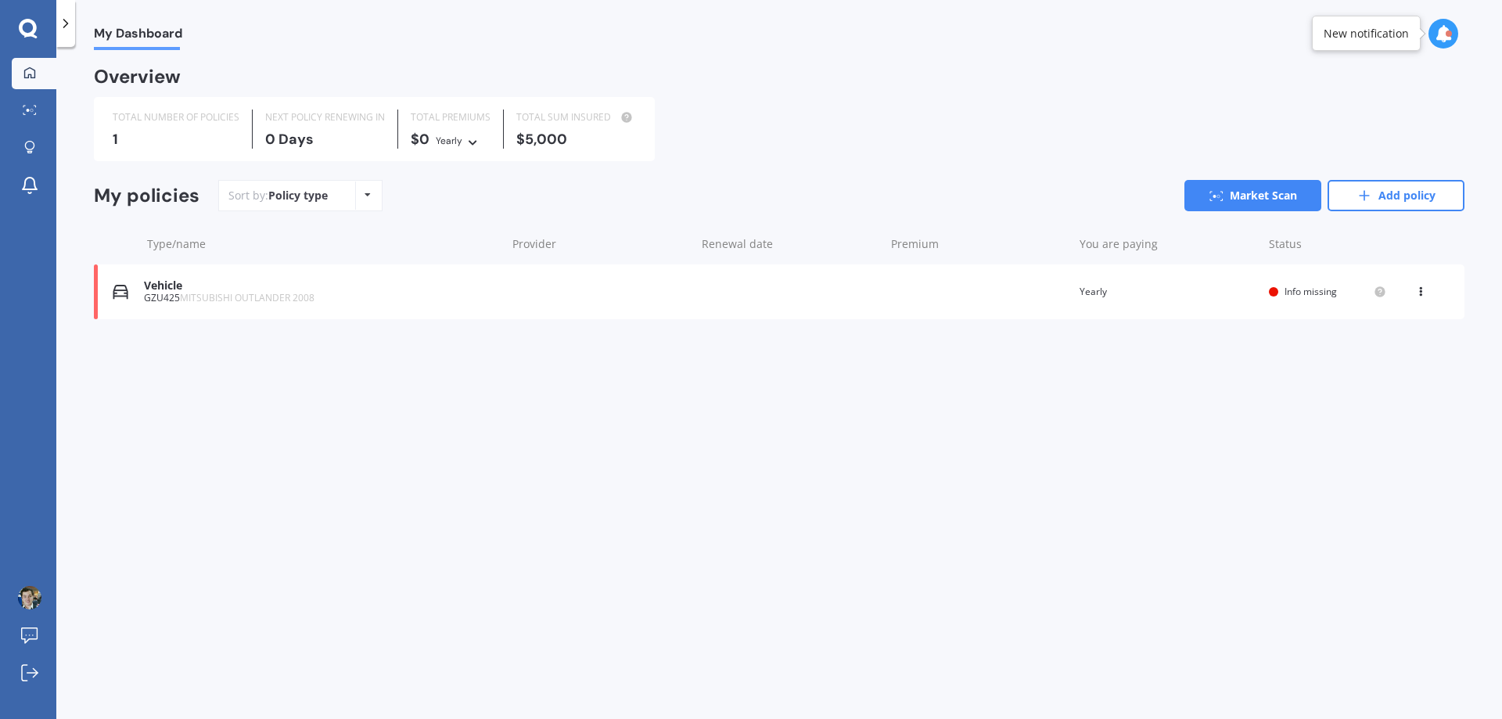
click at [74, 29] on div at bounding box center [65, 23] width 19 height 47
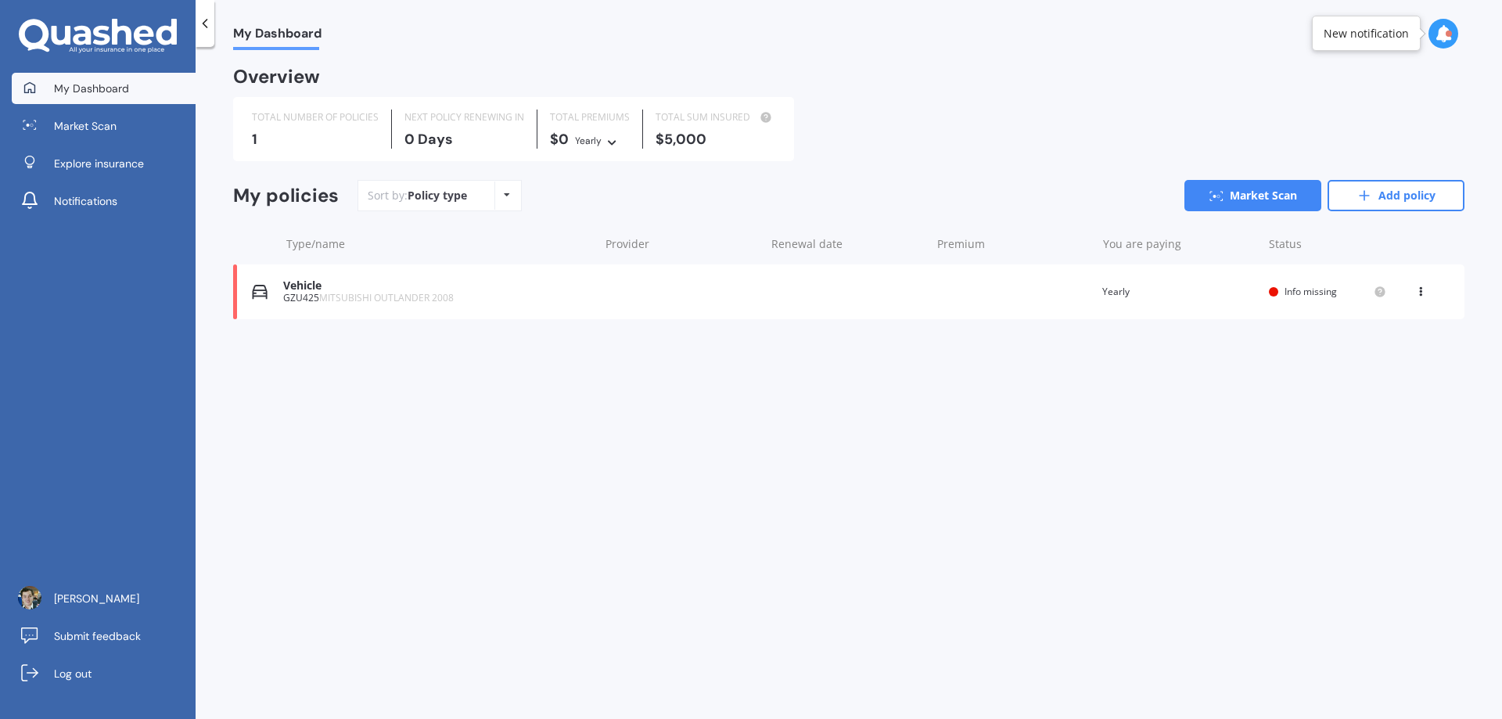
click at [194, 27] on div at bounding box center [98, 36] width 196 height 35
click at [203, 27] on icon at bounding box center [205, 24] width 16 height 16
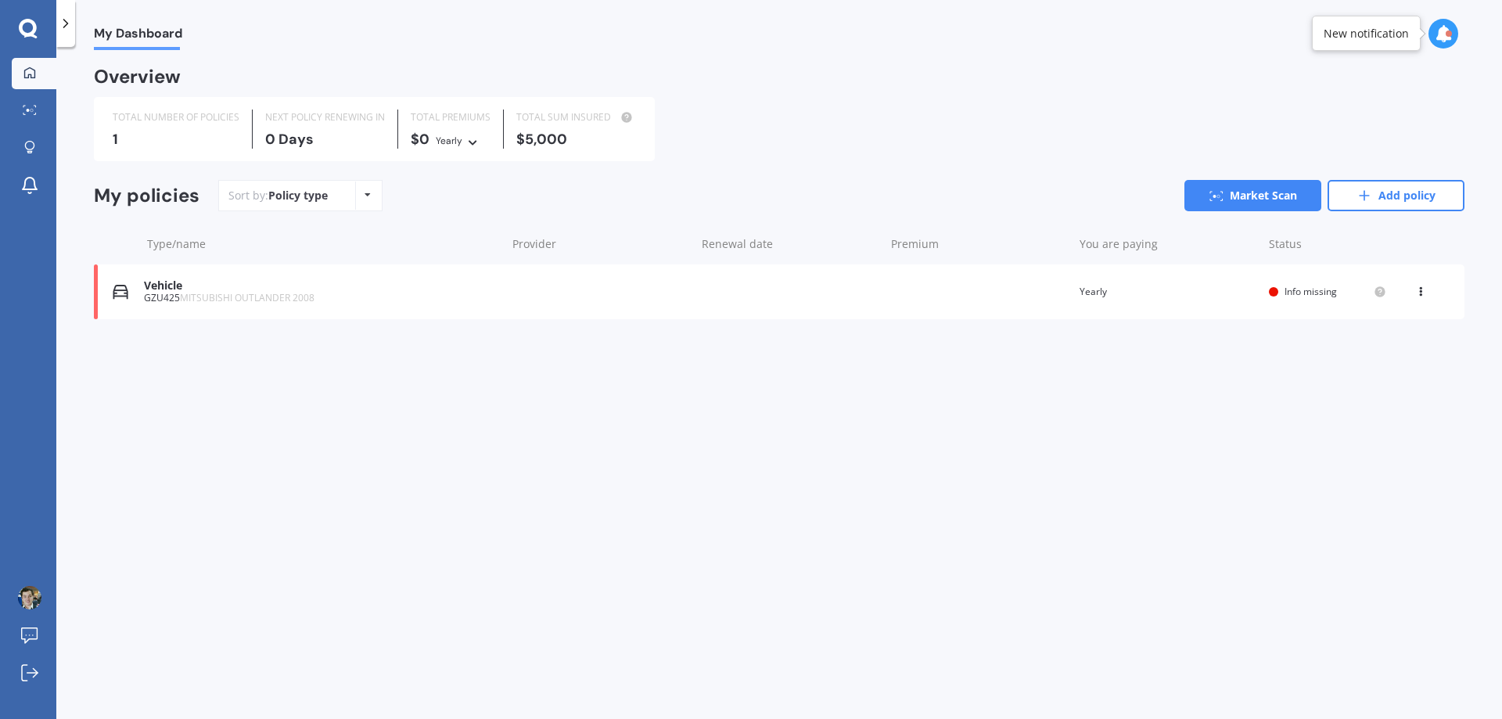
click at [165, 151] on div "TOTAL NUMBER OF POLICIES 1 NEXT POLICY RENEWING [DATE] TOTAL PREMIUMS $0 Yearly…" at bounding box center [374, 129] width 561 height 64
click at [282, 121] on div "NEXT POLICY RENEWING IN" at bounding box center [325, 118] width 120 height 16
click at [405, 131] on div "TOTAL NUMBER OF POLICIES 1 NEXT POLICY RENEWING [DATE] TOTAL PREMIUMS $0 Yearly…" at bounding box center [374, 129] width 561 height 64
click at [492, 138] on div "TOTAL PREMIUMS $0 Yearly Yearly Six-Monthly Quarterly Monthly Fortnightly Weekly" at bounding box center [451, 129] width 106 height 39
click at [543, 123] on div "TOTAL SUM INSURED" at bounding box center [576, 118] width 120 height 16
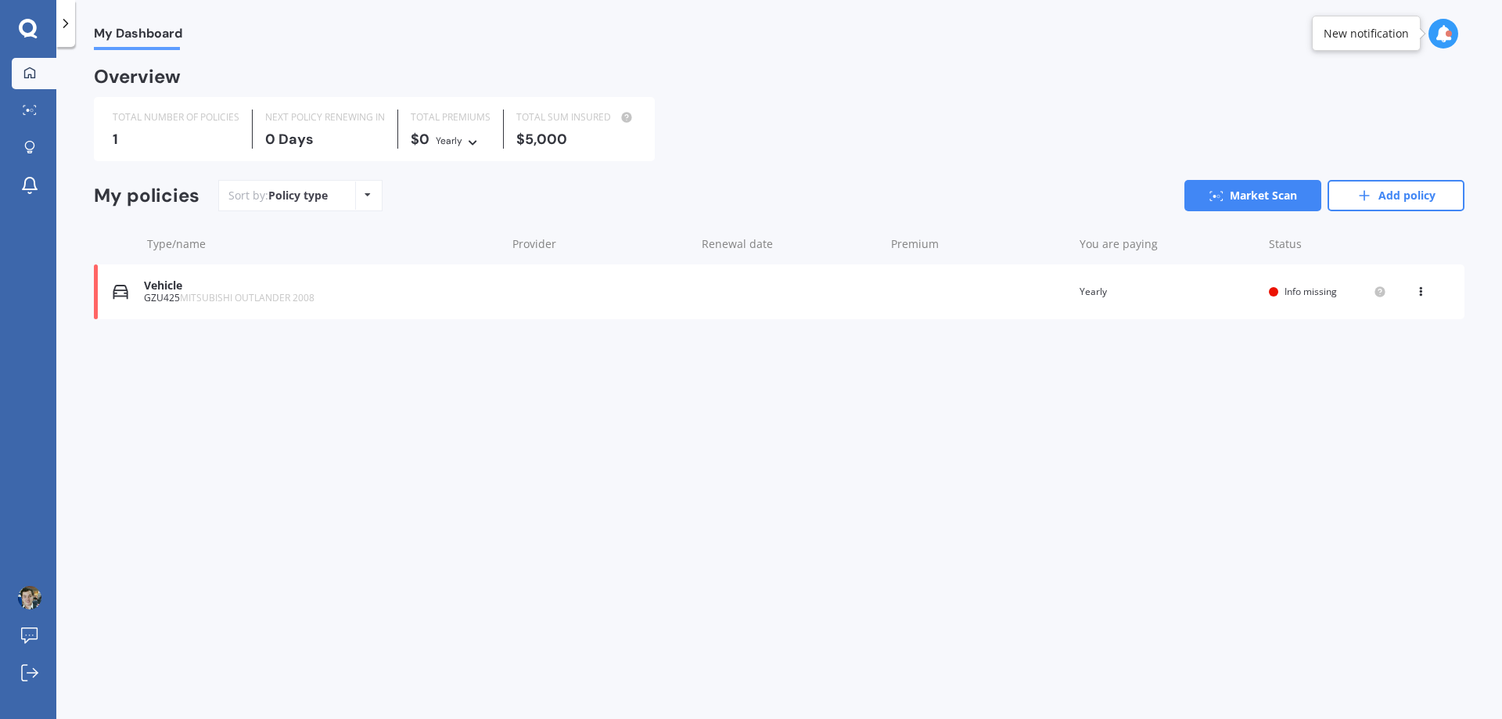
click at [475, 187] on div "Sort by: Policy type Policy type Alphabetical Date added Renewing next Market S…" at bounding box center [841, 195] width 1246 height 31
drag, startPoint x: 347, startPoint y: 386, endPoint x: 475, endPoint y: 357, distance: 131.5
click at [346, 386] on div "My Dashboard Overview TOTAL NUMBER OF POLICIES 1 NEXT POLICY RENEWING [DATE] TO…" at bounding box center [779, 386] width 1446 height 672
click at [1299, 200] on link "Market Scan" at bounding box center [1252, 195] width 137 height 31
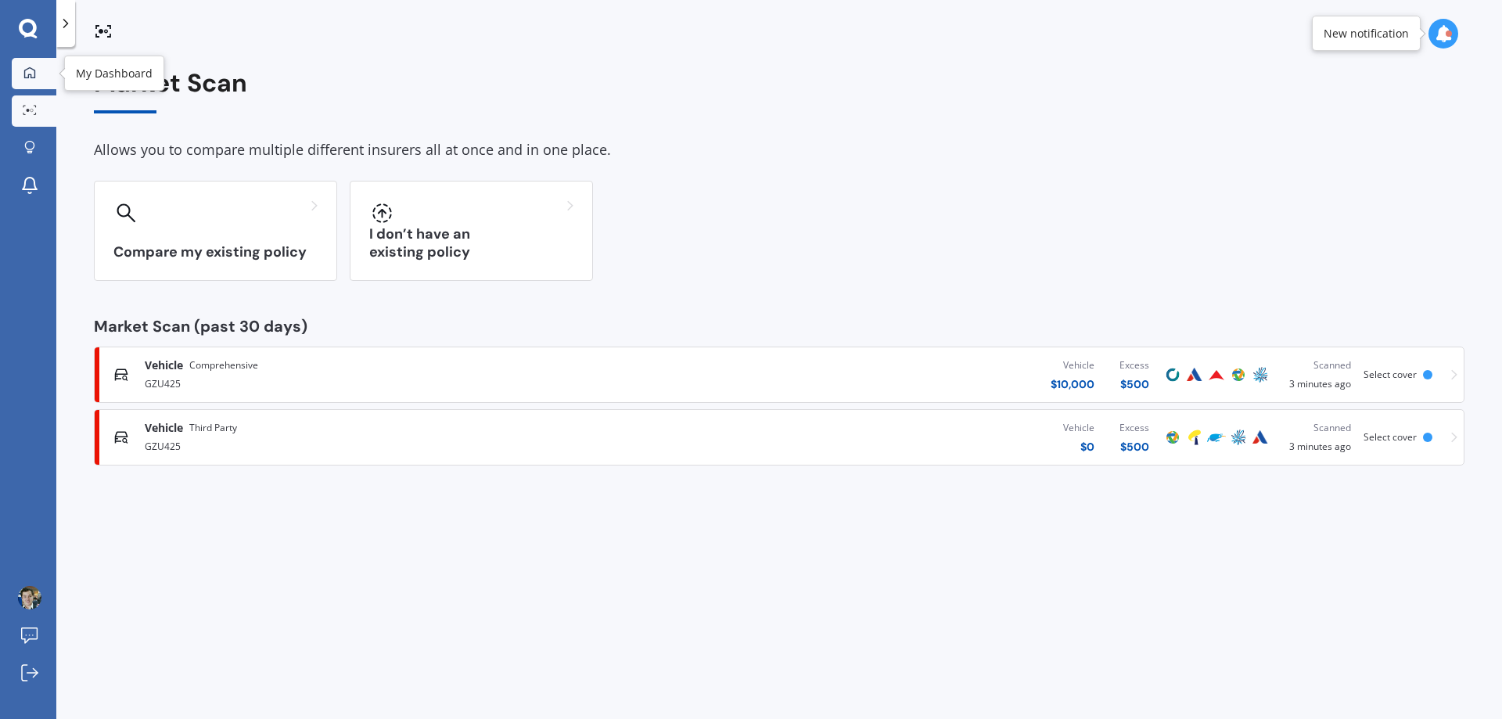
click at [34, 78] on icon at bounding box center [29, 72] width 13 height 13
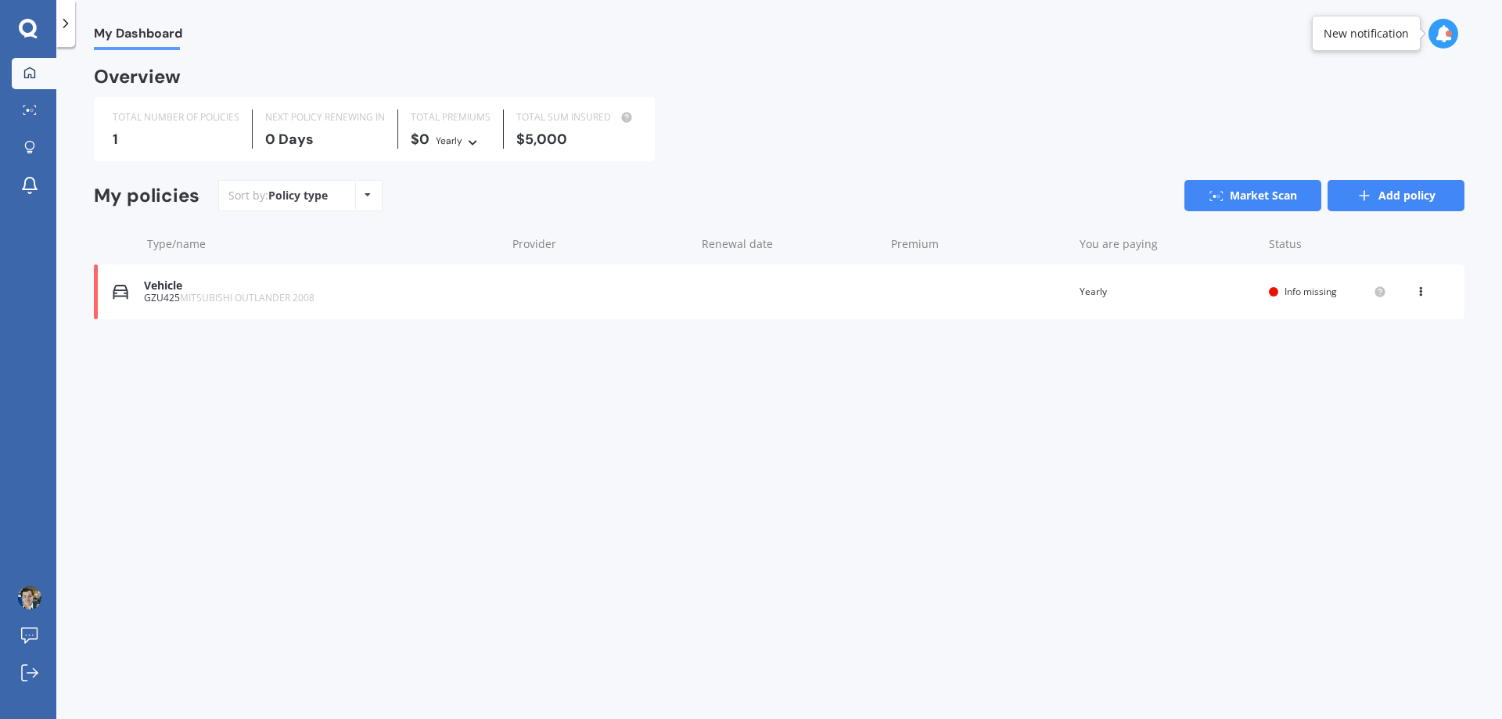
click at [1391, 195] on link "Add policy" at bounding box center [1395, 195] width 137 height 31
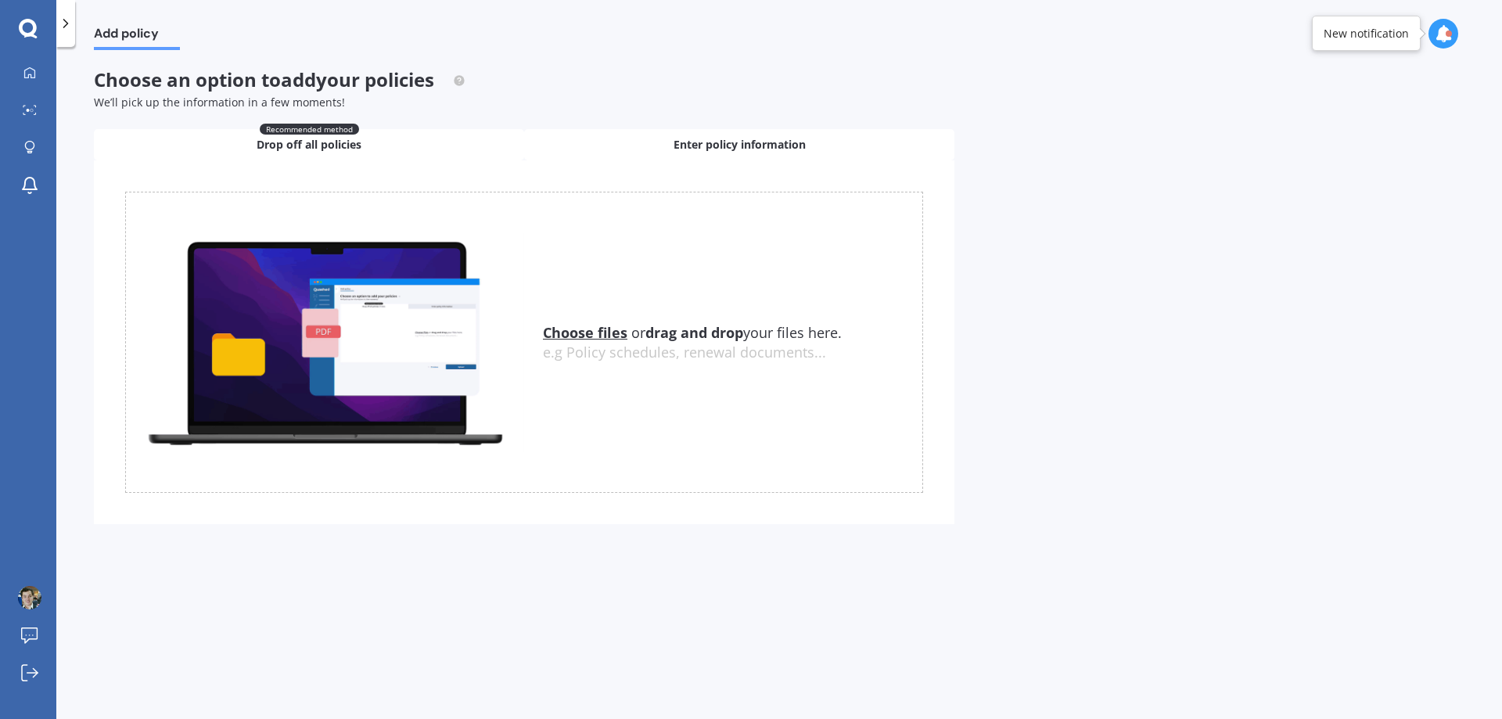
click at [588, 147] on div "Enter policy information" at bounding box center [739, 144] width 430 height 31
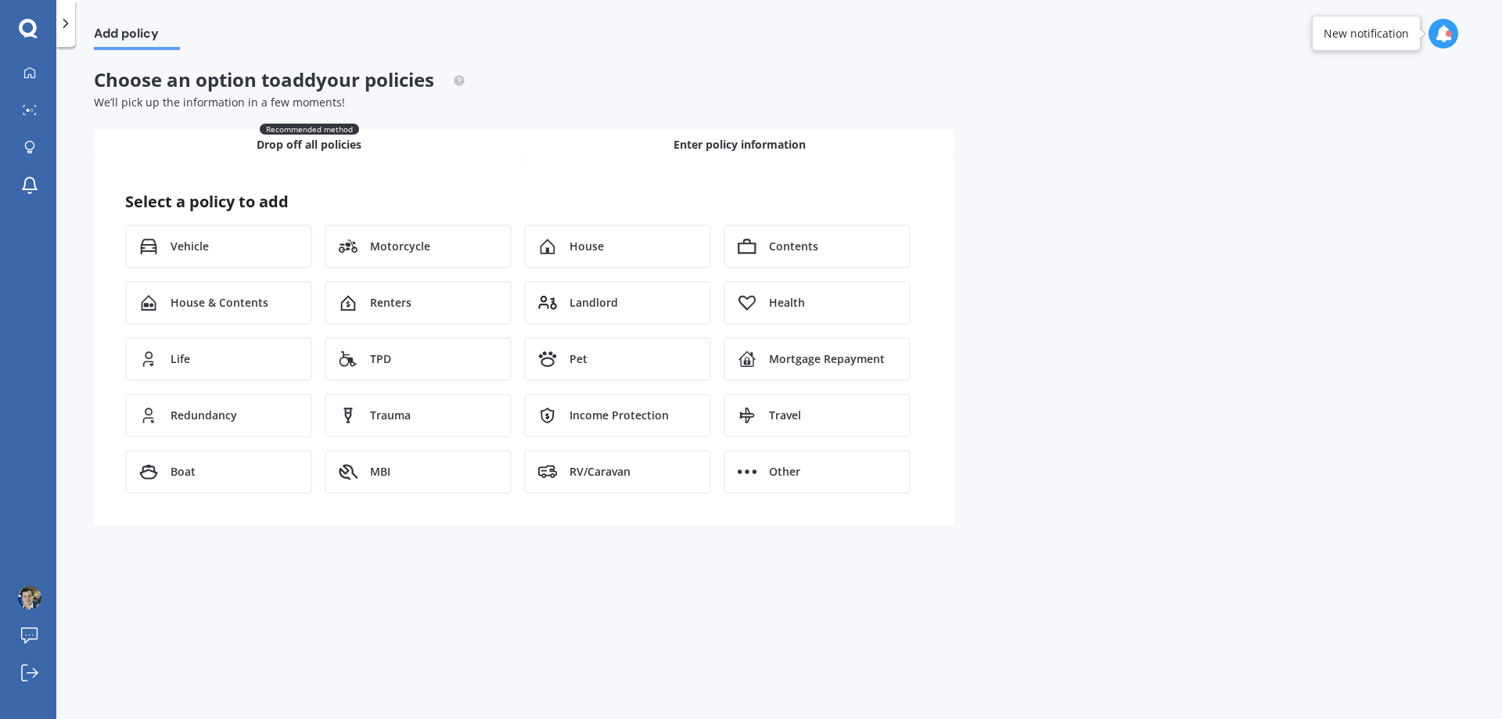
click at [433, 147] on div "Recommended method Drop off all policies" at bounding box center [309, 144] width 430 height 31
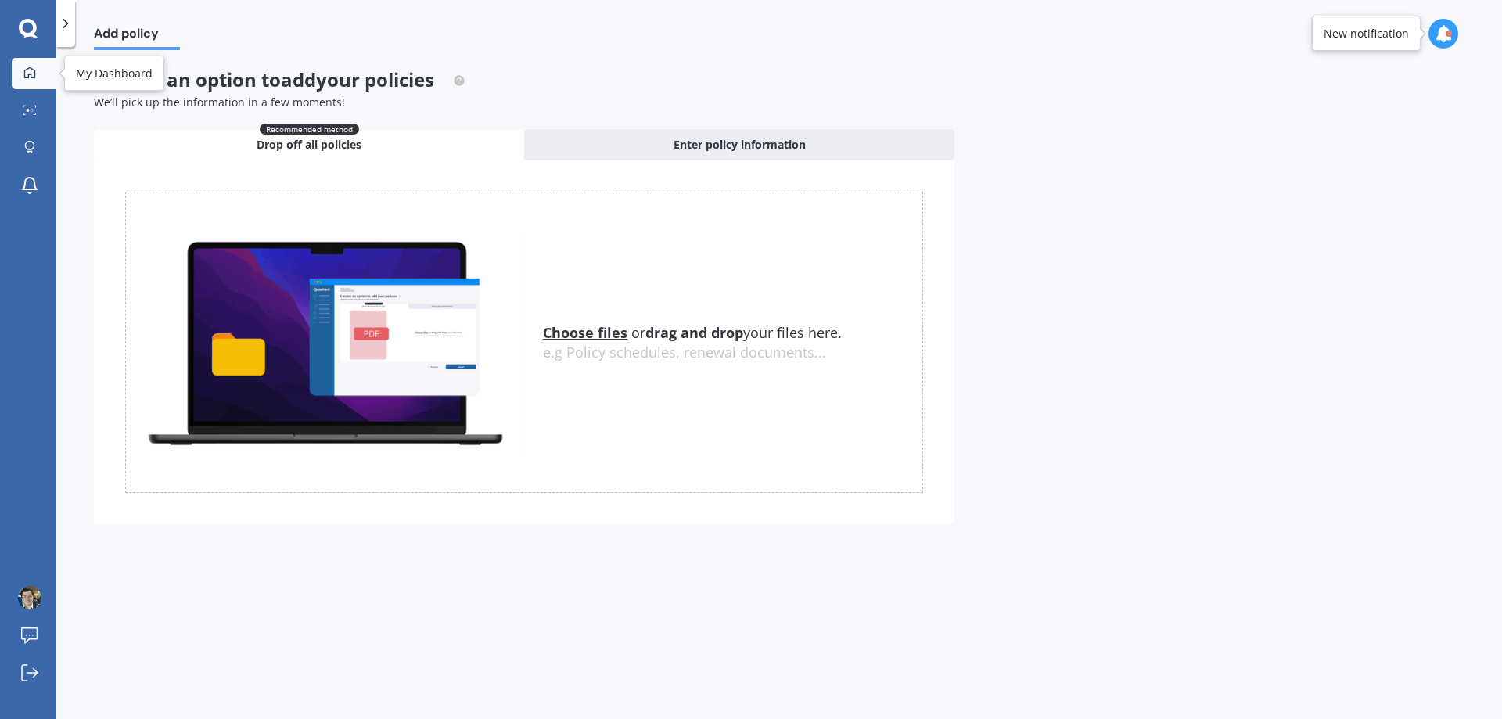
click at [43, 58] on link "My Dashboard" at bounding box center [34, 73] width 45 height 31
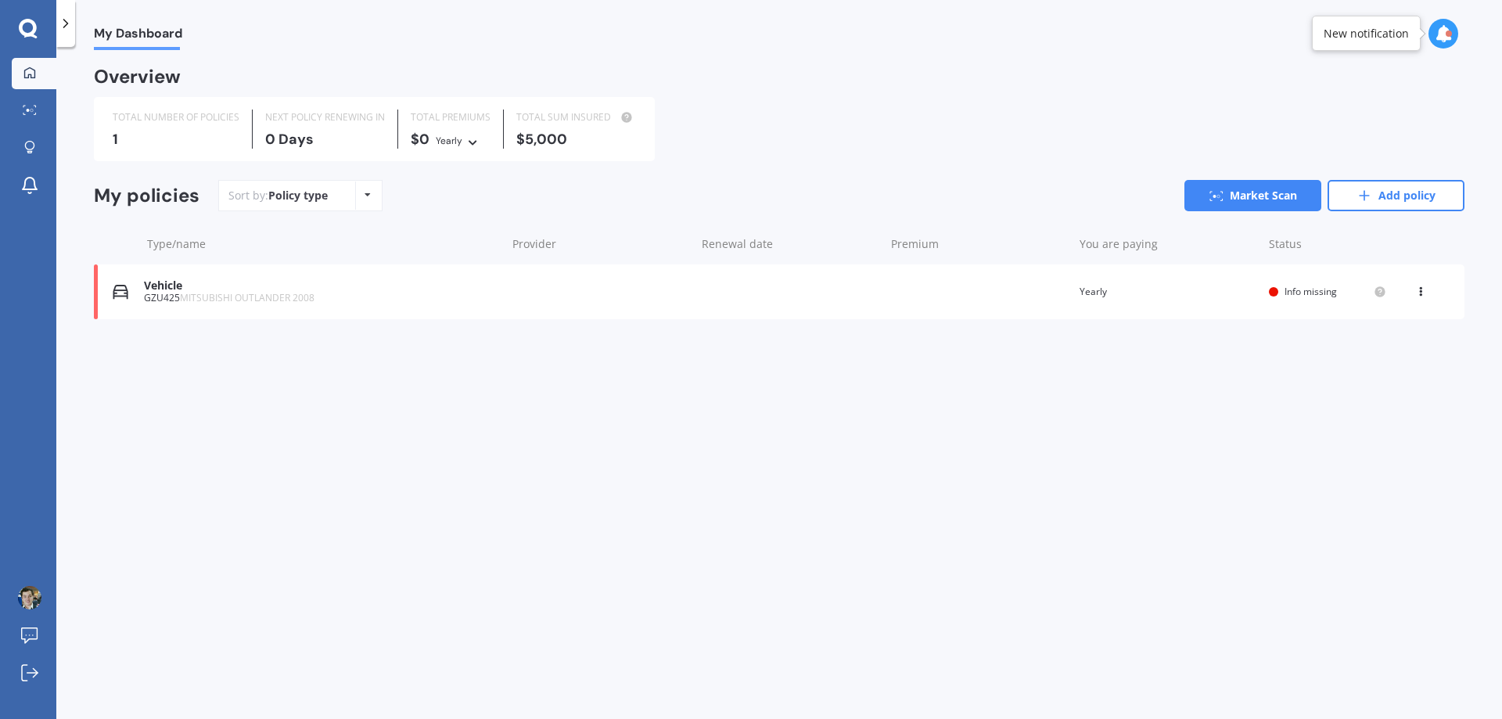
click at [619, 310] on div "Vehicle GZU425 MITSUBISHI OUTLANDER 2008 Renewal date Premium You are paying Ye…" at bounding box center [779, 291] width 1370 height 55
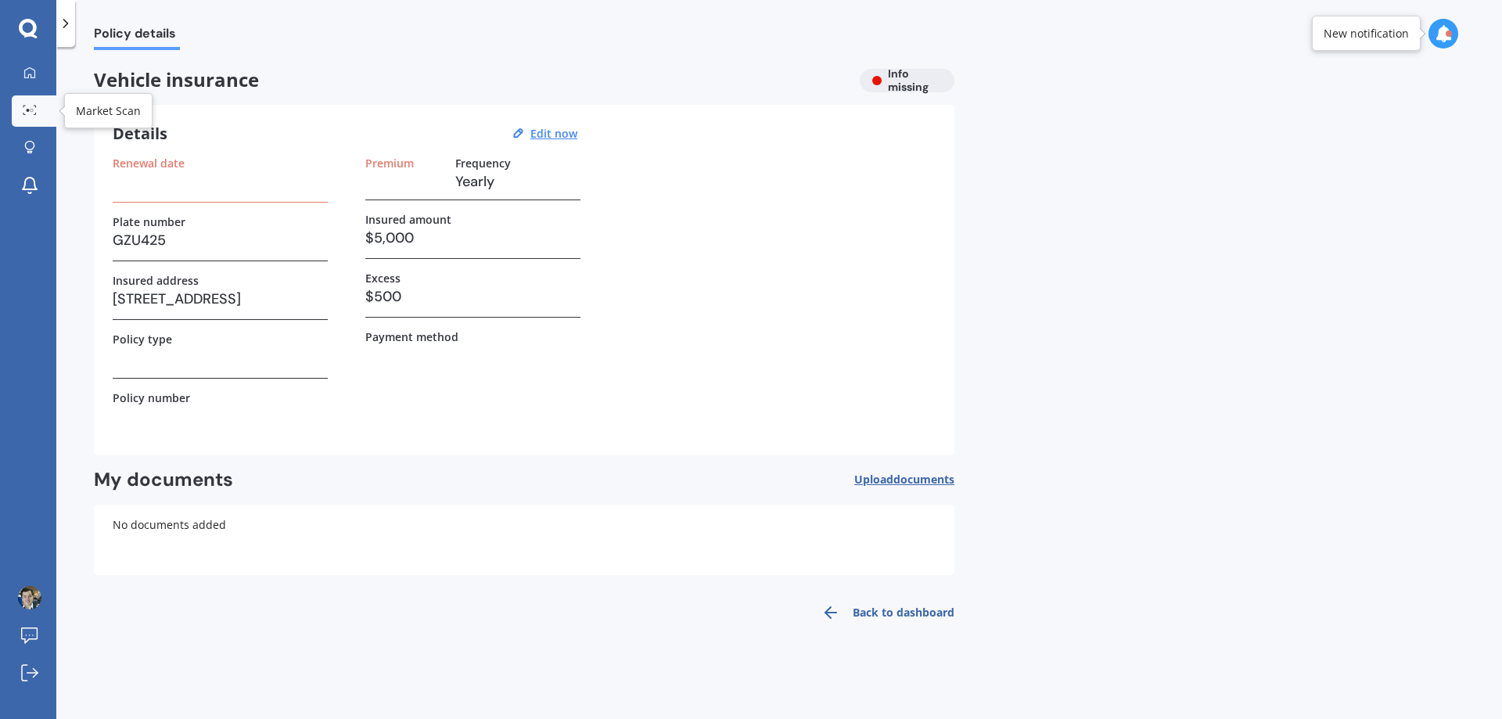
click at [32, 107] on icon at bounding box center [30, 110] width 14 height 10
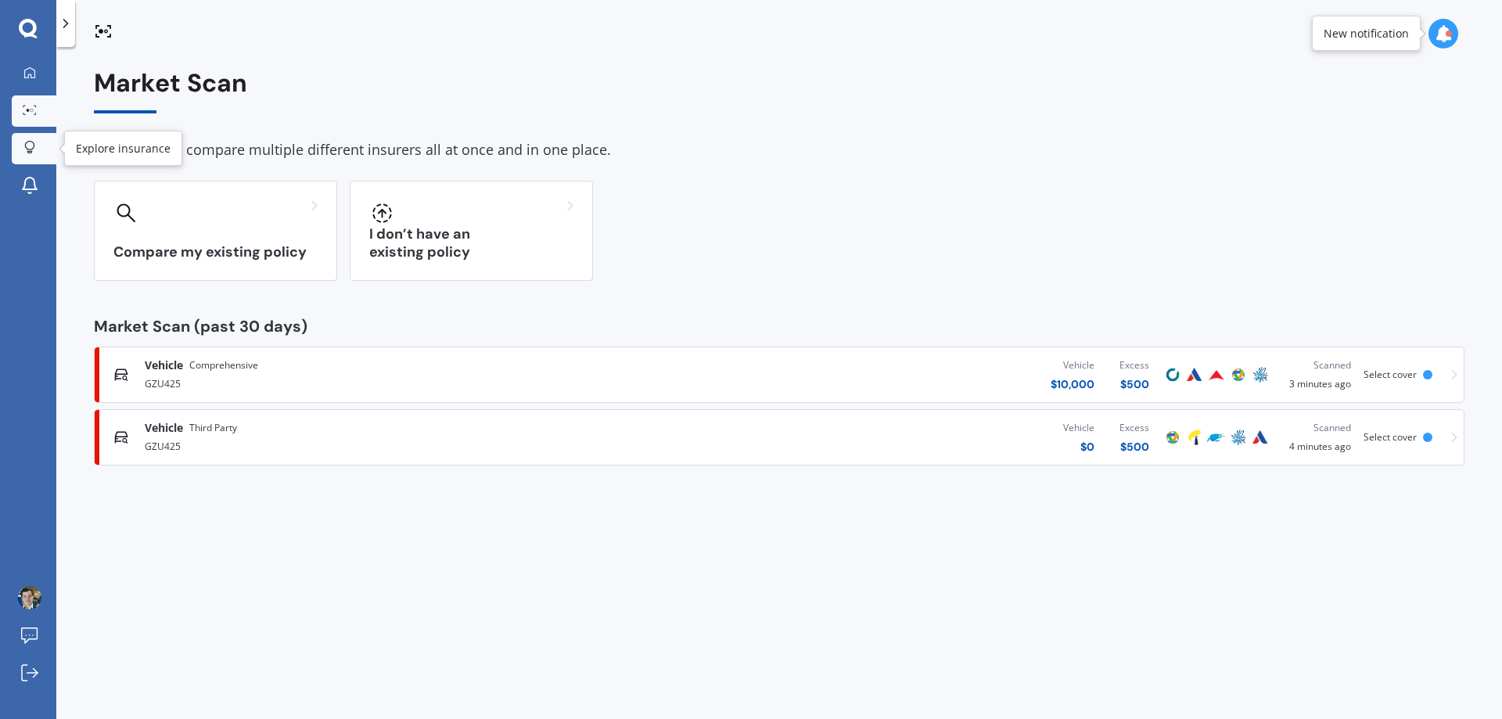
click at [22, 149] on div at bounding box center [29, 148] width 23 height 15
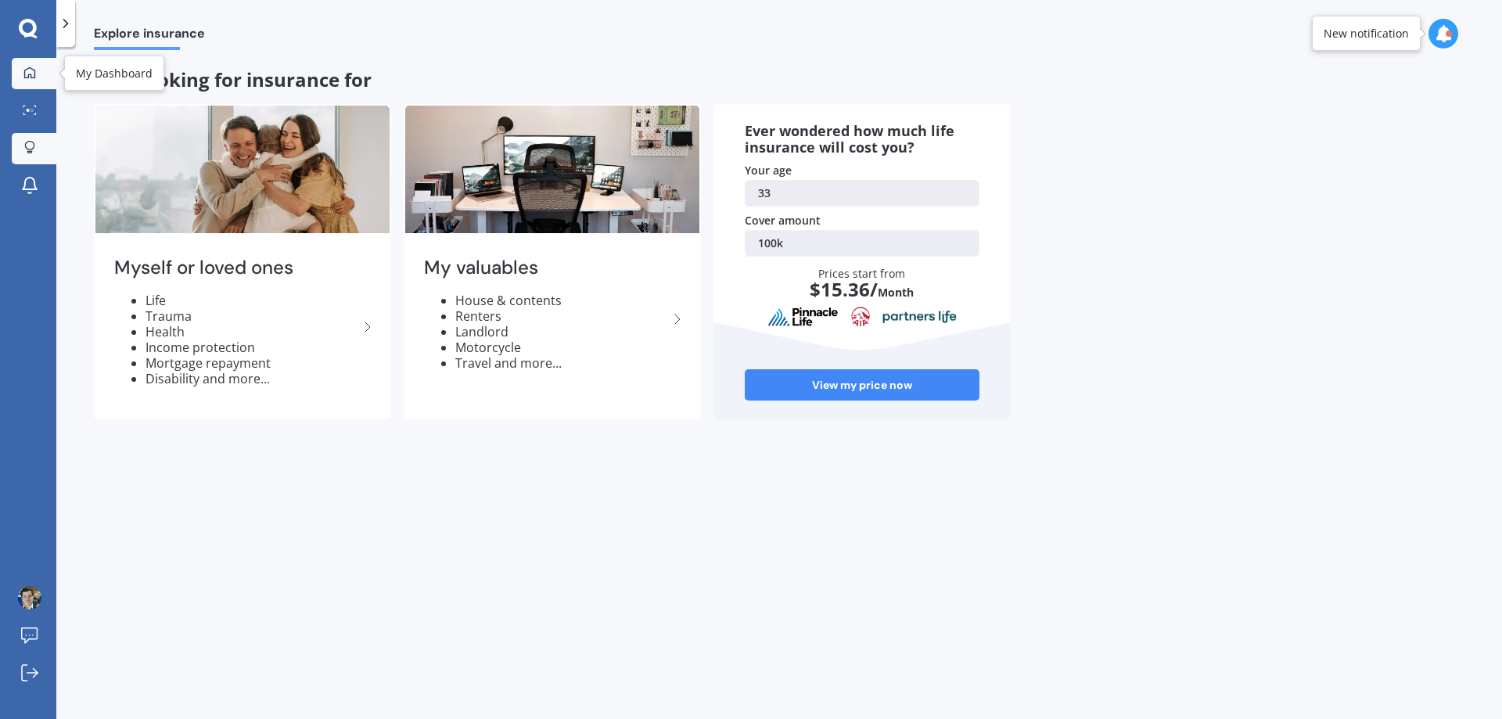
click at [34, 80] on div at bounding box center [29, 73] width 23 height 14
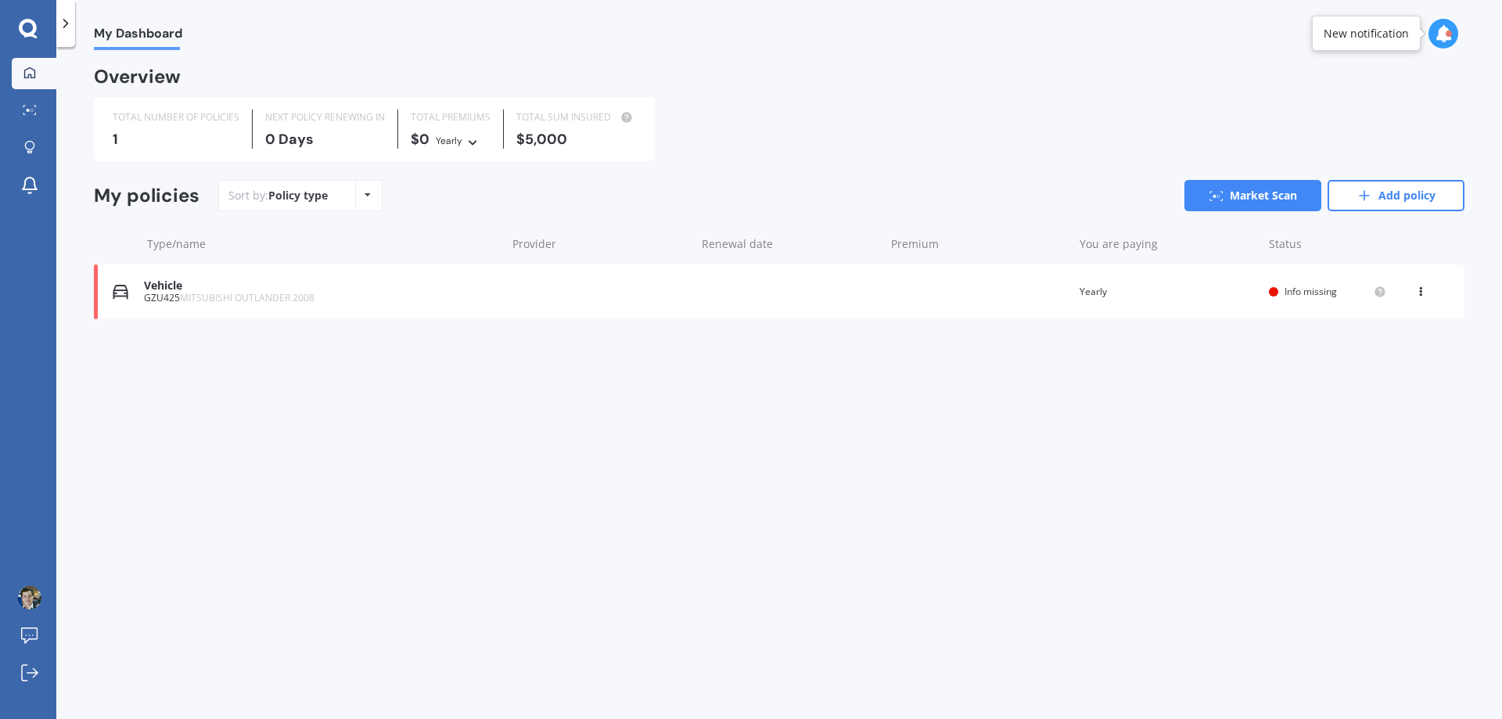
click at [372, 195] on div "Policy type Alphabetical Date added Renewing next" at bounding box center [367, 195] width 24 height 28
click at [364, 128] on div "NEXT POLICY RENEWING [DATE]" at bounding box center [325, 129] width 145 height 39
drag, startPoint x: 524, startPoint y: 115, endPoint x: 555, endPoint y: 119, distance: 30.8
click at [530, 117] on div "TOTAL SUM INSURED" at bounding box center [576, 118] width 120 height 16
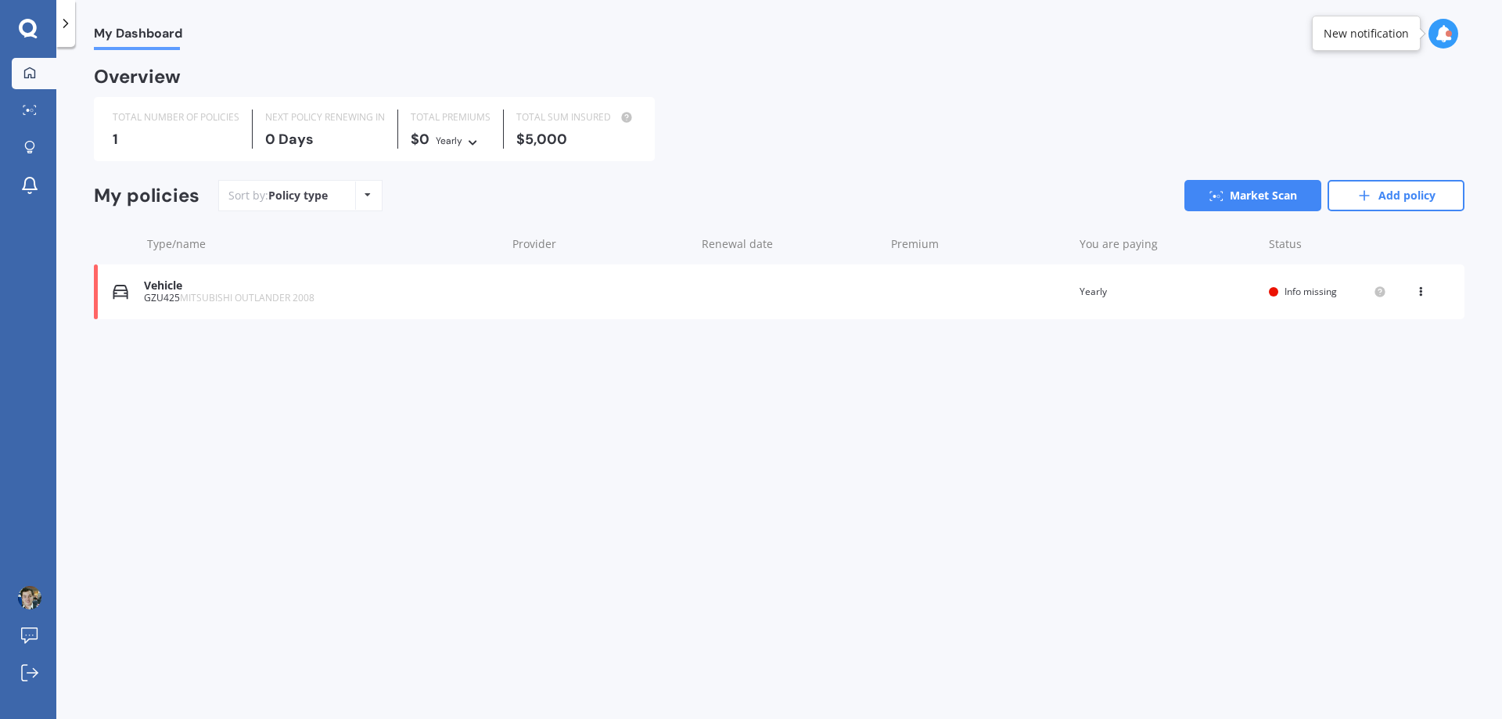
drag, startPoint x: 555, startPoint y: 119, endPoint x: 583, endPoint y: 128, distance: 29.7
click at [573, 125] on div "TOTAL SUM INSURED $5,000" at bounding box center [576, 129] width 145 height 39
click at [1035, 130] on div "TOTAL NUMBER OF POLICIES 1 NEXT POLICY RENEWING [DATE] TOTAL PREMIUMS $0 Yearly…" at bounding box center [779, 129] width 1370 height 64
click at [1431, 192] on link "Add policy" at bounding box center [1395, 195] width 137 height 31
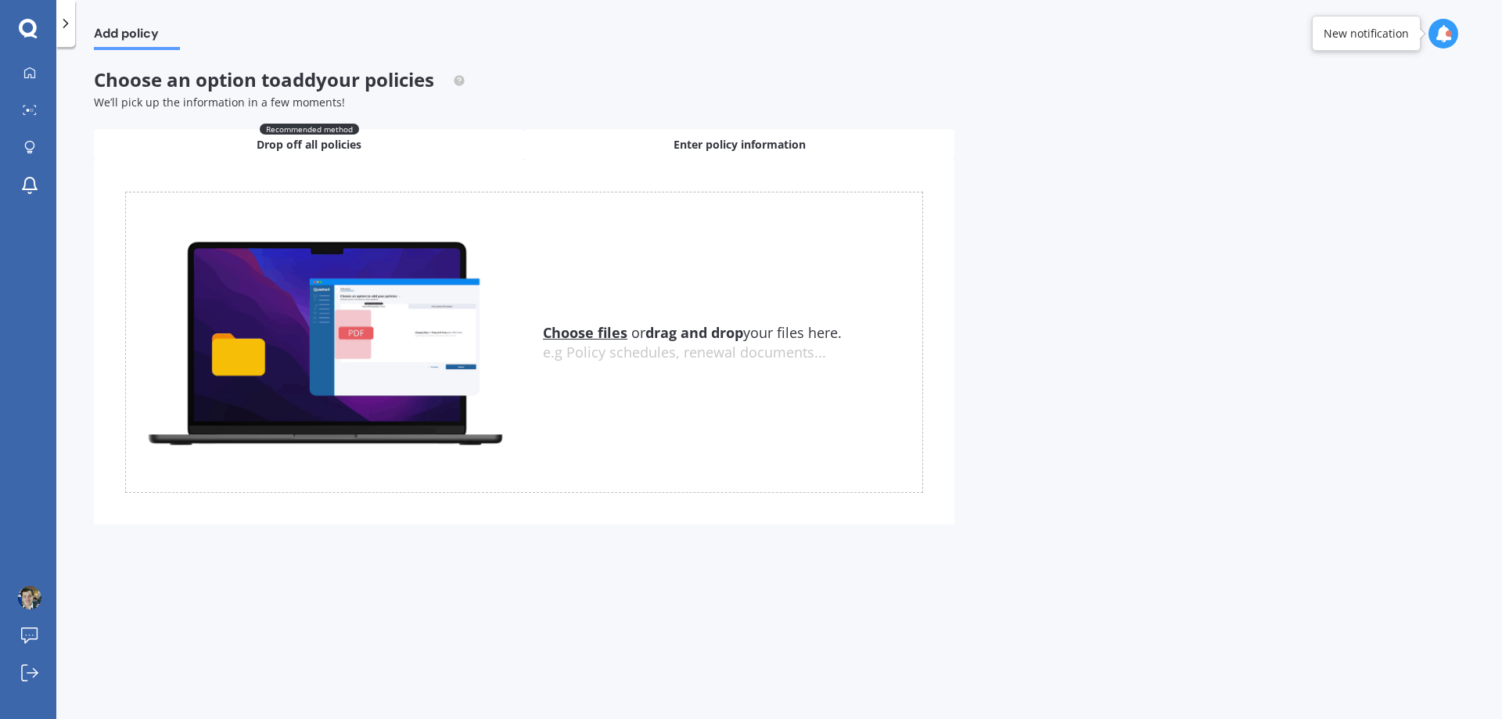
click at [703, 149] on span "Enter policy information" at bounding box center [739, 145] width 132 height 16
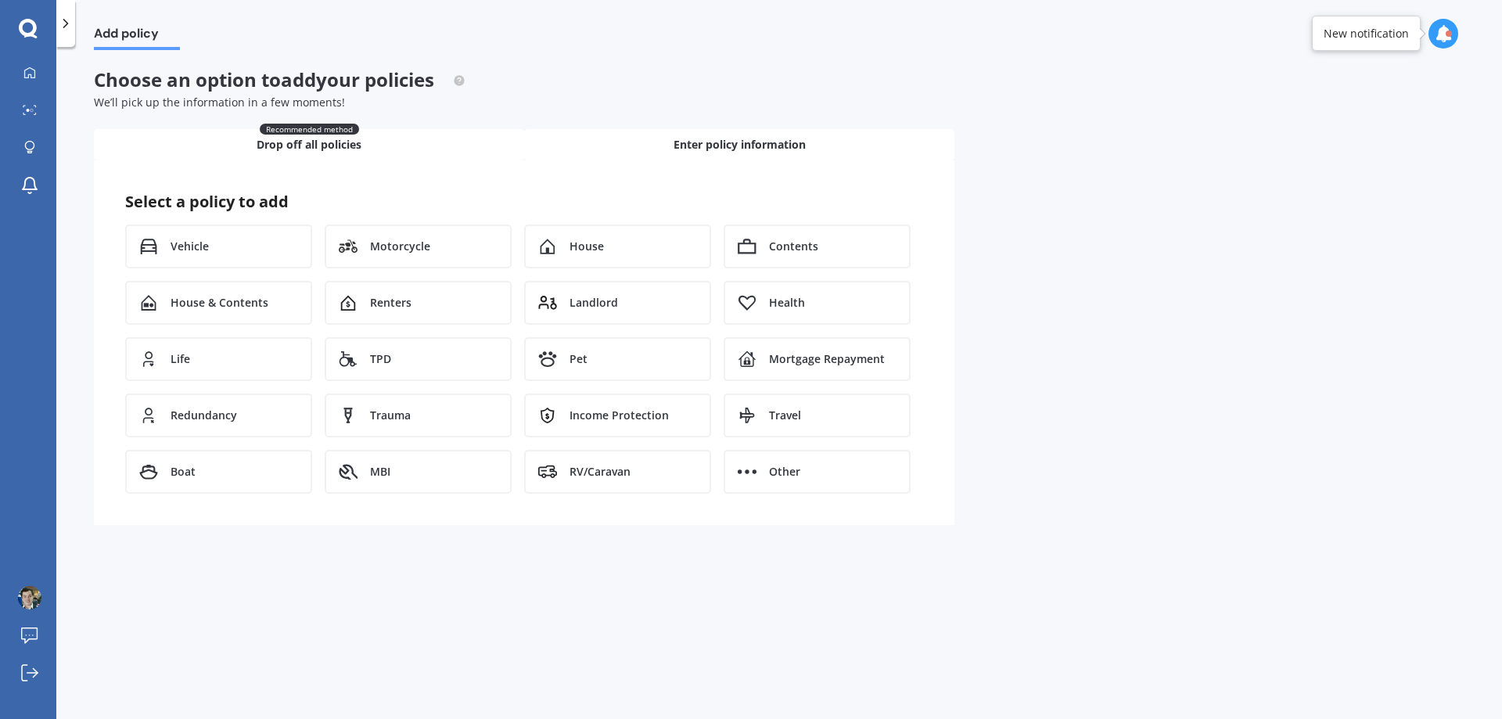
click at [257, 147] on div "Recommended method Drop off all policies" at bounding box center [309, 144] width 430 height 31
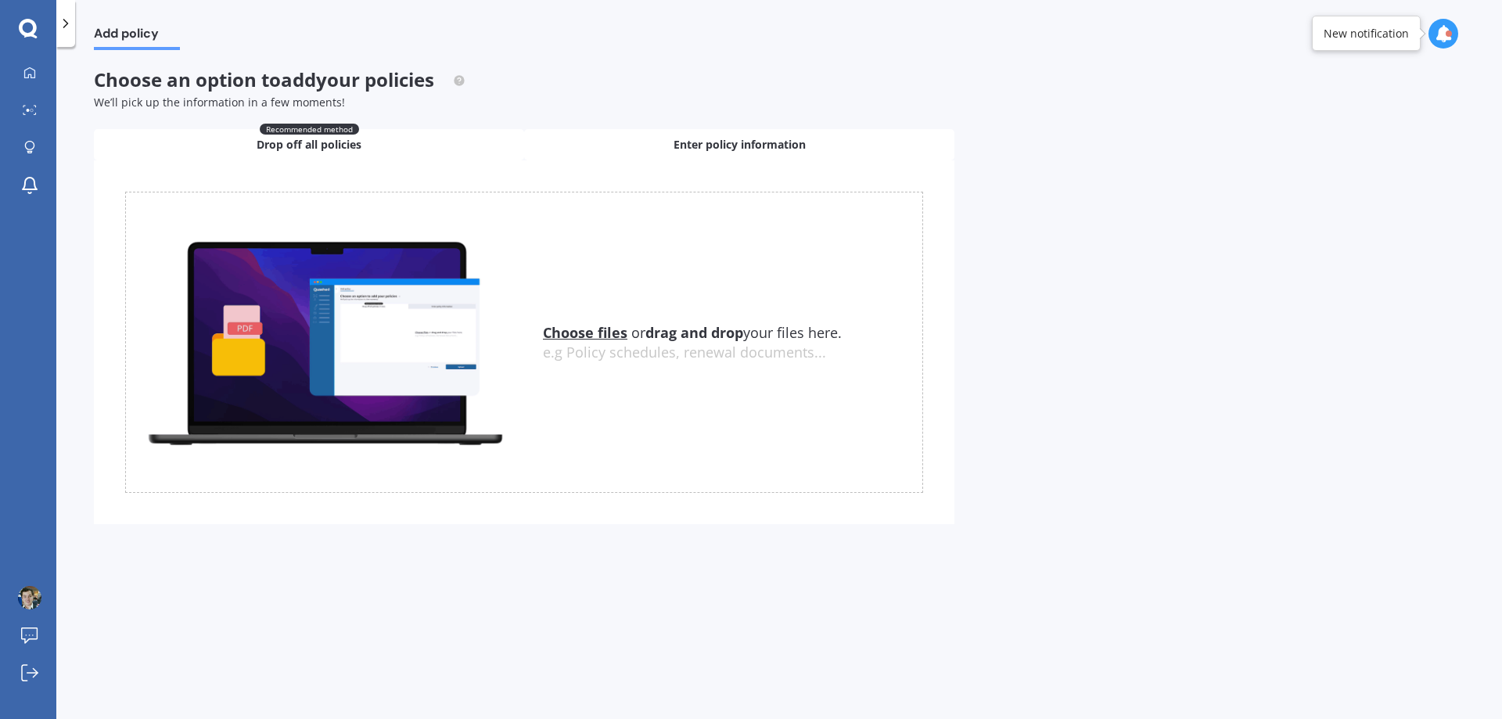
click at [571, 149] on div "Enter policy information" at bounding box center [739, 144] width 430 height 31
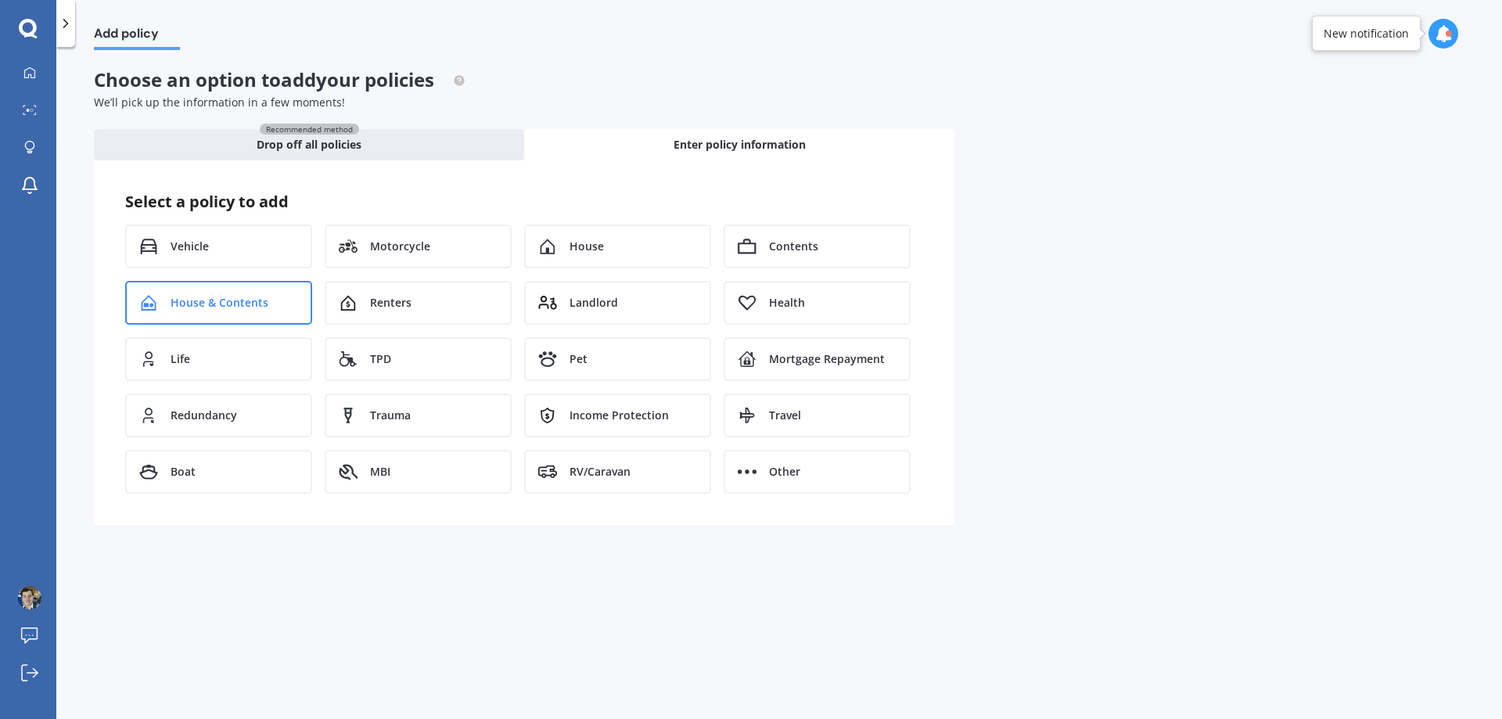
click at [246, 309] on span "House & Contents" at bounding box center [220, 303] width 98 height 16
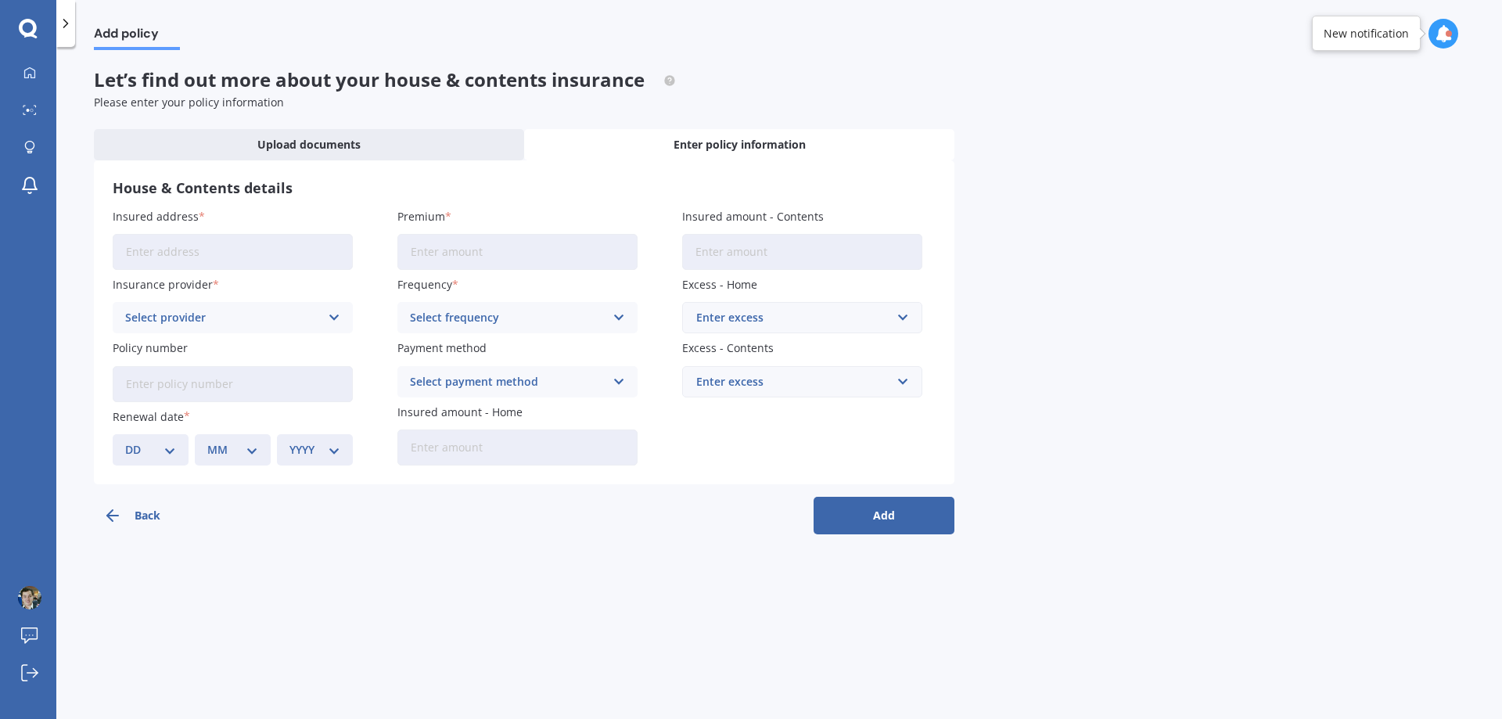
click at [258, 249] on input "Insured address" at bounding box center [233, 252] width 240 height 36
click at [309, 259] on input "[STREET_ADDRESS]" at bounding box center [233, 252] width 240 height 36
drag, startPoint x: 320, startPoint y: 253, endPoint x: 193, endPoint y: 254, distance: 126.7
click at [193, 254] on input "[STREET_ADDRESS]" at bounding box center [233, 252] width 240 height 36
click at [207, 254] on input "[STREET_ADDRESS]" at bounding box center [233, 252] width 240 height 36
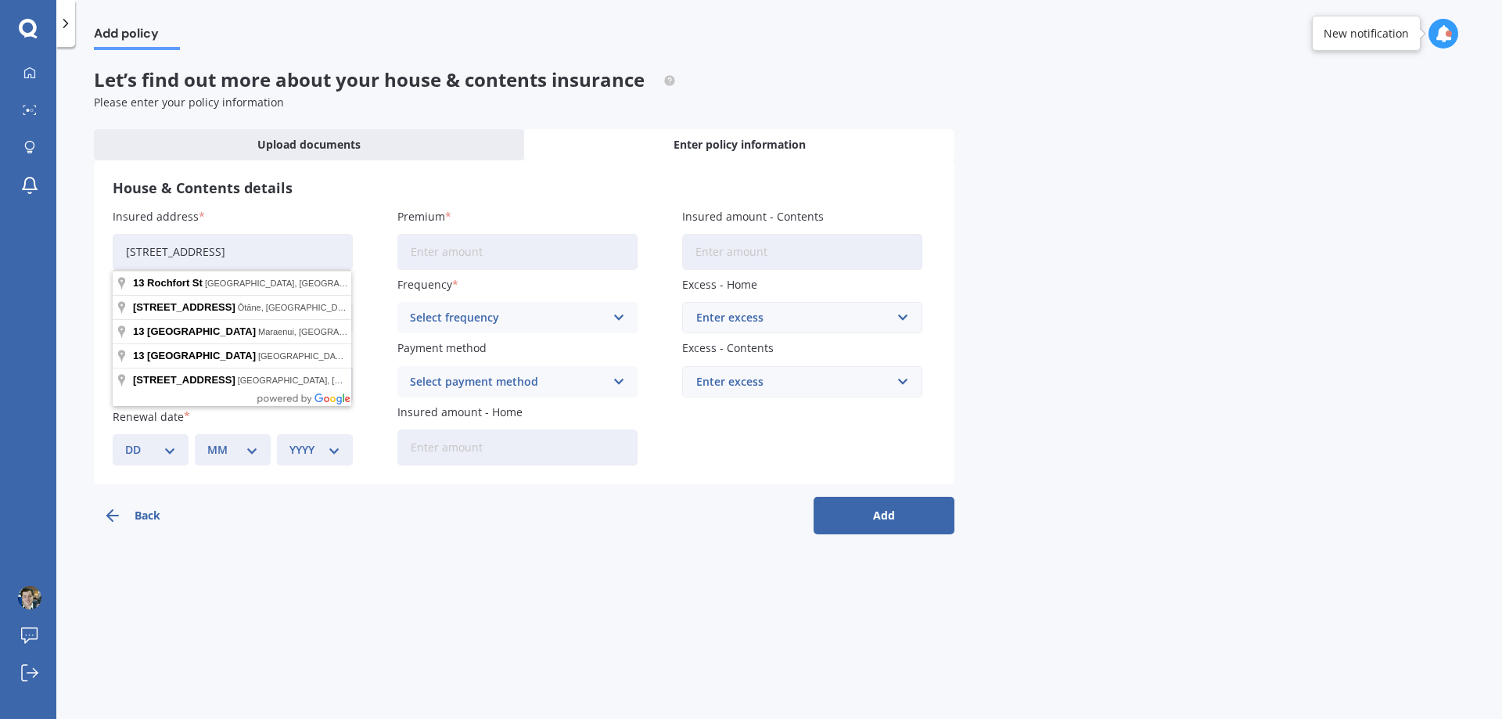
type input "[STREET_ADDRESS]"
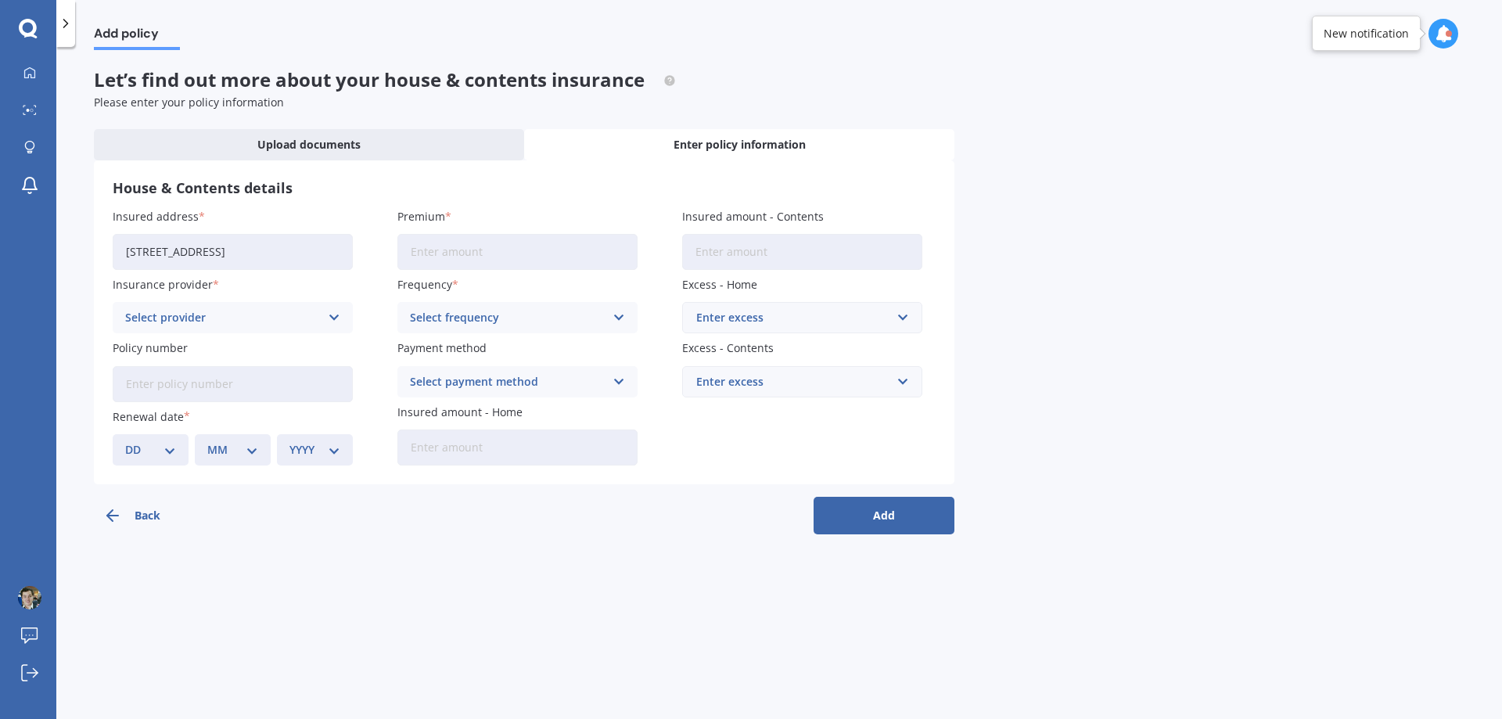
click at [323, 317] on div "Select provider AA AMI AMP ANZ ASB Ando BNZ Co-Operative Bank FMG Initio Kiwiba…" at bounding box center [233, 317] width 240 height 31
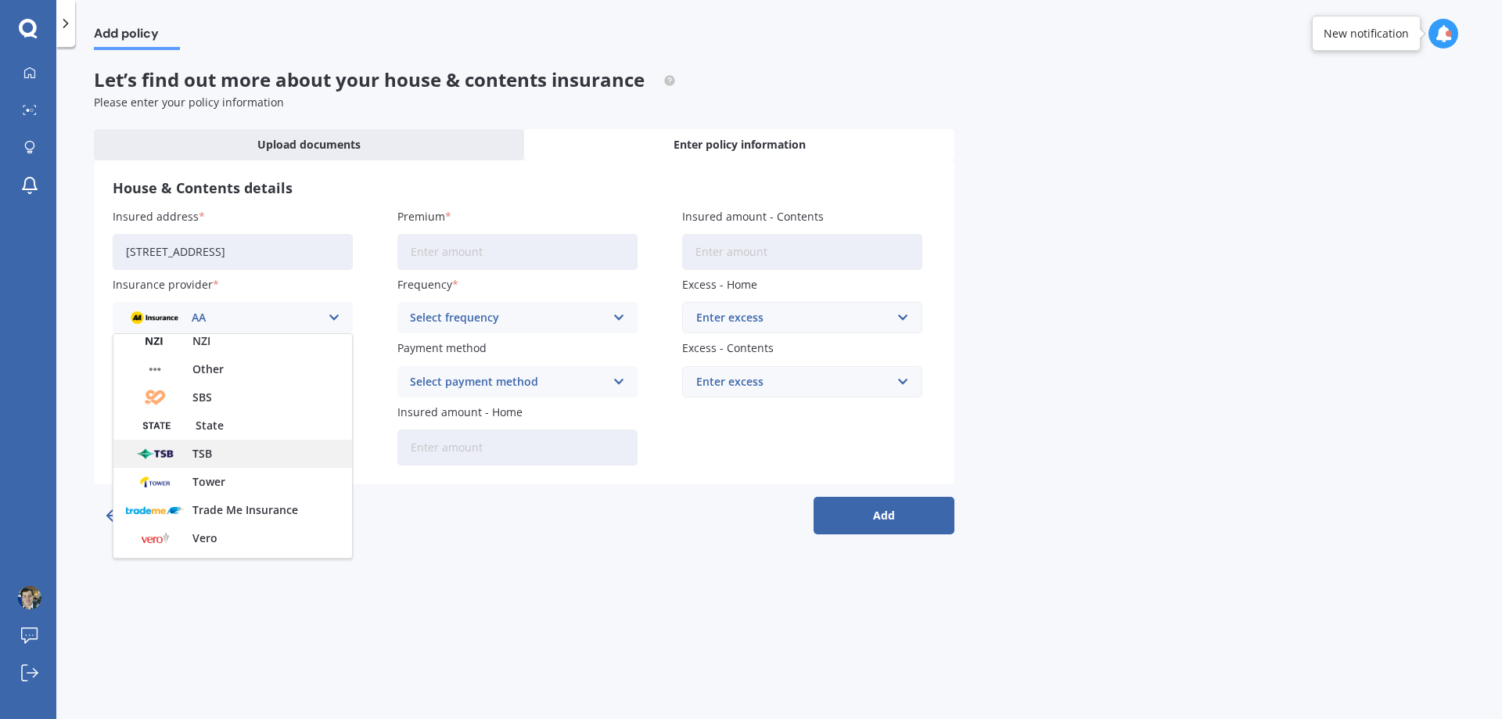
scroll to position [346, 0]
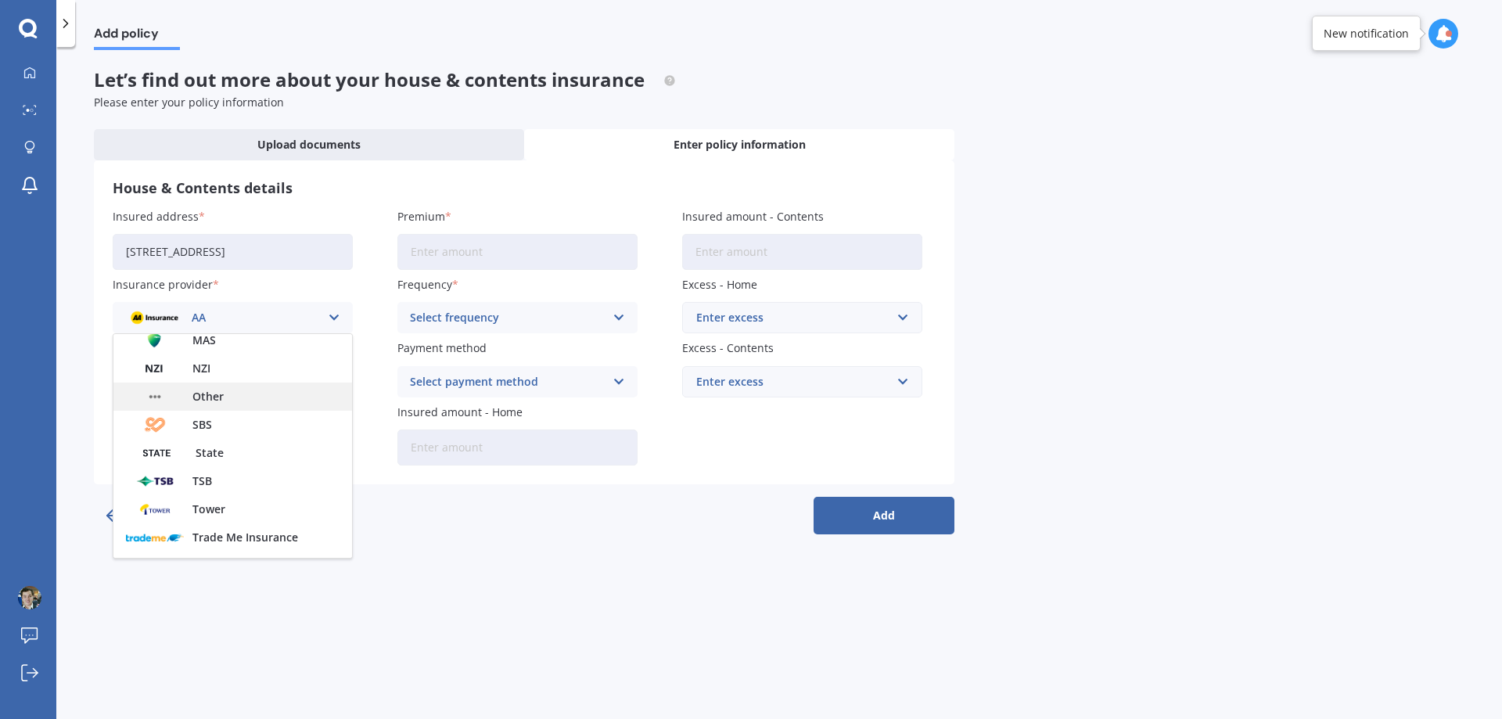
click at [237, 400] on div "Other" at bounding box center [232, 397] width 239 height 28
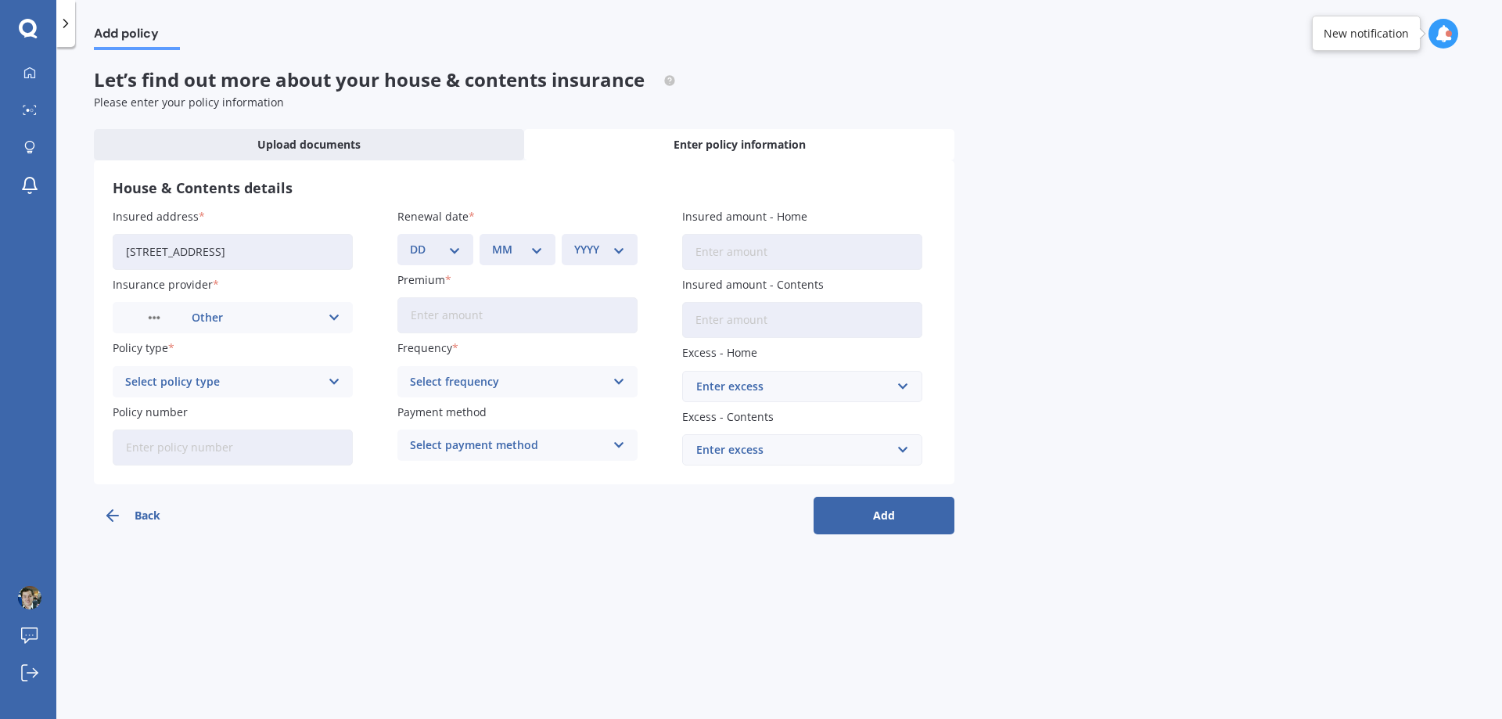
click at [316, 386] on div "Select policy type" at bounding box center [222, 381] width 195 height 17
click at [293, 408] on div "Home and Contents" at bounding box center [232, 412] width 239 height 28
click at [280, 440] on input "Policy number" at bounding box center [233, 447] width 240 height 36
click at [202, 433] on input "Policy number" at bounding box center [233, 447] width 240 height 36
click at [236, 451] on input "Policy number" at bounding box center [233, 447] width 240 height 36
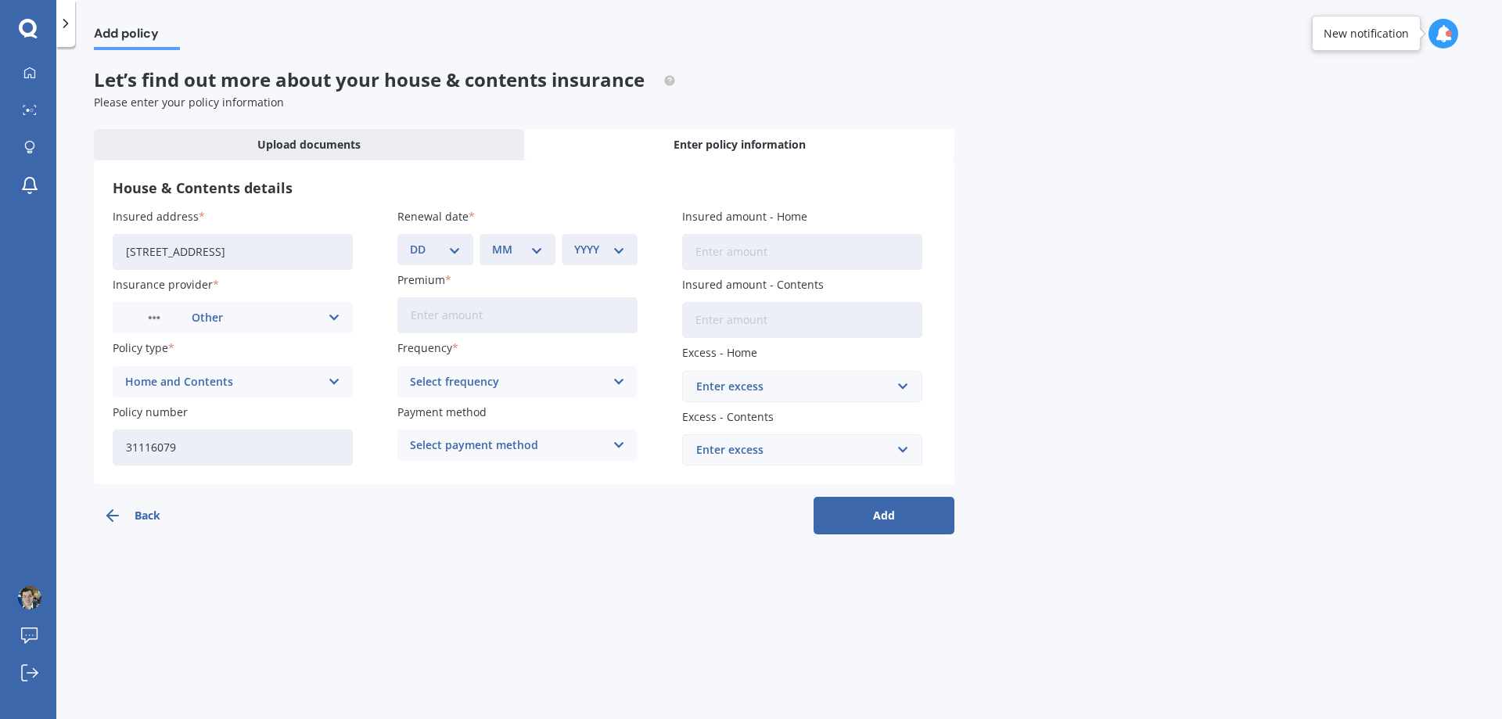
type input "31116079"
click at [510, 534] on div "Add policy Let’s find out more about your house & contents insurance Please ent…" at bounding box center [779, 386] width 1446 height 672
click at [482, 303] on input "Premium" at bounding box center [517, 315] width 240 height 36
click at [293, 143] on span "Upload documents" at bounding box center [308, 145] width 103 height 16
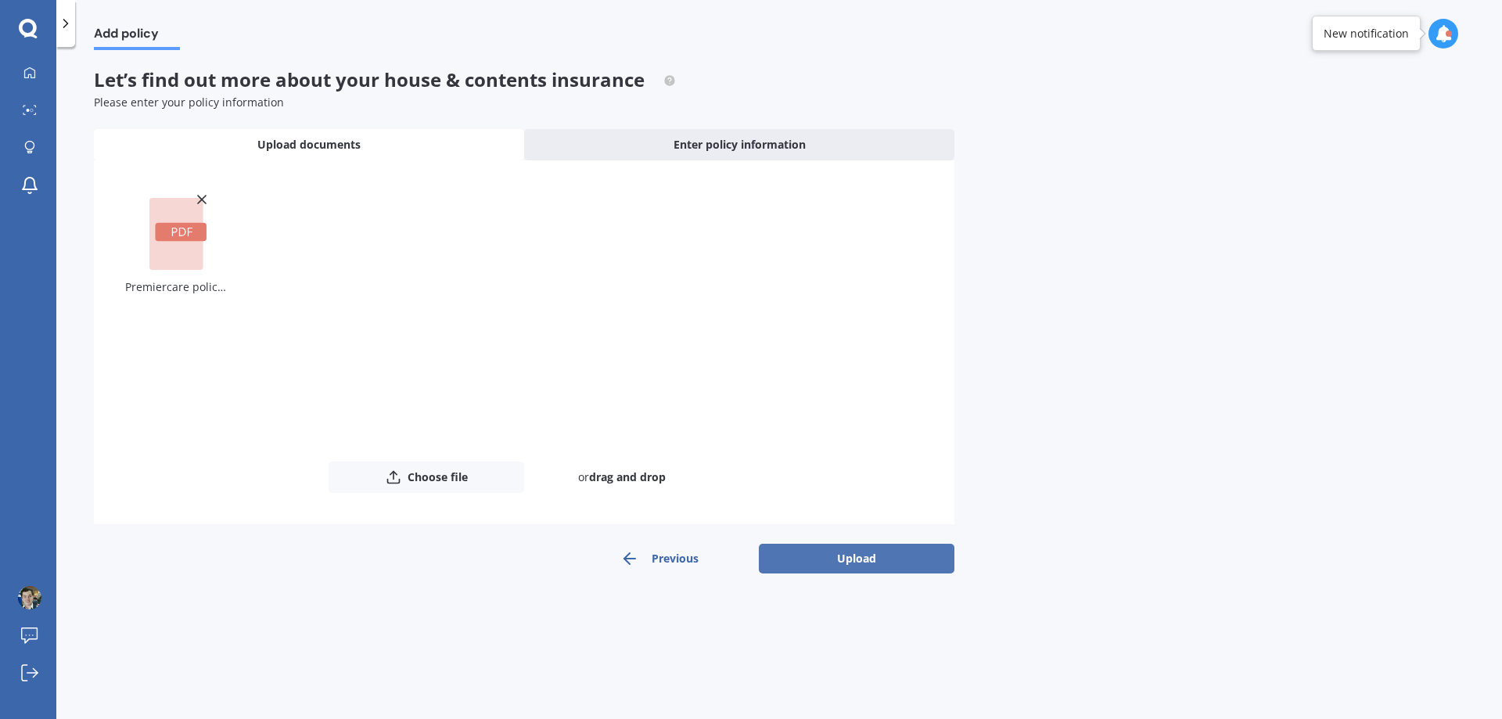
click at [846, 556] on button "Upload" at bounding box center [857, 559] width 196 height 30
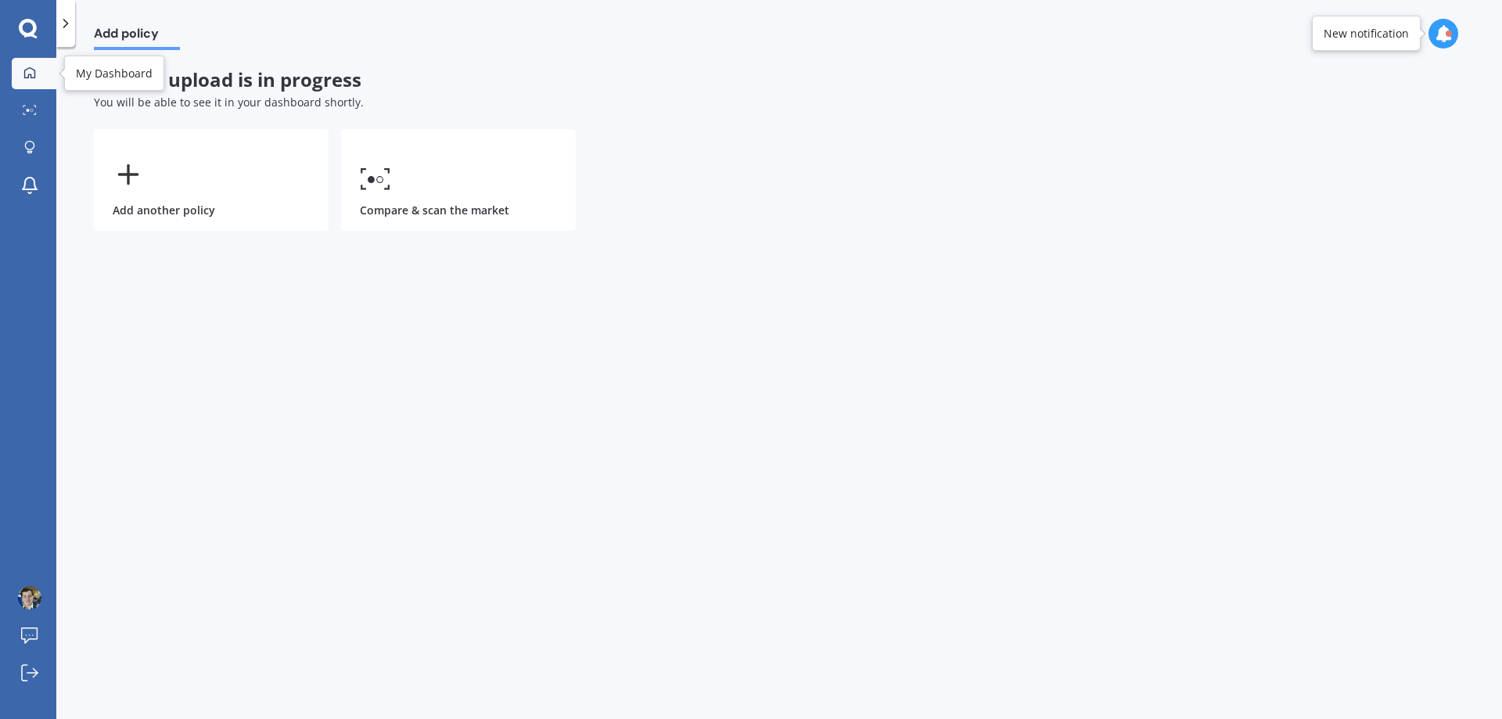
click at [38, 81] on link "My Dashboard" at bounding box center [34, 73] width 45 height 31
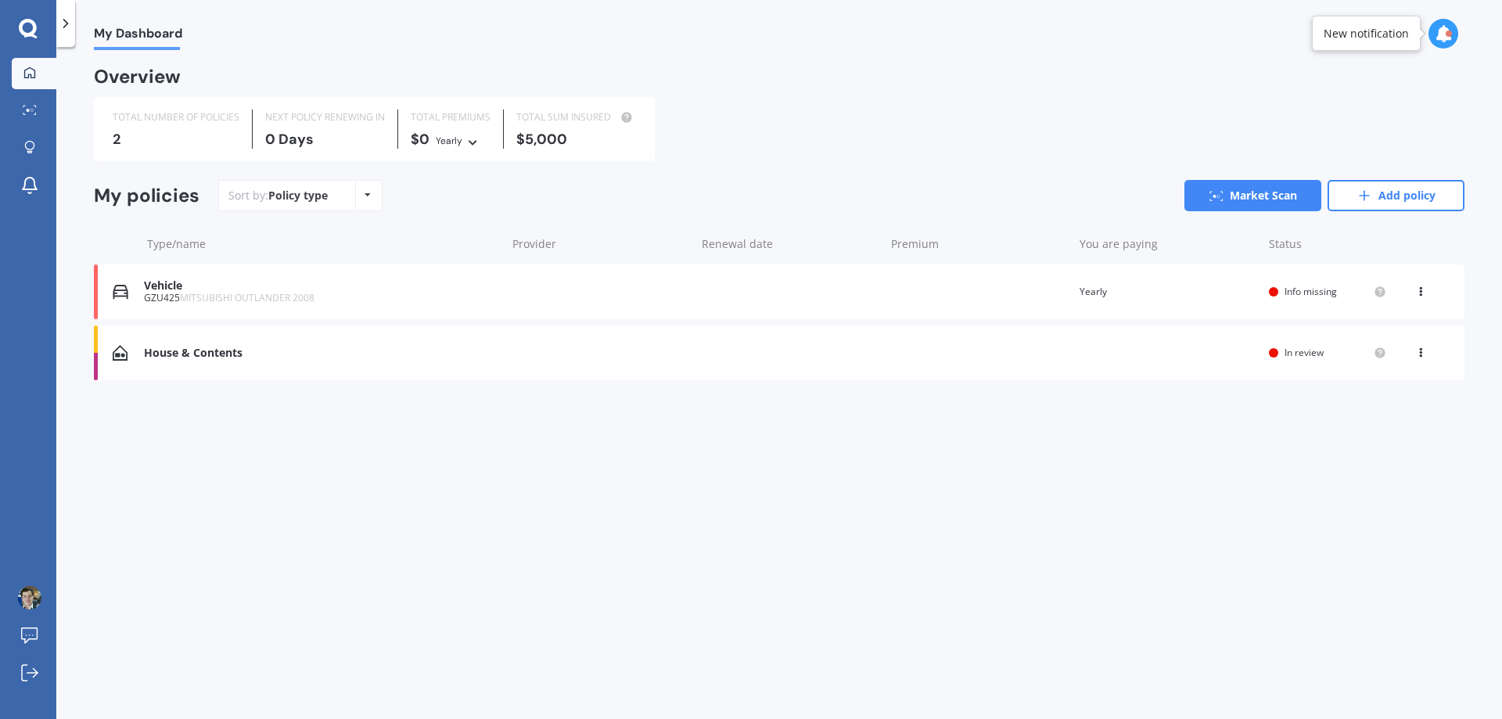
click at [1425, 353] on icon at bounding box center [1420, 349] width 11 height 9
click at [1056, 443] on div "My Dashboard Overview TOTAL NUMBER OF POLICIES 2 NEXT POLICY RENEWING [DATE] TO…" at bounding box center [779, 386] width 1446 height 672
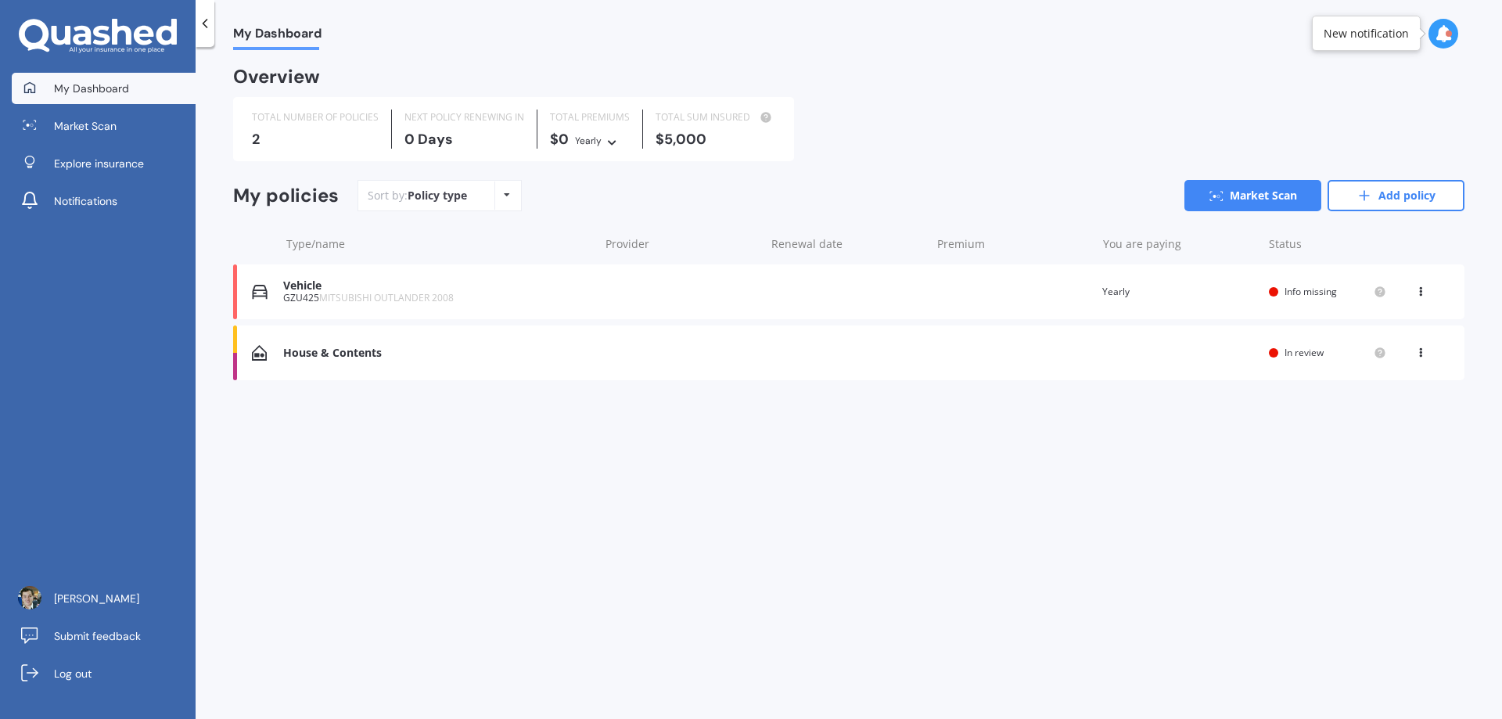
click at [306, 347] on div "House & Contents" at bounding box center [436, 353] width 307 height 13
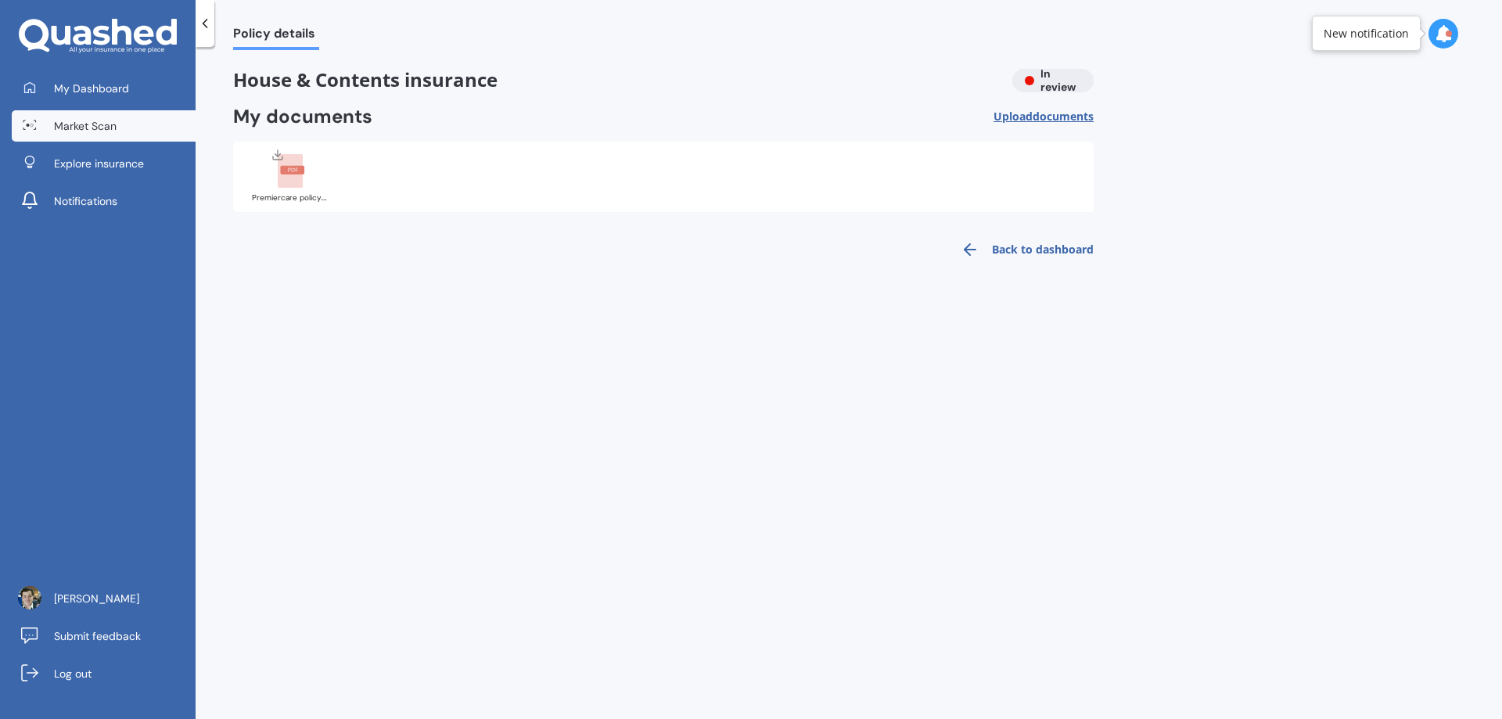
click at [101, 130] on span "Market Scan" at bounding box center [85, 126] width 63 height 16
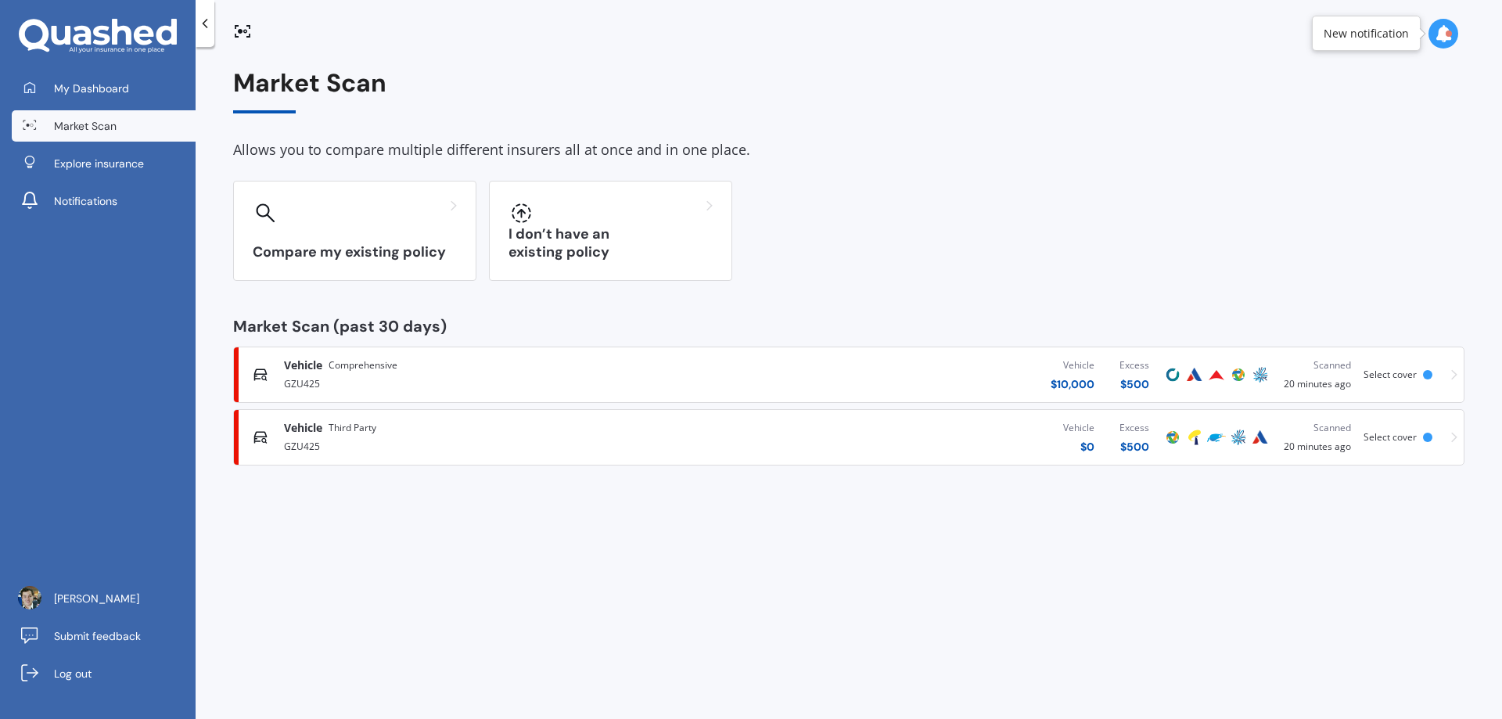
click at [249, 27] on icon at bounding box center [242, 31] width 19 height 19
drag, startPoint x: 266, startPoint y: 90, endPoint x: 275, endPoint y: 97, distance: 11.1
click at [268, 91] on div "Market Scan" at bounding box center [848, 91] width 1231 height 45
click at [332, 129] on div "Market Scan Allows you to compare multiple different insurers all at once and i…" at bounding box center [848, 267] width 1231 height 397
drag, startPoint x: 356, startPoint y: 128, endPoint x: 433, endPoint y: 94, distance: 84.0
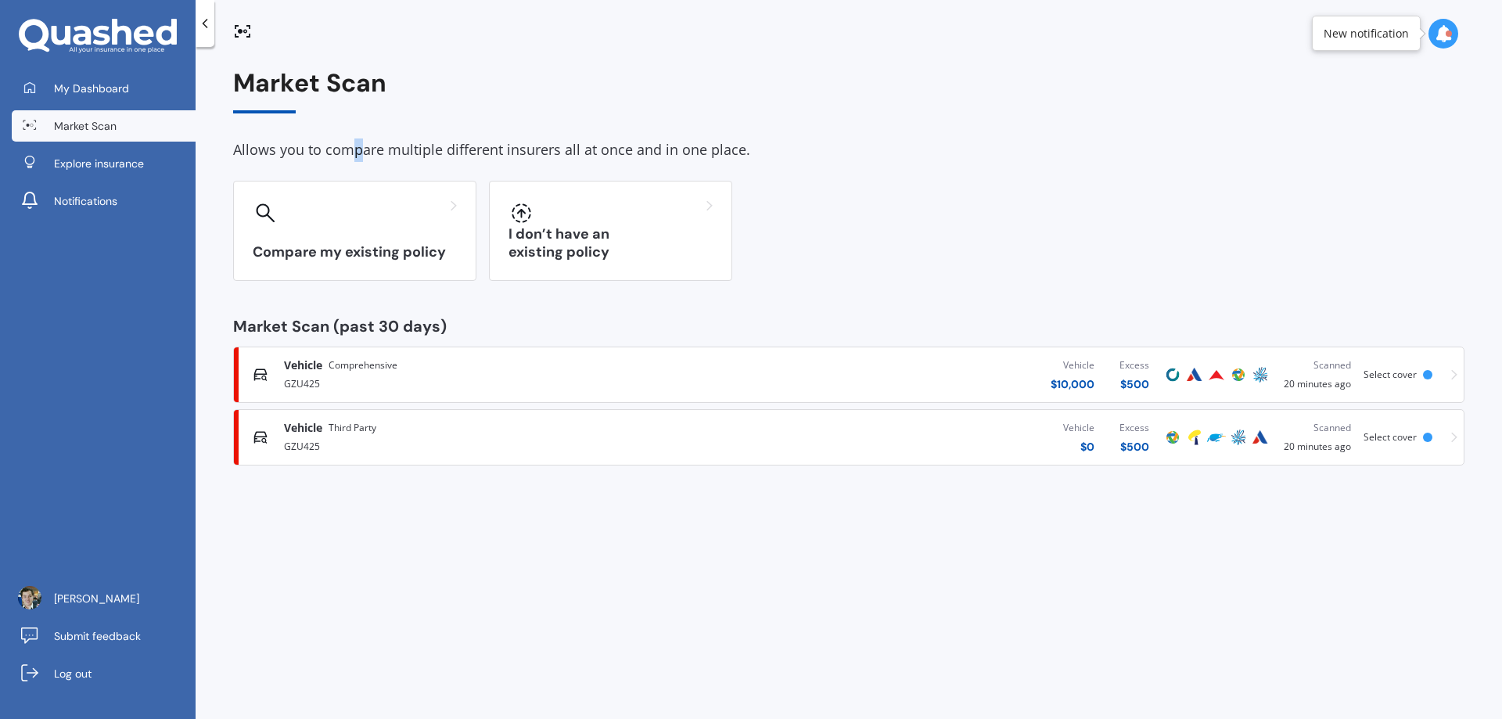
click at [368, 128] on div "Market Scan Allows you to compare multiple different insurers all at once and i…" at bounding box center [848, 267] width 1231 height 397
click at [448, 77] on div "Market Scan" at bounding box center [848, 91] width 1231 height 45
click at [655, 144] on div "Allows you to compare multiple different insurers all at once and in one place." at bounding box center [848, 149] width 1231 height 23
click at [1455, 31] on div at bounding box center [1443, 34] width 30 height 30
click at [1047, 195] on div "Compare my existing policy I don’t have an existing policy" at bounding box center [848, 231] width 1231 height 100
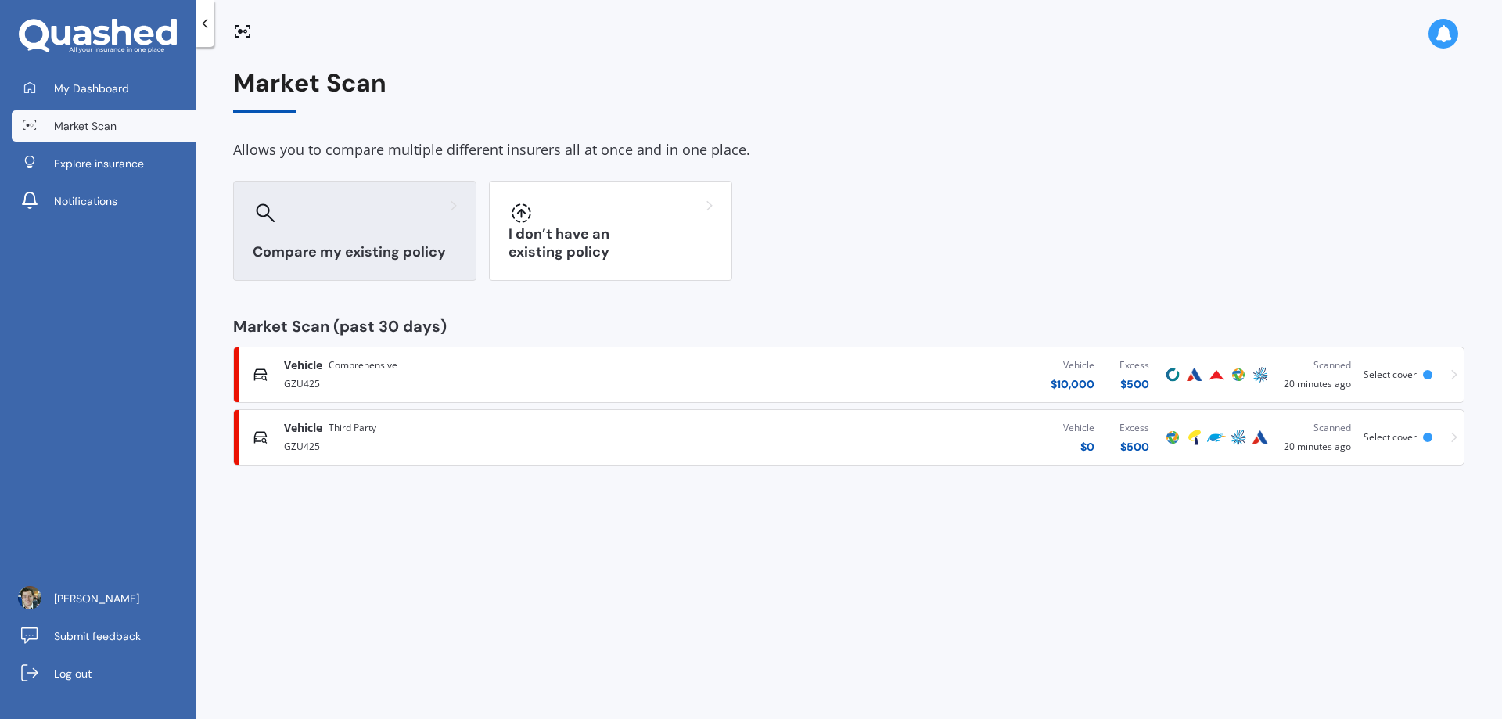
click at [390, 232] on div "Compare my existing policy" at bounding box center [354, 231] width 243 height 100
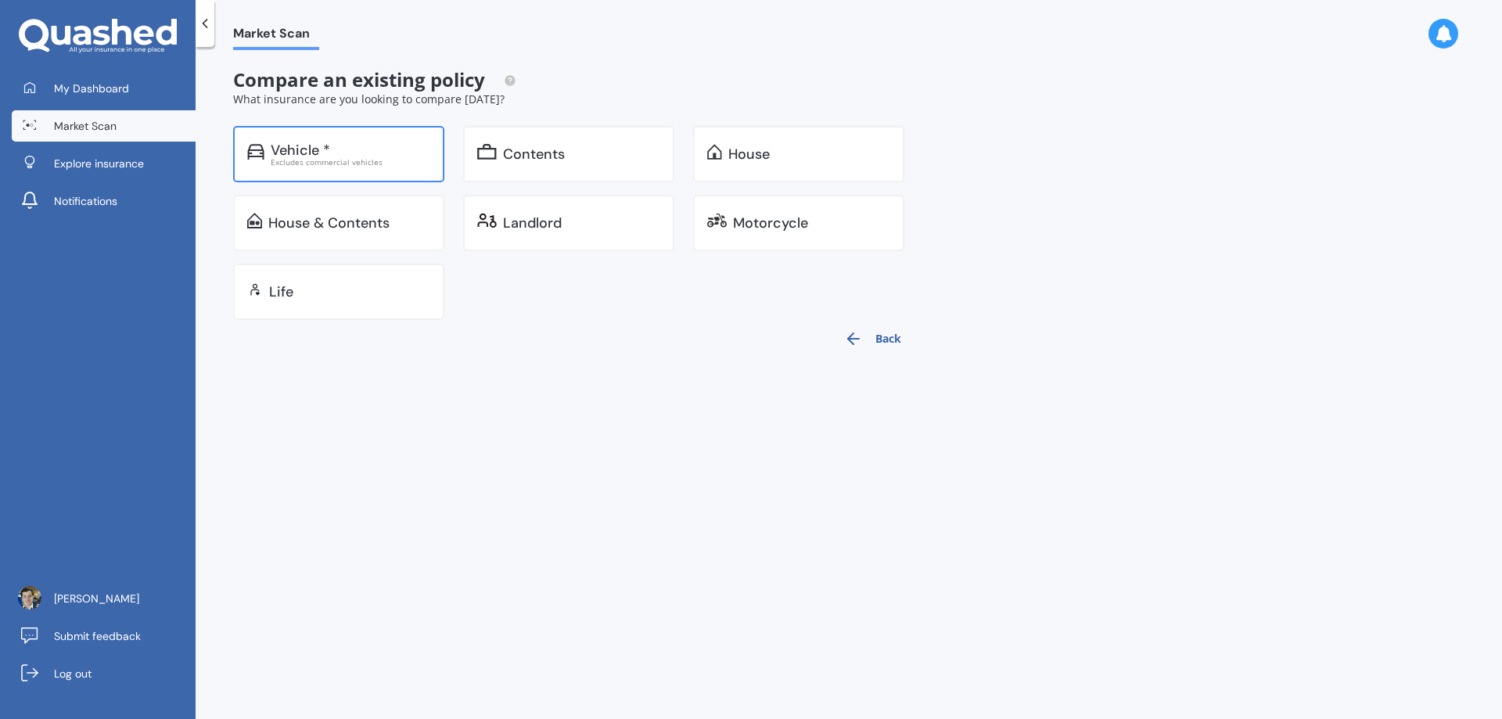
click at [358, 162] on div "Excludes commercial vehicles" at bounding box center [351, 162] width 160 height 8
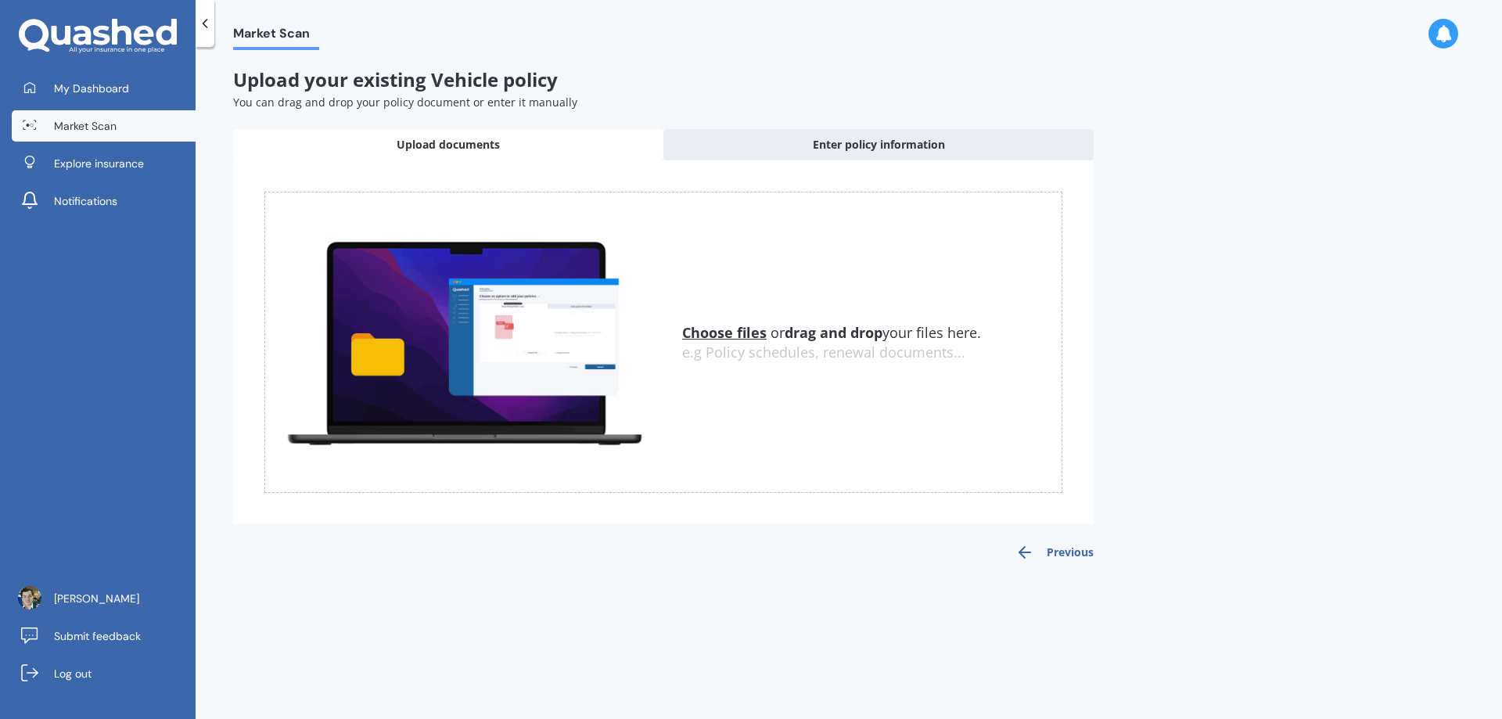
drag, startPoint x: 1126, startPoint y: 138, endPoint x: 1094, endPoint y: 135, distance: 31.4
click at [1125, 138] on div "Market Scan Upload your existing Vehicle policy You can drag and drop your poli…" at bounding box center [849, 386] width 1306 height 672
drag, startPoint x: 695, startPoint y: 78, endPoint x: 605, endPoint y: 78, distance: 90.7
click at [689, 78] on div "Upload your existing Vehicle policy You can drag and drop your policy document …" at bounding box center [848, 89] width 1231 height 41
click at [254, 37] on span "Market Scan" at bounding box center [276, 36] width 86 height 21
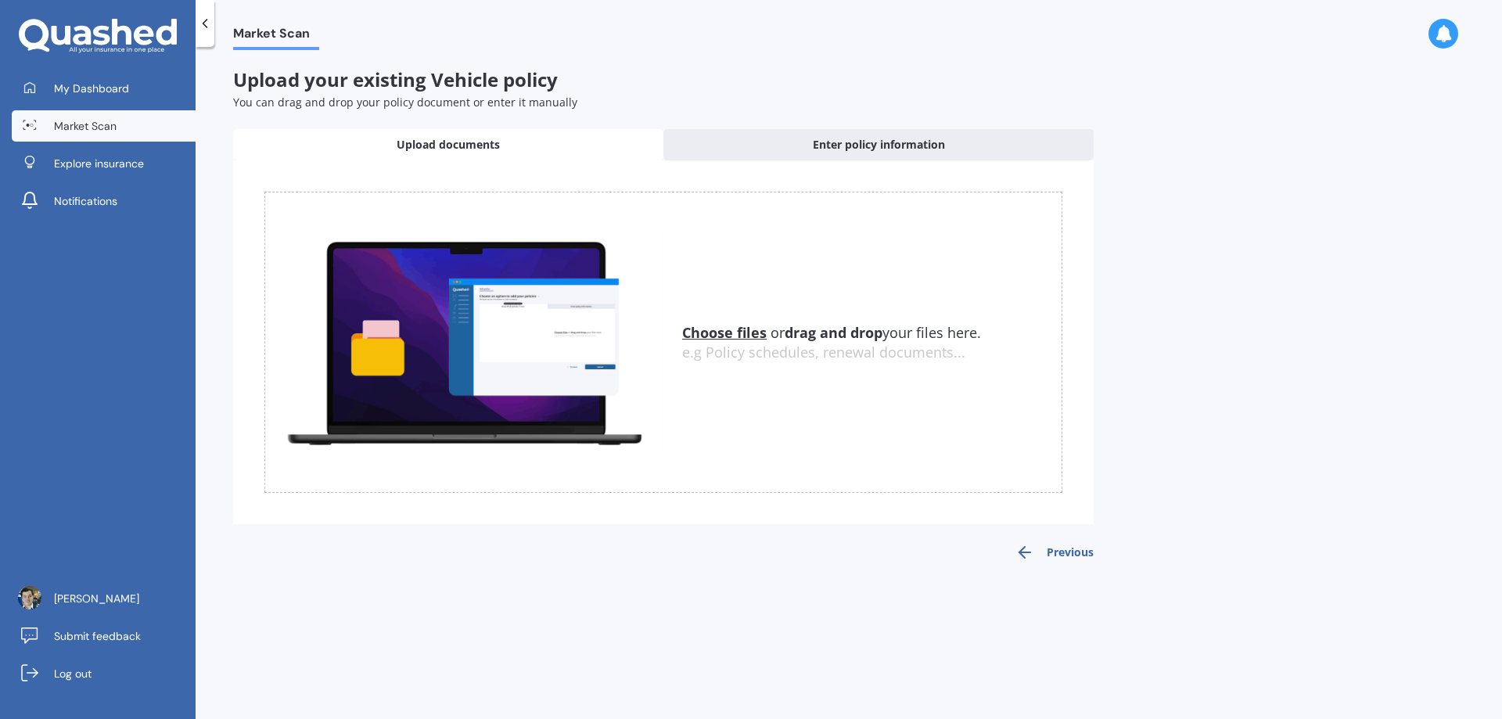
click at [77, 125] on span "Market Scan" at bounding box center [85, 126] width 63 height 16
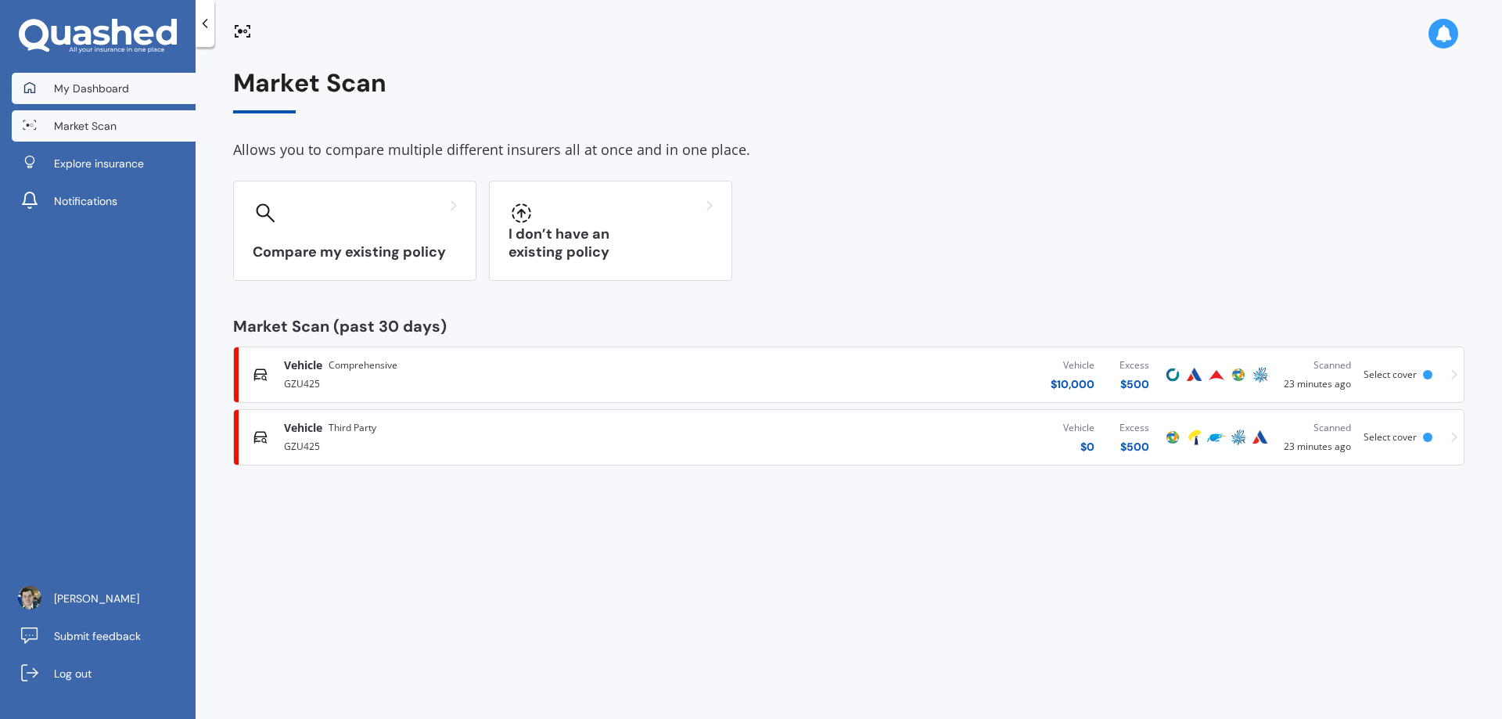
click at [117, 93] on span "My Dashboard" at bounding box center [91, 89] width 75 height 16
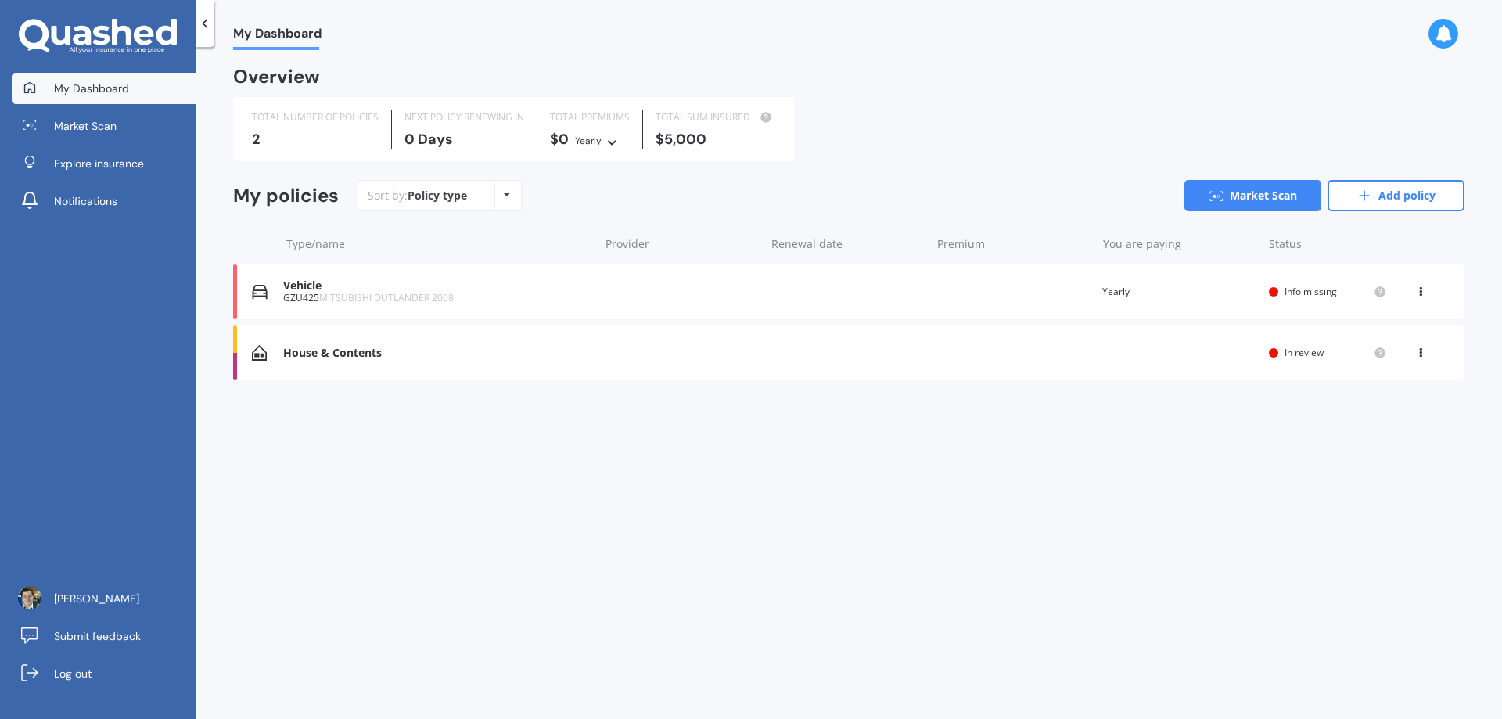
click at [299, 130] on div "TOTAL NUMBER OF POLICIES 2" at bounding box center [315, 129] width 153 height 39
click at [1369, 202] on icon at bounding box center [1364, 196] width 16 height 16
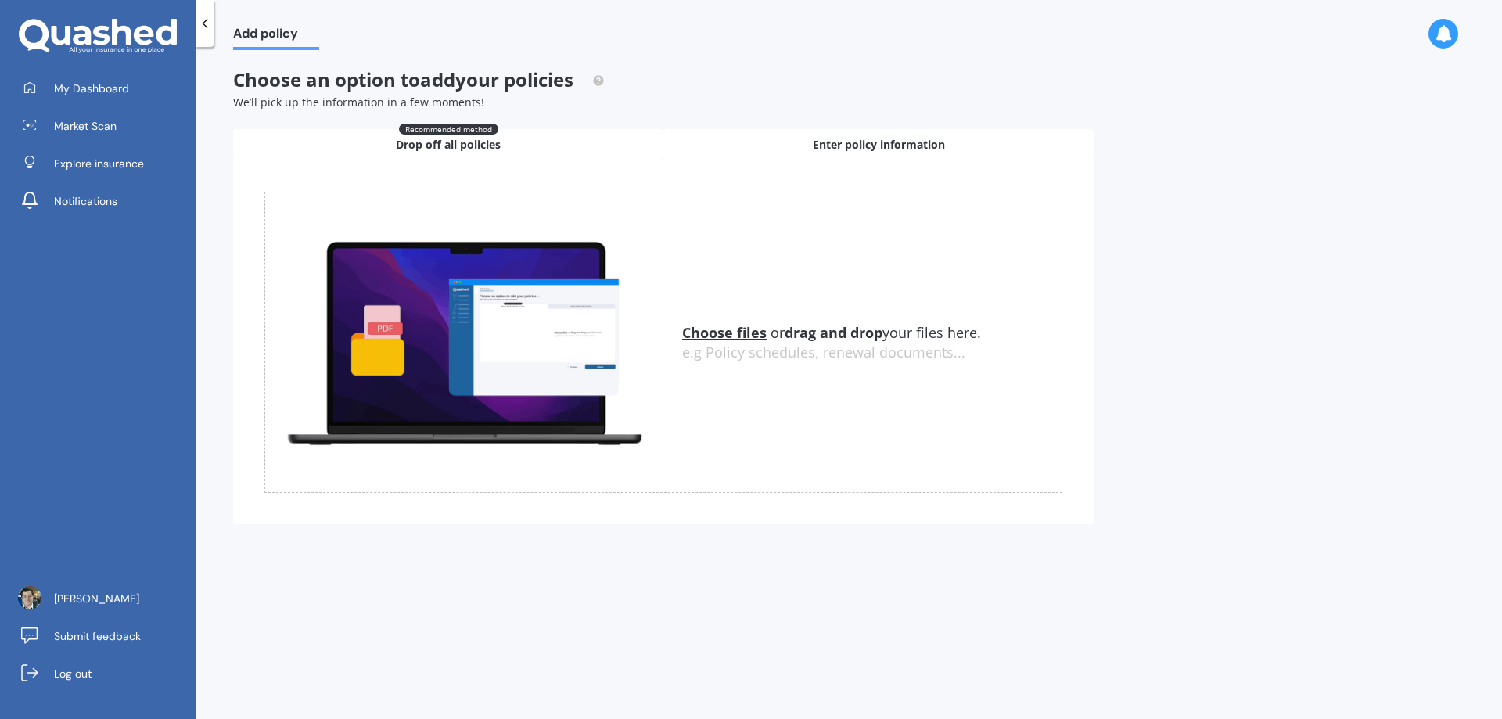
click at [898, 137] on span "Enter policy information" at bounding box center [879, 145] width 132 height 16
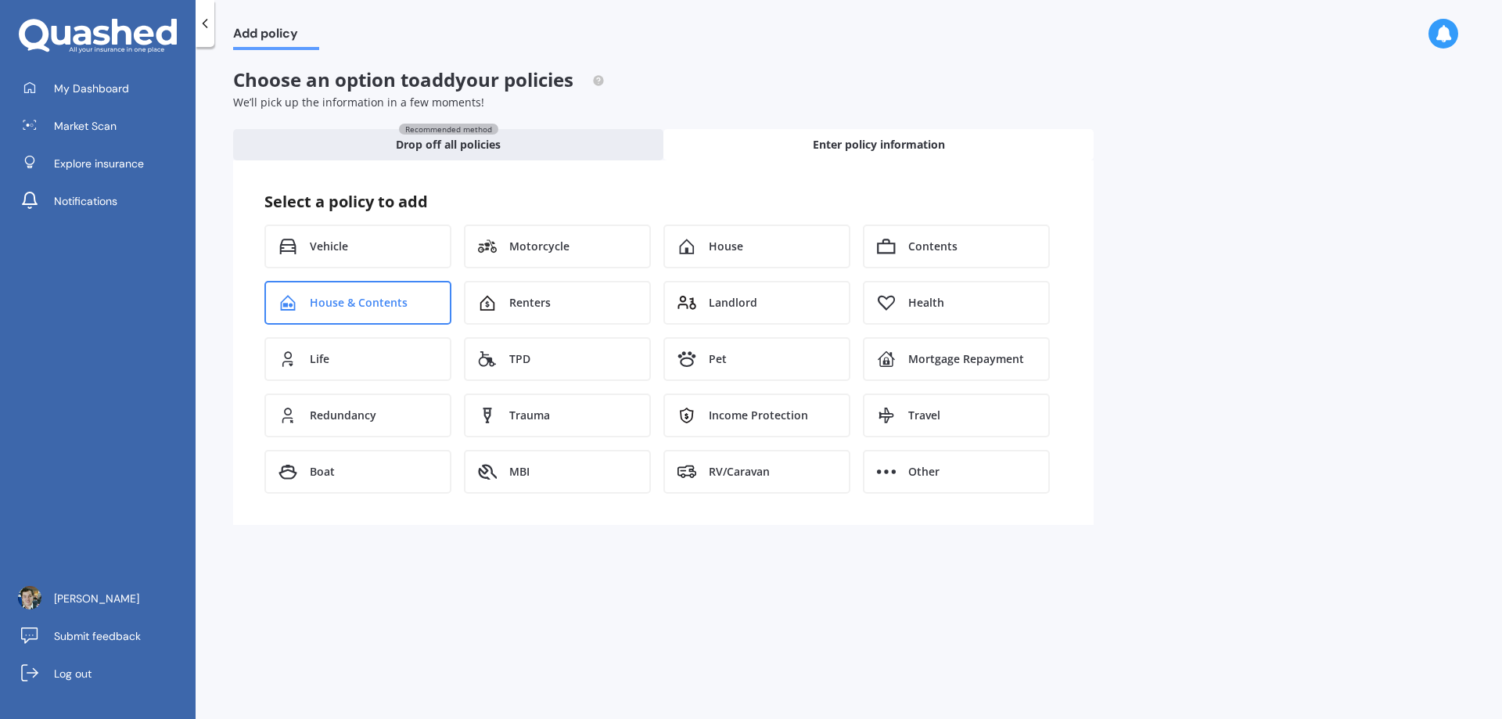
click at [332, 307] on span "House & Contents" at bounding box center [359, 303] width 98 height 16
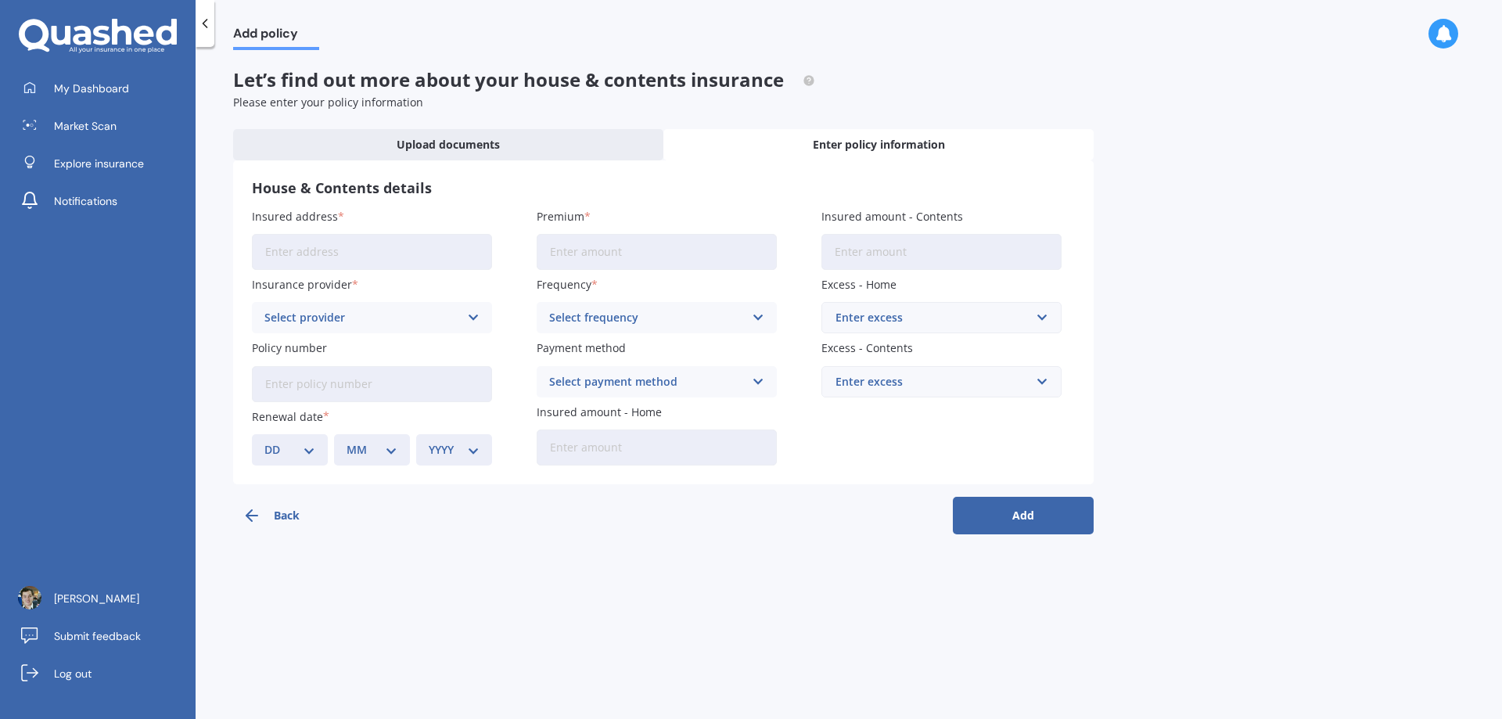
click at [469, 250] on input "Insured address" at bounding box center [372, 252] width 240 height 36
click at [448, 248] on input "Insured address" at bounding box center [372, 252] width 240 height 36
click at [479, 243] on input "13 Rochfort Road, Maraenui, Napier 4110" at bounding box center [372, 252] width 240 height 36
drag, startPoint x: 482, startPoint y: 244, endPoint x: 331, endPoint y: 258, distance: 151.6
click at [332, 258] on input "13 Rochfort Road, Maraenui, Napier 4110" at bounding box center [372, 252] width 240 height 36
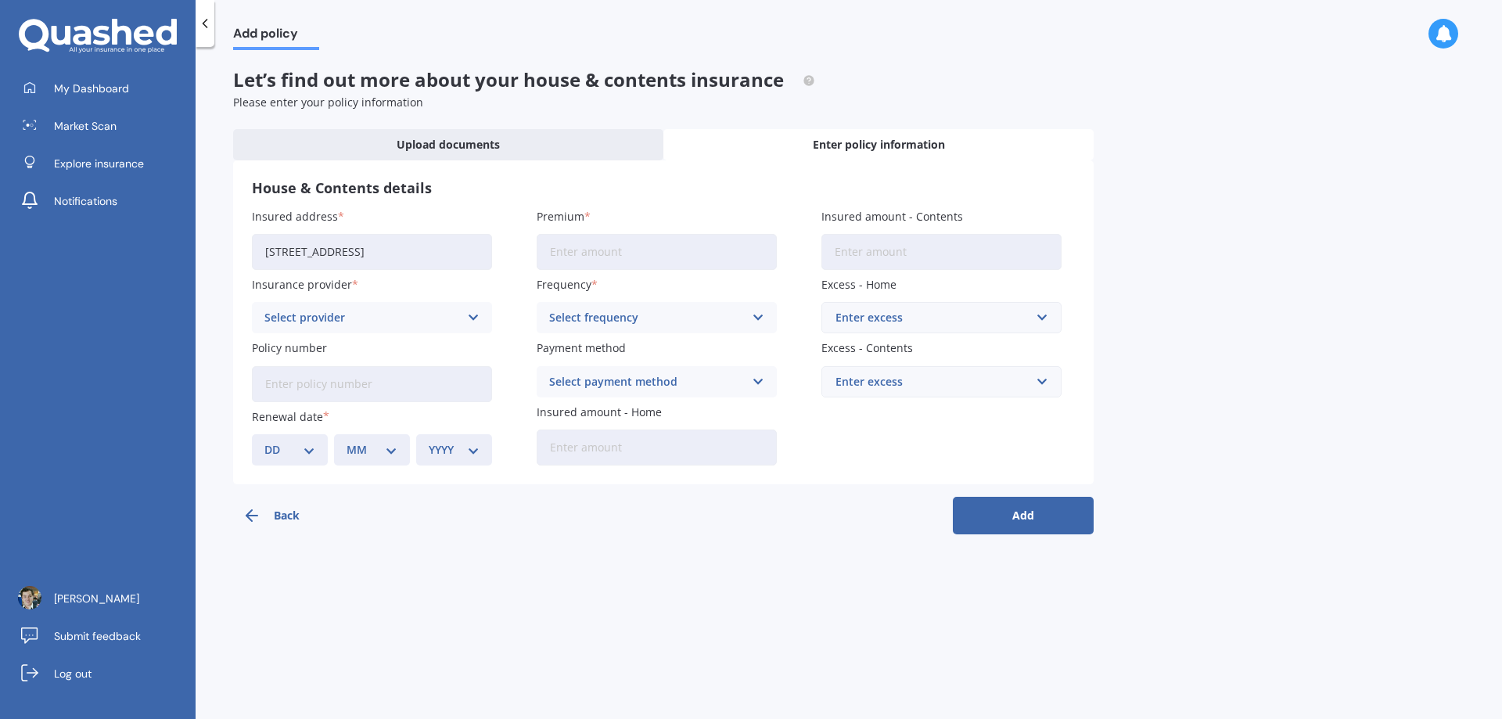
type input "[STREET_ADDRESS]"
click at [403, 324] on div "Select provider" at bounding box center [361, 317] width 195 height 17
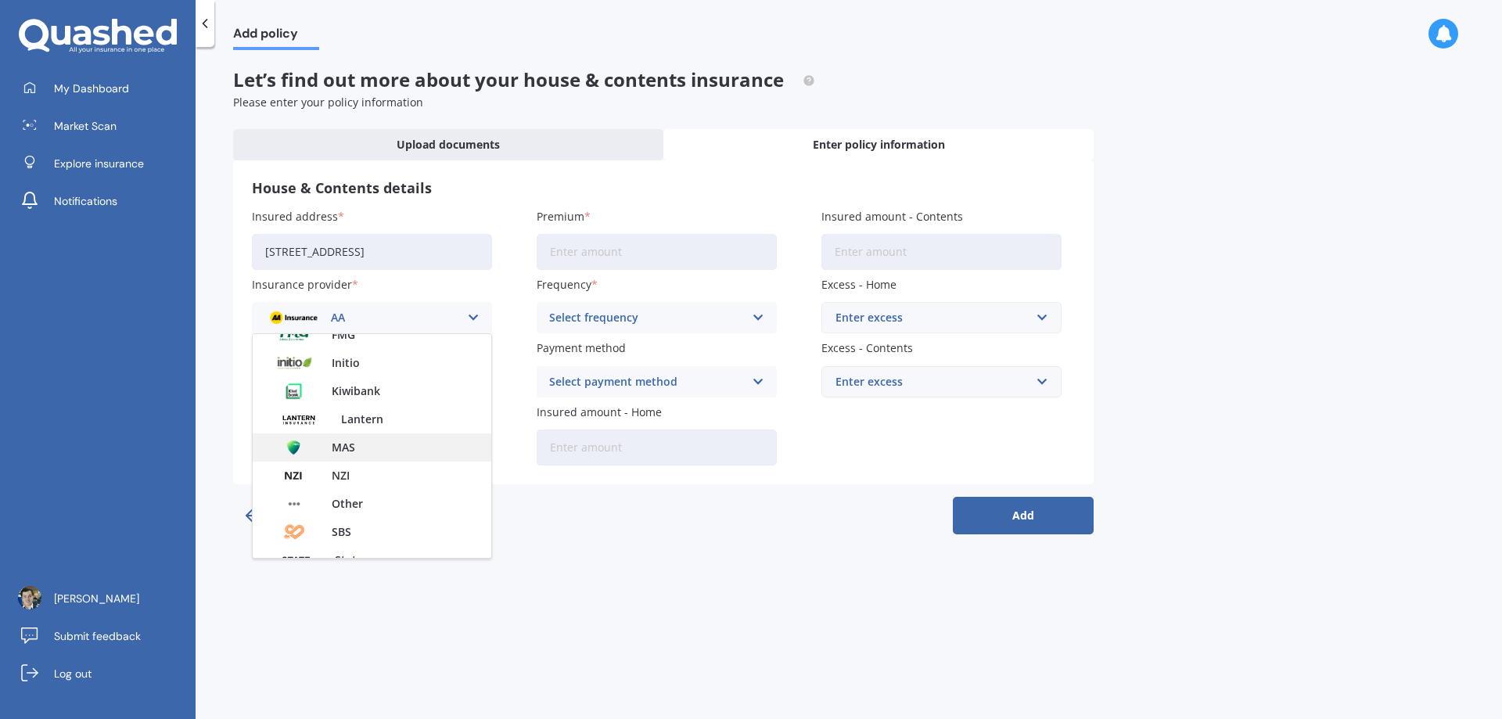
scroll to position [189, 0]
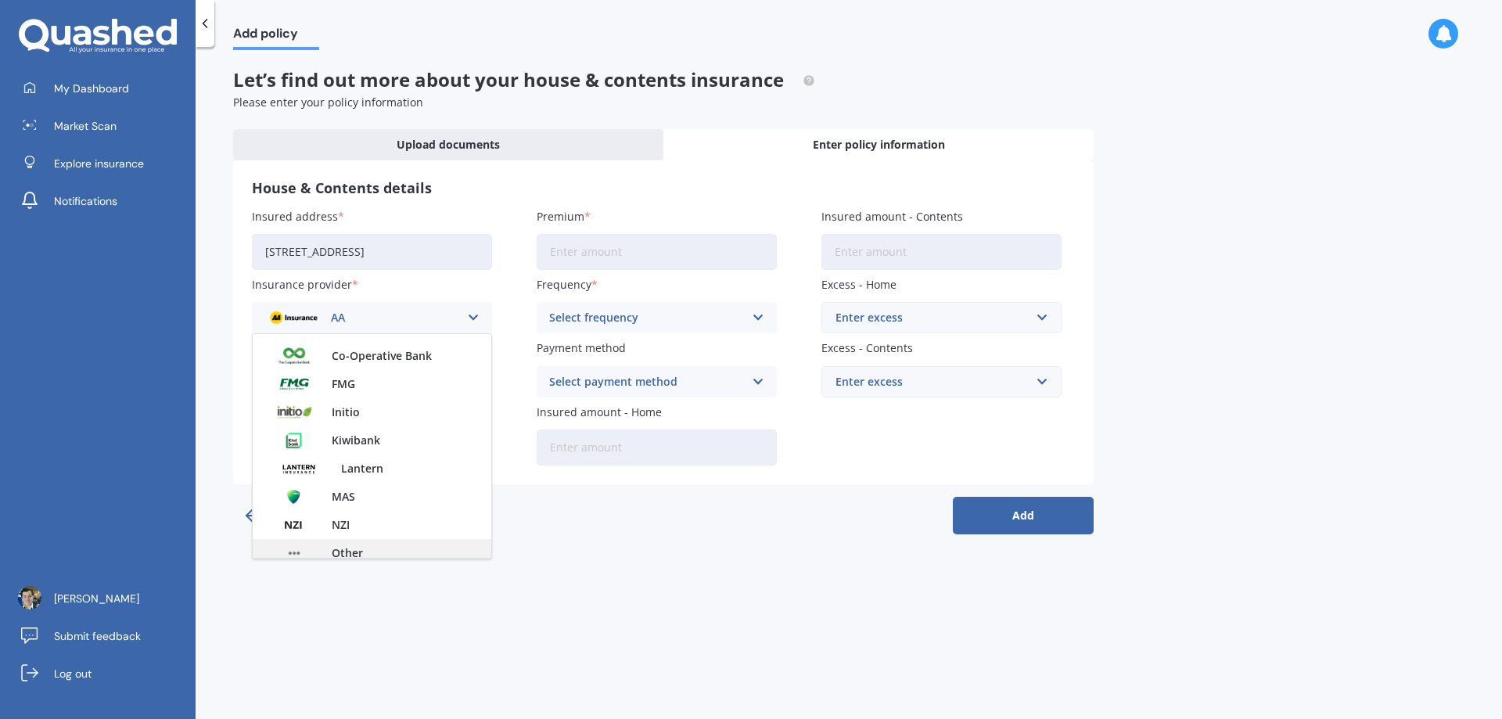
click at [362, 548] on span "Other" at bounding box center [347, 553] width 31 height 11
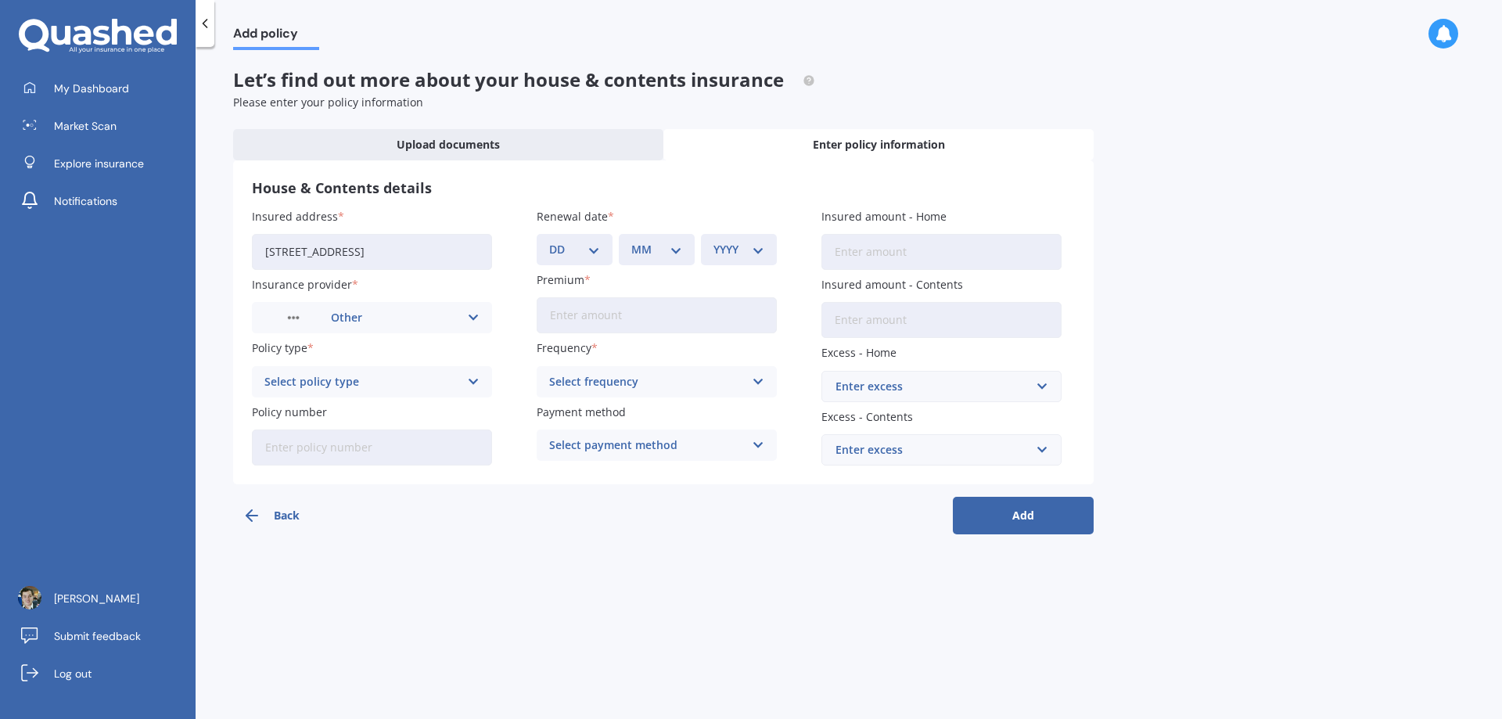
click at [405, 383] on div "Select policy type" at bounding box center [361, 381] width 195 height 17
click at [376, 413] on div "Home and Contents" at bounding box center [372, 412] width 239 height 28
click at [372, 447] on input "Policy number" at bounding box center [372, 447] width 240 height 36
type input "31116079"
click at [587, 249] on select "DD 01 02 03 04 05 06 07 08 09 10 11 12 13 14 15 16 17 18 19 20 21 22 23 24 25 2…" at bounding box center [574, 249] width 51 height 17
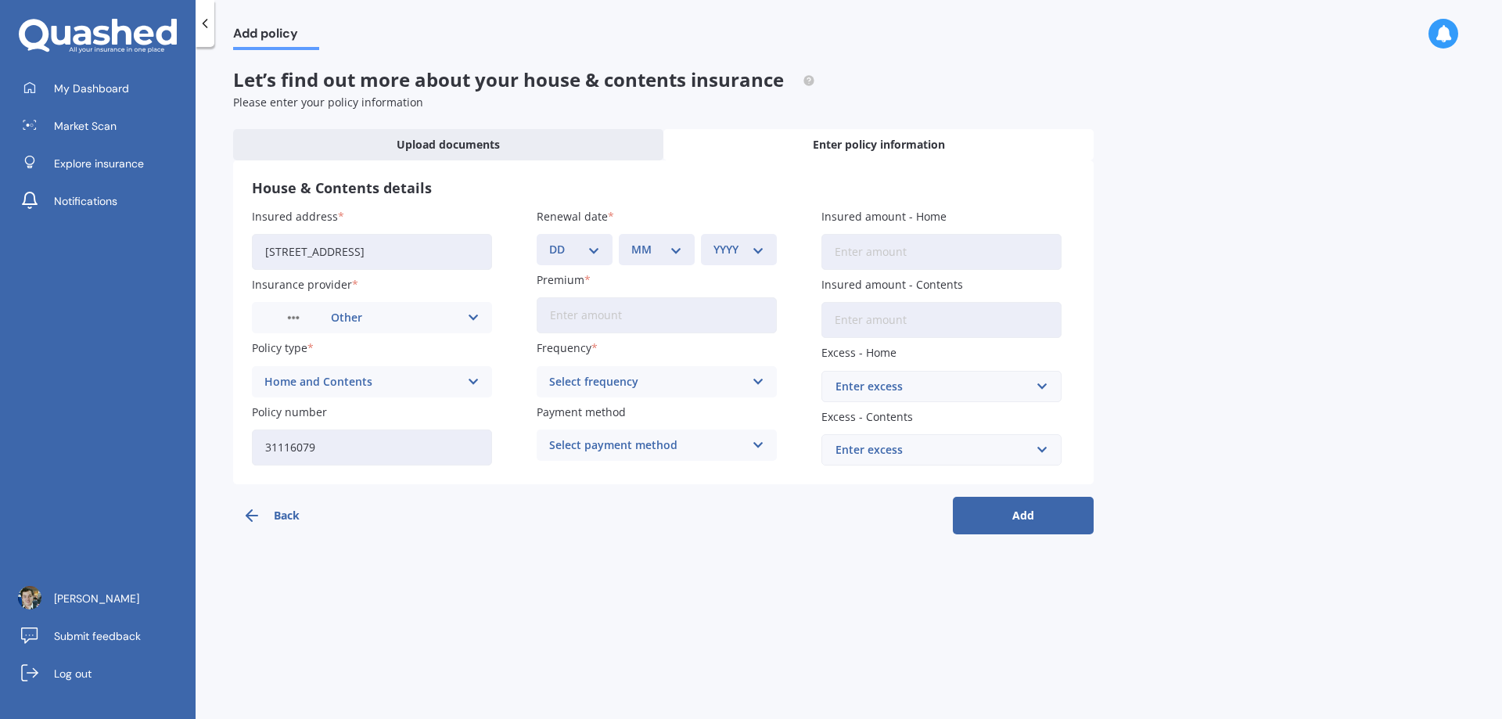
click at [643, 320] on input "Premium" at bounding box center [657, 315] width 240 height 36
click at [748, 319] on input "Premium" at bounding box center [657, 315] width 240 height 36
click at [595, 243] on select "DD 01 02 03 04 05 06 07 08 09 10 11 12 13 14 15 16 17 18 19 20 21 22 23 24 25 2…" at bounding box center [574, 249] width 51 height 17
click at [114, 98] on link "My Dashboard" at bounding box center [104, 88] width 184 height 31
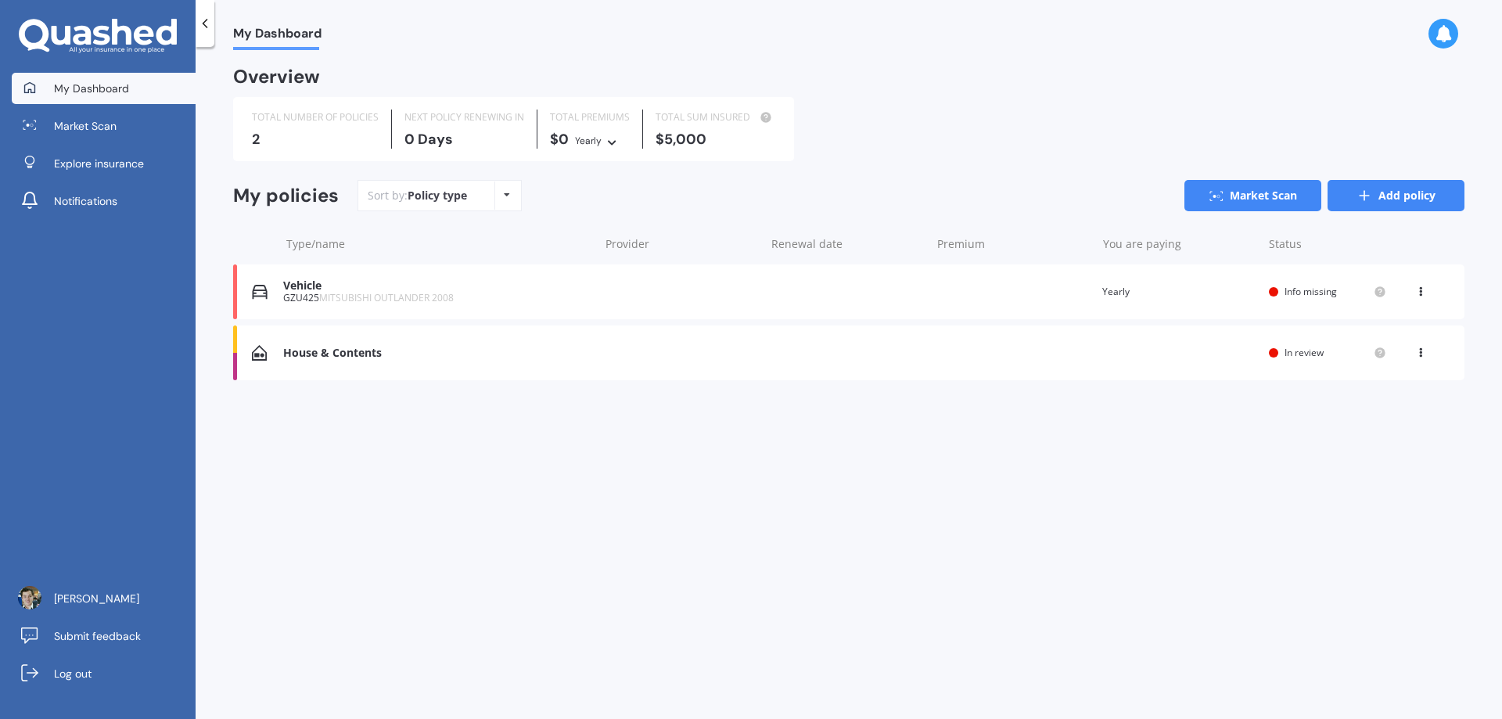
click at [1390, 189] on link "Add policy" at bounding box center [1395, 195] width 137 height 31
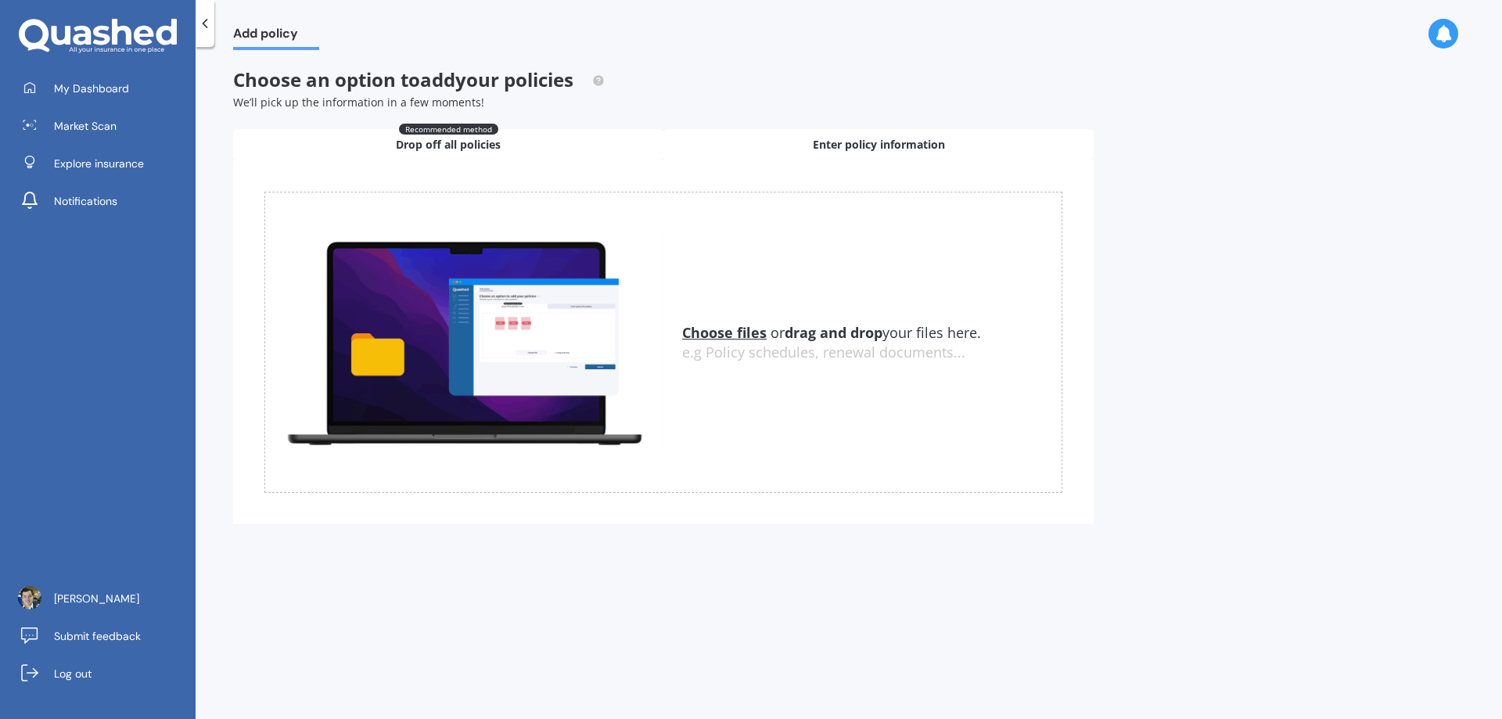
click at [929, 131] on div "Enter policy information" at bounding box center [878, 144] width 430 height 31
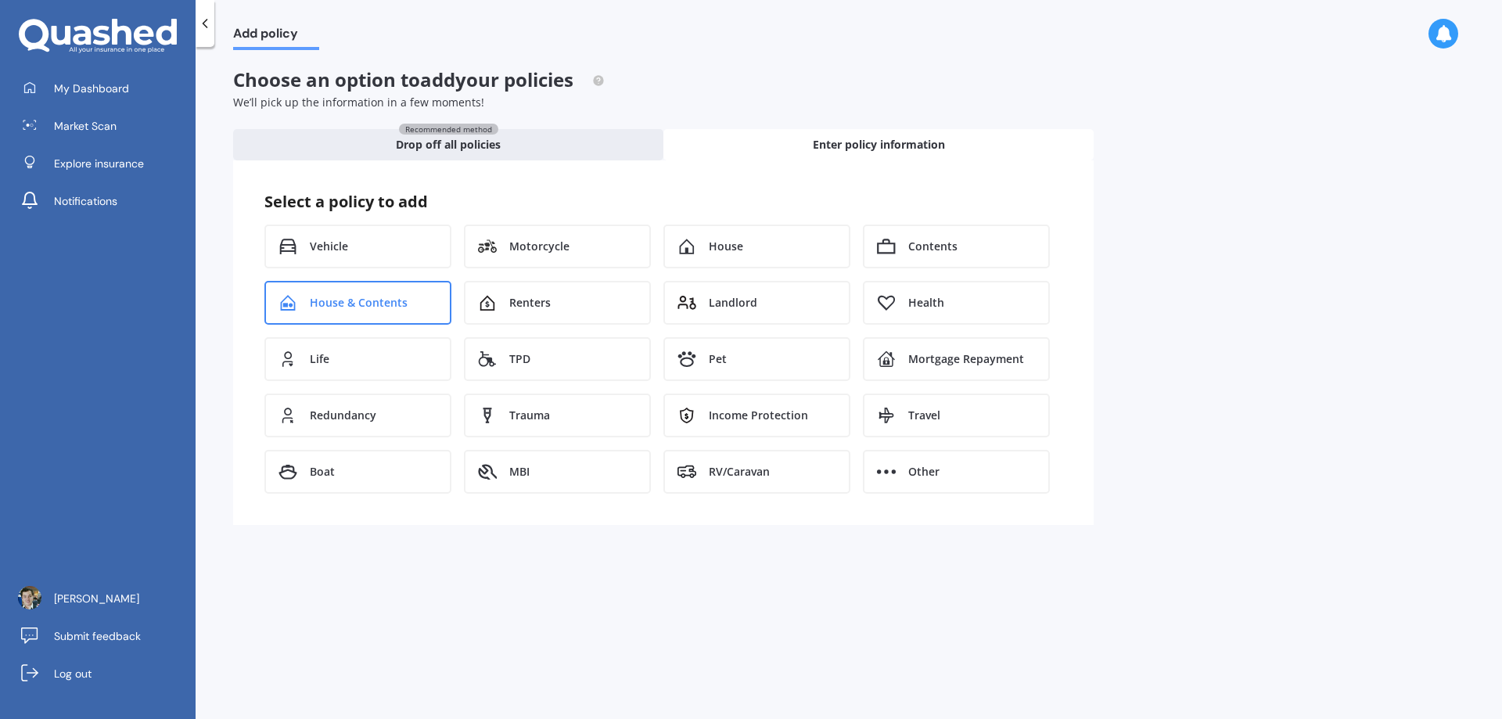
click at [368, 314] on div "House & Contents" at bounding box center [357, 303] width 187 height 44
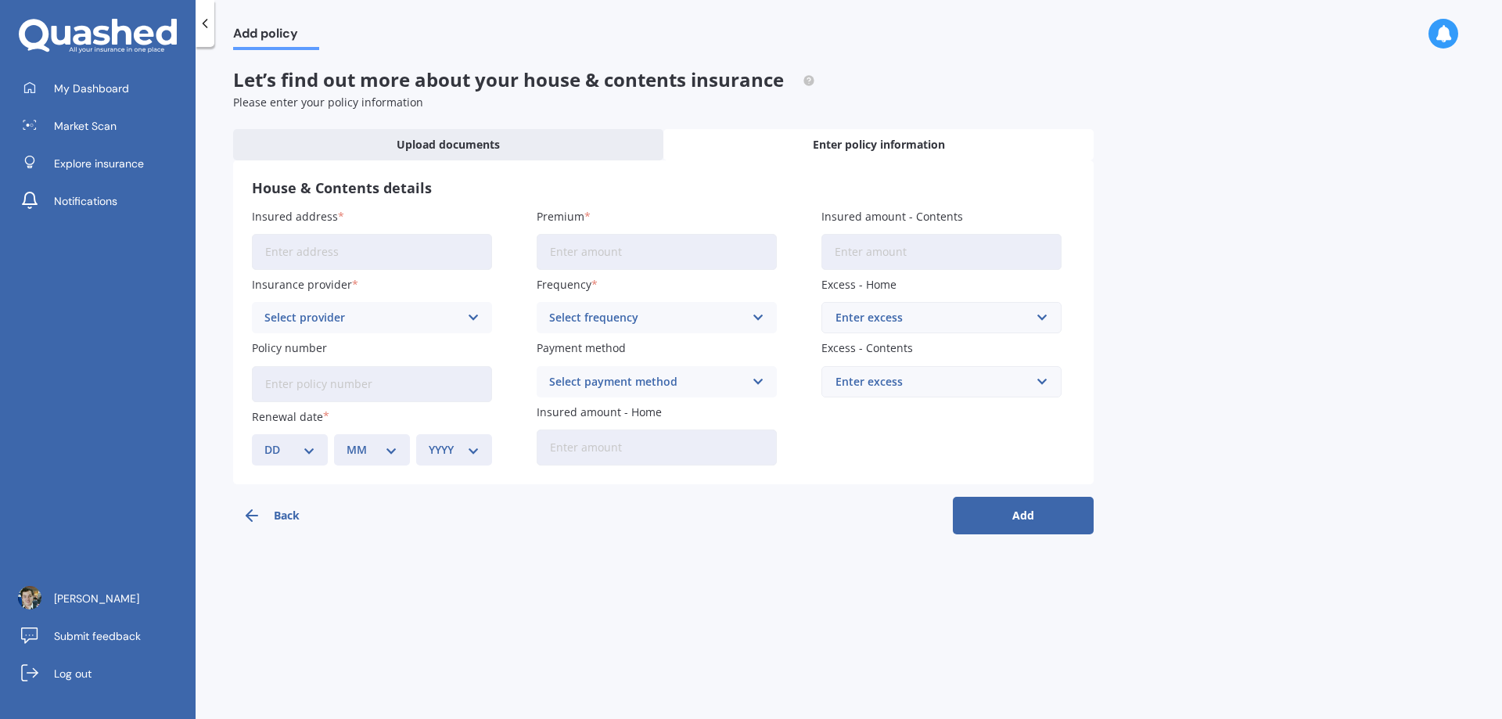
click at [718, 307] on div "Select frequency Yearly Six-Monthly Quarterly Monthly Fortnightly Weekly" at bounding box center [657, 317] width 240 height 31
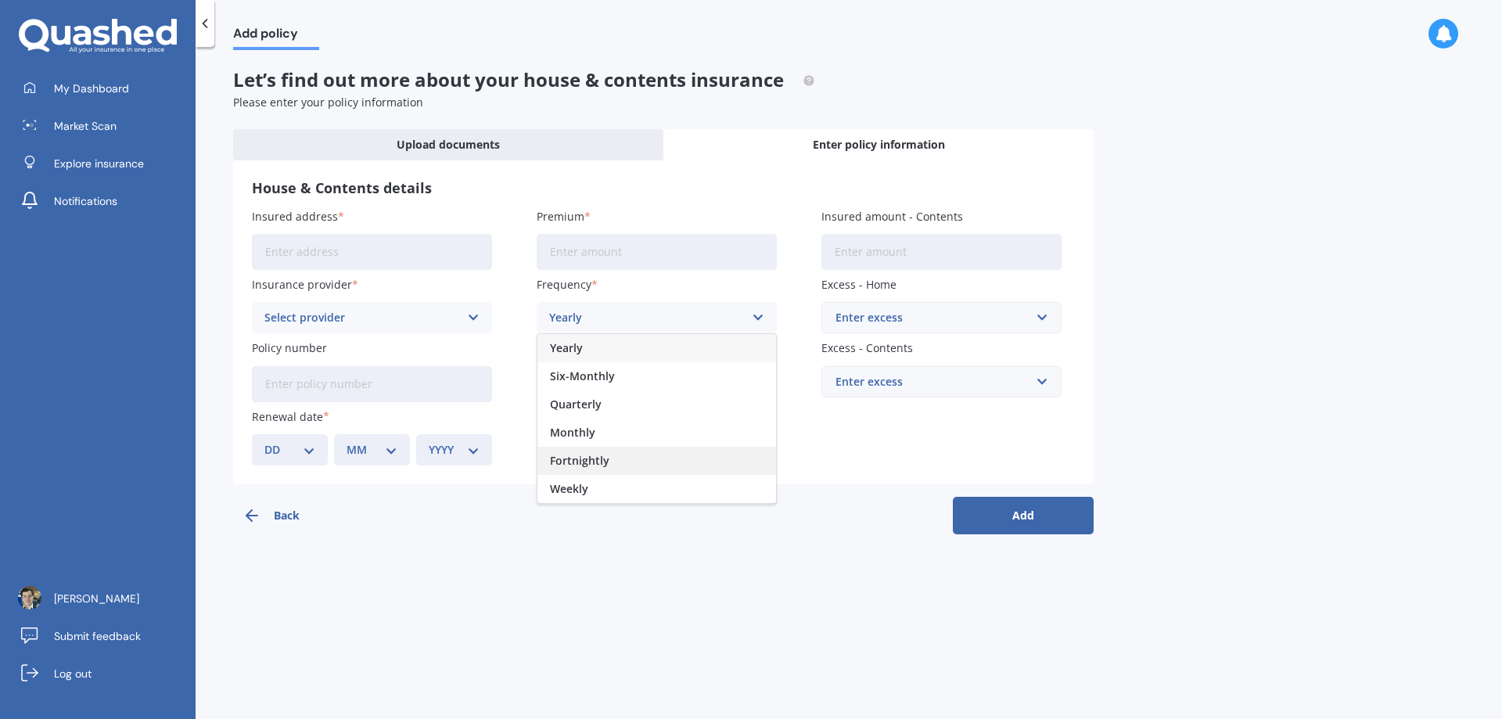
click at [599, 456] on span "Fortnightly" at bounding box center [579, 460] width 59 height 11
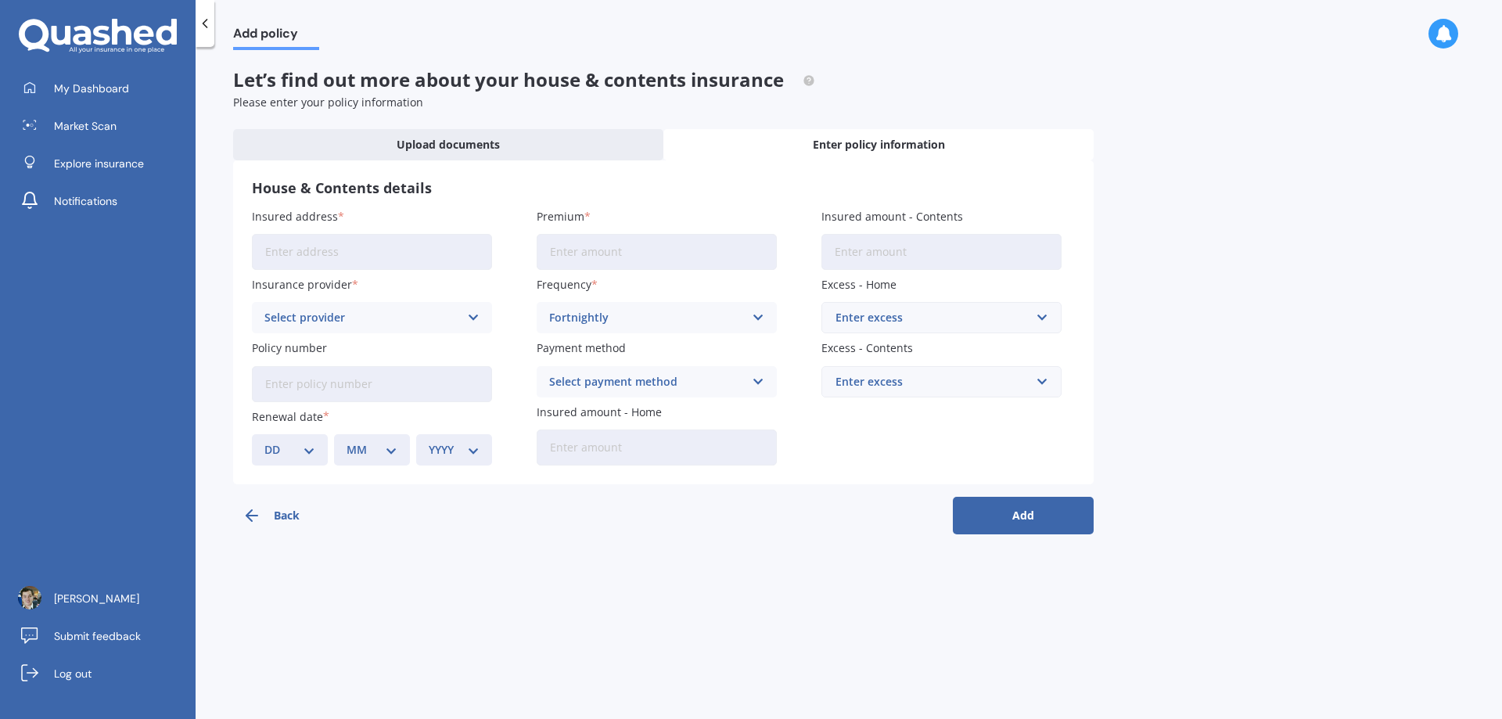
click at [674, 247] on input "Premium" at bounding box center [657, 252] width 240 height 36
click at [314, 394] on input "Policy number" at bounding box center [372, 384] width 240 height 36
click at [1270, 333] on div "Add policy Let’s find out more about your house & contents insurance Please ent…" at bounding box center [849, 386] width 1306 height 672
